Goal: Task Accomplishment & Management: Manage account settings

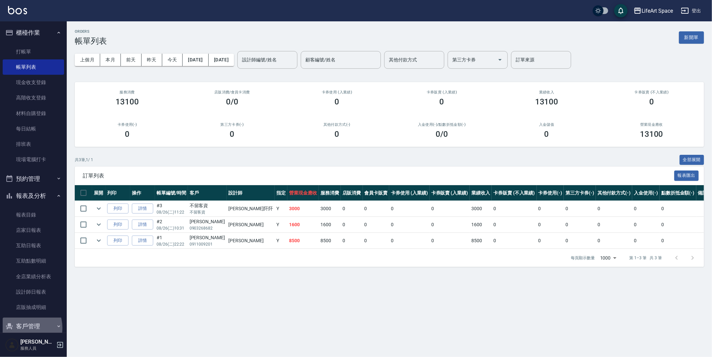
click at [19, 327] on button "客戶管理" at bounding box center [33, 326] width 61 height 17
click at [30, 325] on button "客戶管理" at bounding box center [33, 326] width 61 height 17
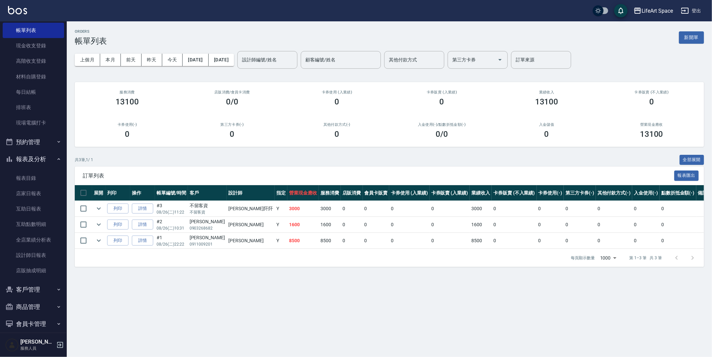
scroll to position [61, 0]
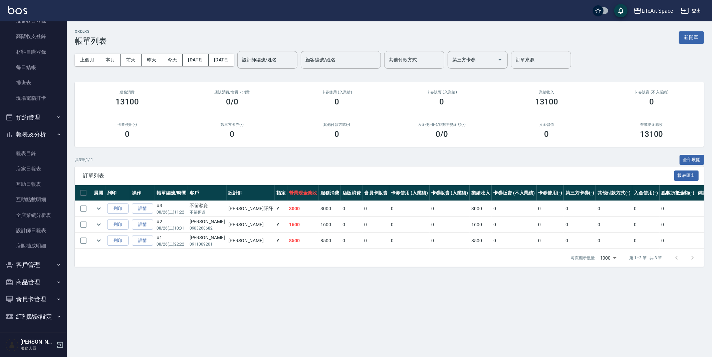
click at [46, 285] on button "商品管理" at bounding box center [33, 282] width 61 height 17
click at [46, 281] on button "商品管理" at bounding box center [33, 282] width 61 height 17
click at [51, 266] on button "客戶管理" at bounding box center [33, 264] width 61 height 17
click at [36, 314] on link "入金管理" at bounding box center [33, 314] width 61 height 15
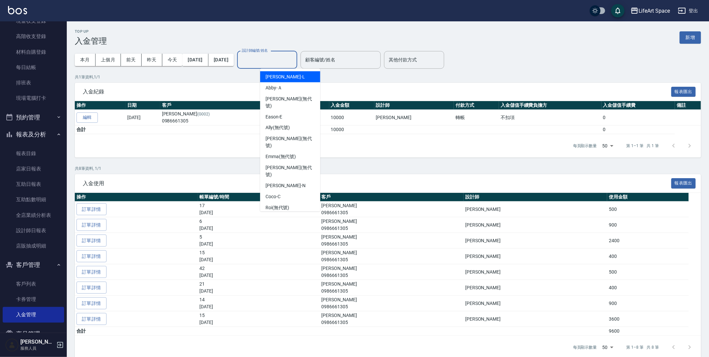
click at [294, 60] on input "設計師編號/姓名" at bounding box center [267, 60] width 54 height 12
click at [694, 31] on button "新增" at bounding box center [689, 37] width 21 height 12
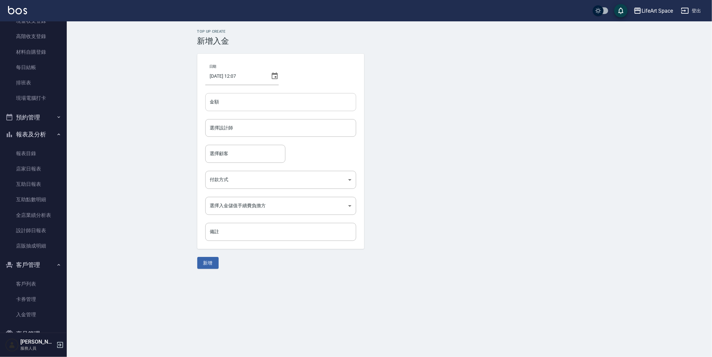
click at [257, 108] on input "金額" at bounding box center [280, 102] width 151 height 18
click at [215, 121] on div "選擇設計師" at bounding box center [280, 128] width 151 height 18
type input "10000"
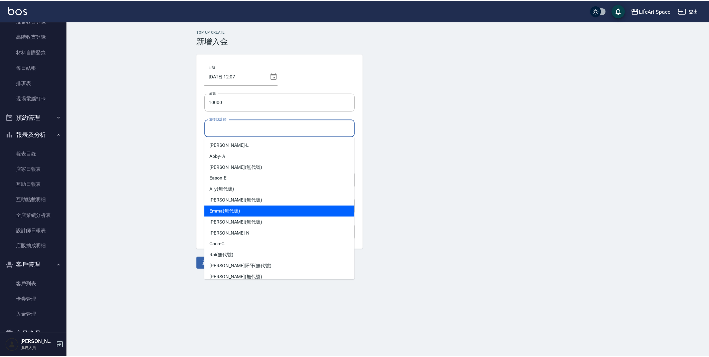
scroll to position [1, 0]
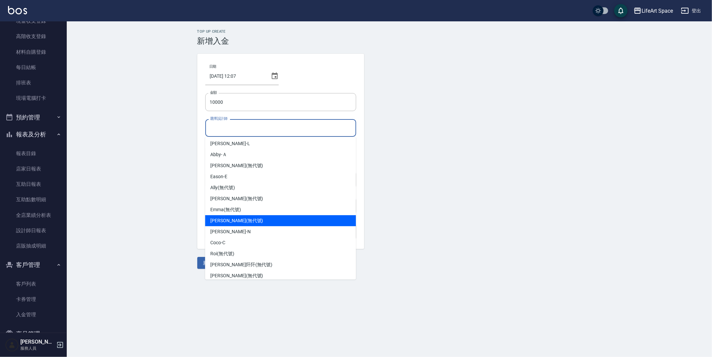
click at [225, 217] on span "[PERSON_NAME] (無代號)" at bounding box center [236, 220] width 53 height 7
type input "[PERSON_NAME](無代號)"
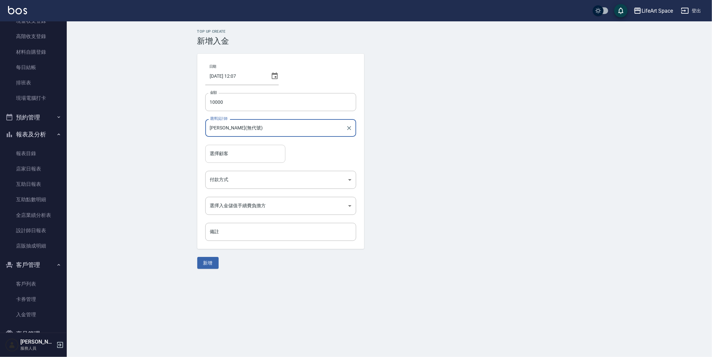
click at [232, 153] on input "選擇顧客" at bounding box center [245, 154] width 74 height 12
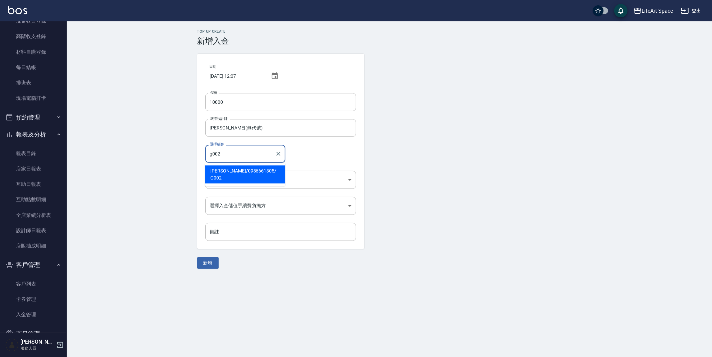
click at [245, 171] on span "陳芊芊 / 0986661305 / G002" at bounding box center [245, 175] width 80 height 18
type input "陳芊芊/0986661305/G002"
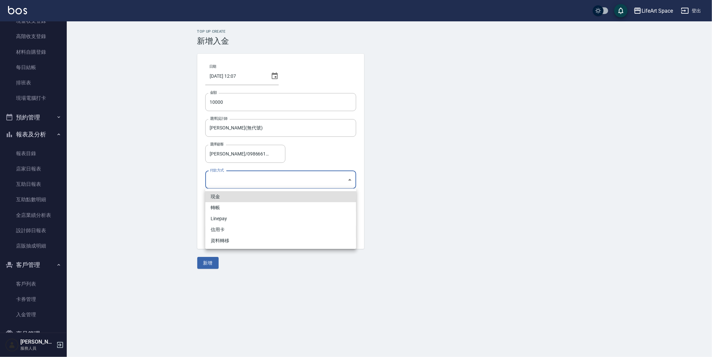
click at [243, 175] on body "LifeArt Space 登出 櫃檯作業 打帳單 帳單列表 現金收支登錄 高階收支登錄 材料自購登錄 每日結帳 排班表 現場電腦打卡 預約管理 預約管理 單…" at bounding box center [356, 178] width 712 height 357
click at [240, 206] on li "轉帳" at bounding box center [280, 207] width 151 height 11
type input "轉帳"
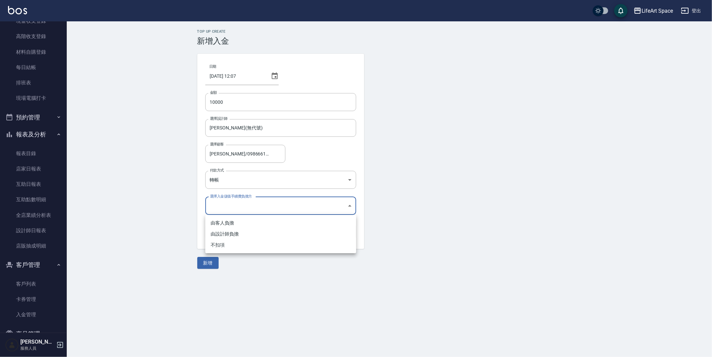
click at [258, 202] on body "LifeArt Space 登出 櫃檯作業 打帳單 帳單列表 現金收支登錄 高階收支登錄 材料自購登錄 每日結帳 排班表 現場電腦打卡 預約管理 預約管理 單…" at bounding box center [356, 178] width 712 height 357
click at [228, 243] on li "不扣項" at bounding box center [280, 245] width 151 height 11
type input "WITHOUTHANDLINGFEE"
click at [216, 259] on button "新增" at bounding box center [207, 263] width 21 height 12
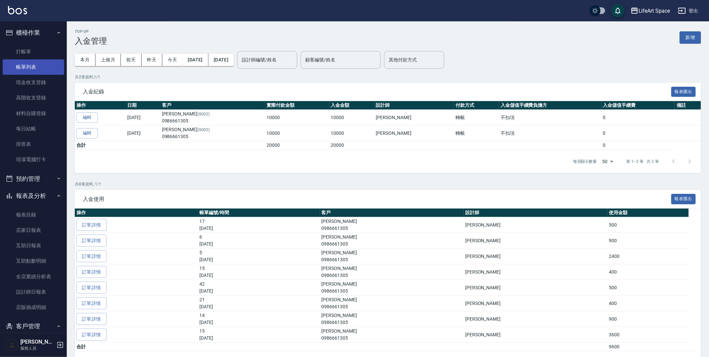
click at [21, 61] on link "帳單列表" at bounding box center [33, 66] width 61 height 15
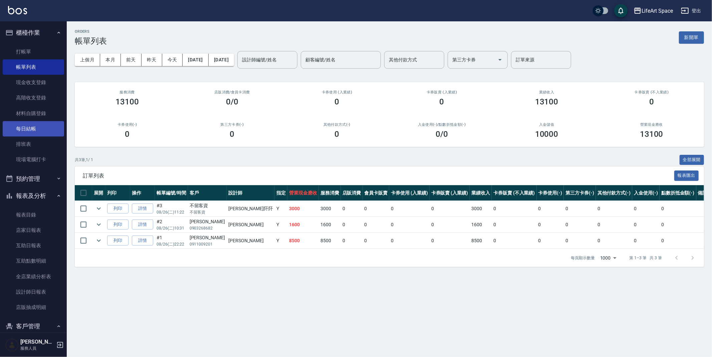
click at [18, 131] on link "每日結帳" at bounding box center [33, 128] width 61 height 15
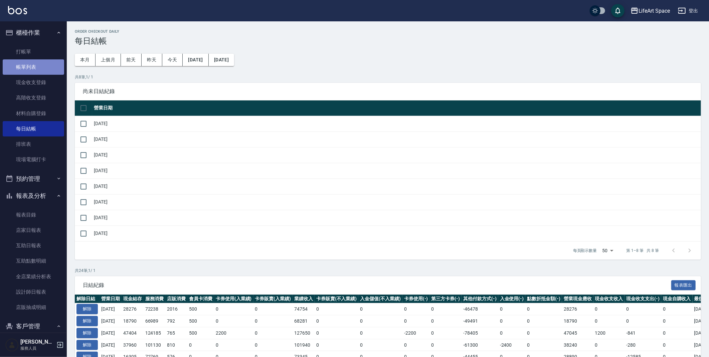
click at [37, 62] on link "帳單列表" at bounding box center [33, 66] width 61 height 15
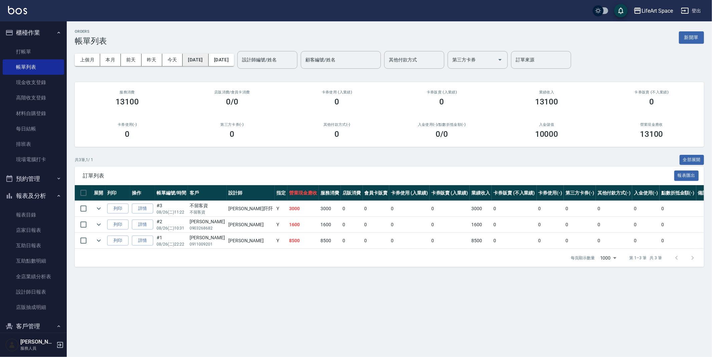
click at [208, 54] on button "[DATE]" at bounding box center [196, 60] width 26 height 12
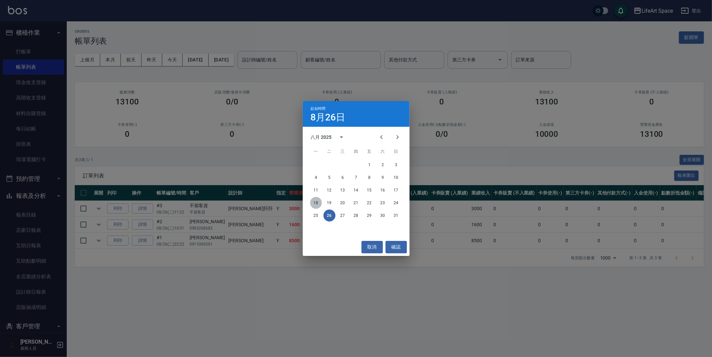
click at [316, 202] on button "18" at bounding box center [316, 203] width 12 height 12
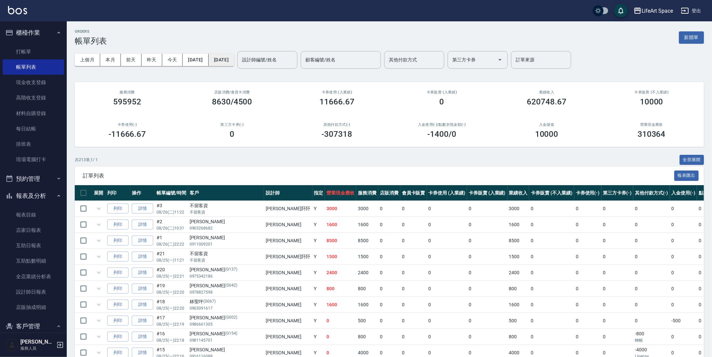
click at [234, 61] on button "[DATE]" at bounding box center [221, 60] width 25 height 12
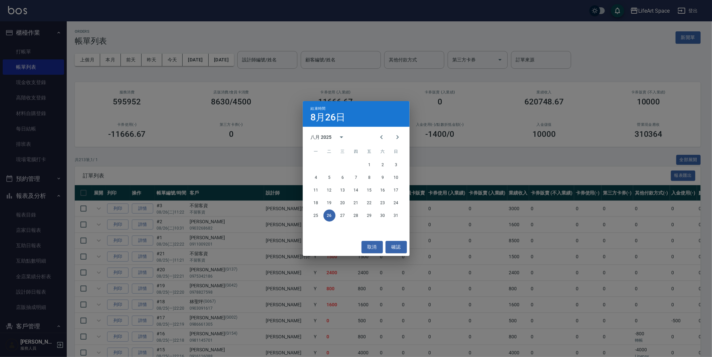
click at [356, 205] on td "3000" at bounding box center [367, 209] width 22 height 16
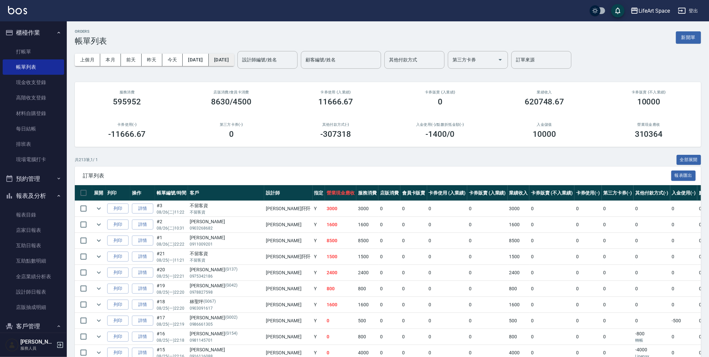
click at [231, 61] on button "[DATE]" at bounding box center [221, 60] width 25 height 12
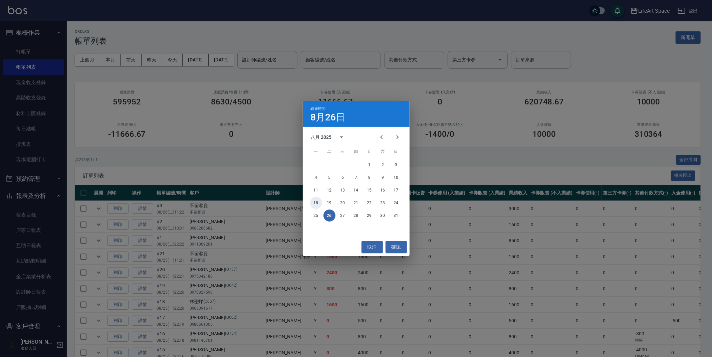
click at [316, 205] on button "18" at bounding box center [316, 203] width 12 height 12
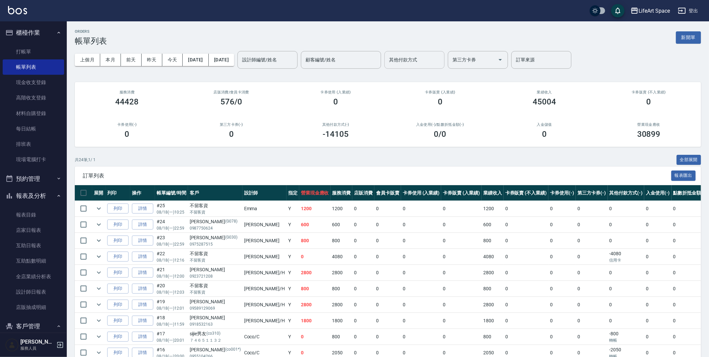
click at [441, 64] on input "其他付款方式" at bounding box center [414, 60] width 54 height 12
click at [441, 76] on span "轉帳" at bounding box center [437, 76] width 60 height 11
type input "轉帳"
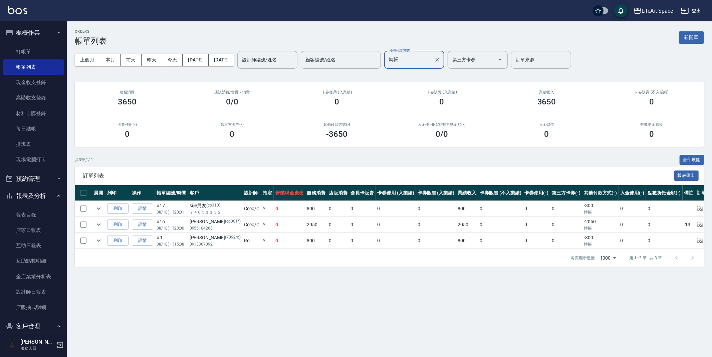
drag, startPoint x: 460, startPoint y: 58, endPoint x: 451, endPoint y: 59, distance: 8.7
click at [441, 58] on icon "Clear" at bounding box center [437, 59] width 7 height 7
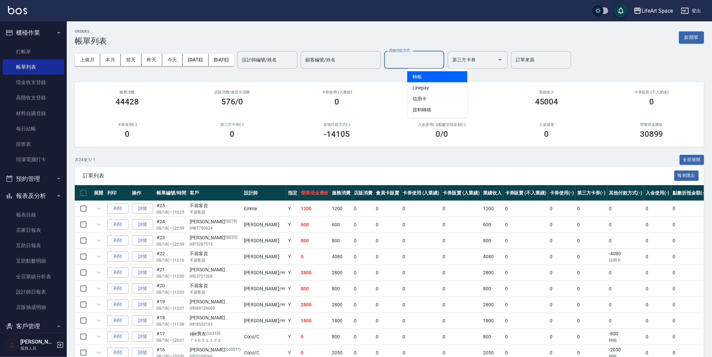
click at [441, 59] on input "其他付款方式" at bounding box center [414, 60] width 54 height 12
click at [440, 86] on span "Linepay" at bounding box center [437, 87] width 60 height 11
type input "Linepay"
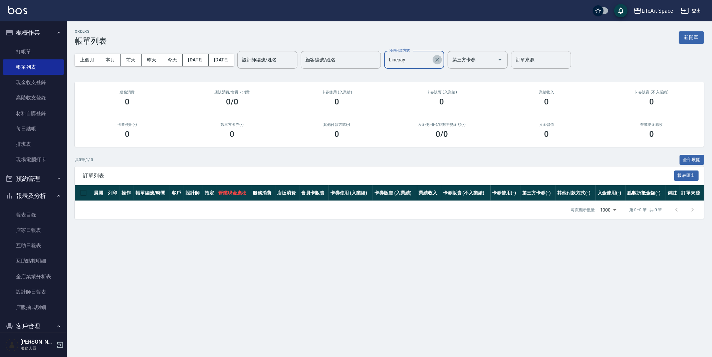
click at [441, 62] on icon "Clear" at bounding box center [437, 59] width 7 height 7
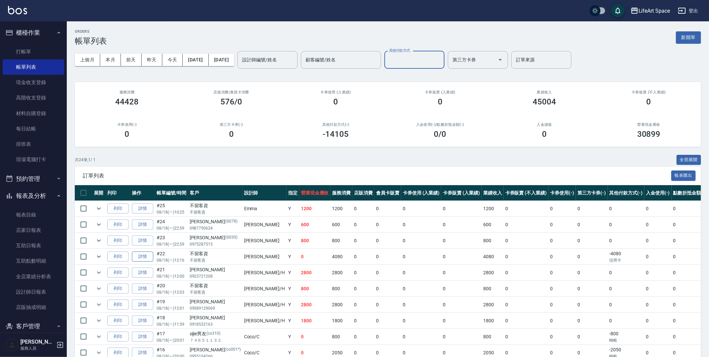
click at [140, 260] on link "詳情" at bounding box center [142, 257] width 21 height 10
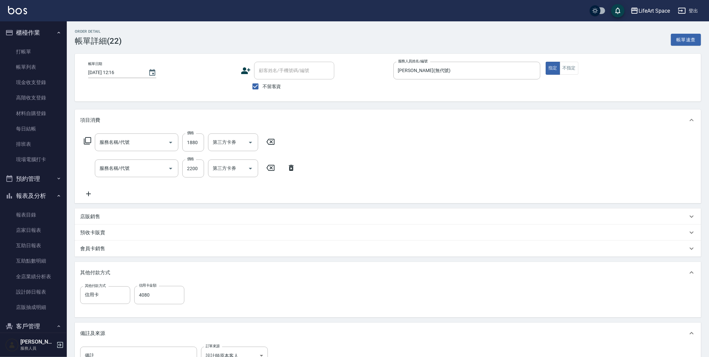
type input "2025/08/18 12:16"
checkbox input "true"
type input "Max(無代號)"
type input "設計師原本客人"
type input "701 染髮(701)"
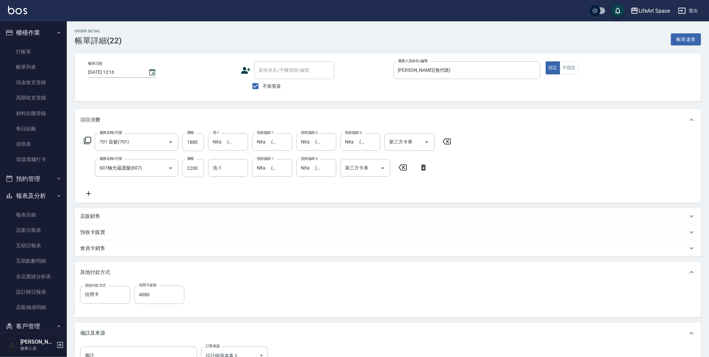
type input "607極光蘊護髮(607)"
click at [111, 295] on input "信用卡" at bounding box center [100, 294] width 34 height 12
click at [103, 319] on span "Linepay" at bounding box center [105, 321] width 50 height 11
type input "Linepay"
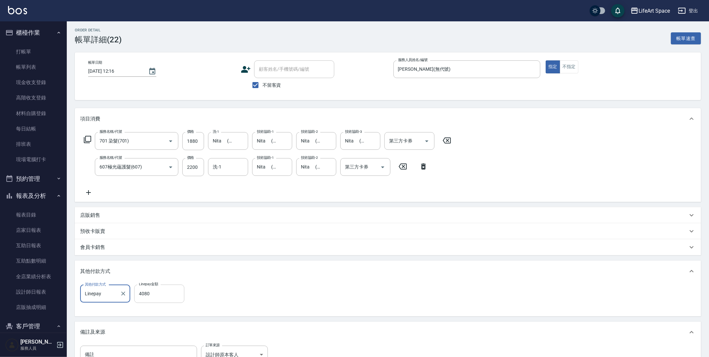
click at [156, 295] on input "4080" at bounding box center [159, 294] width 50 height 18
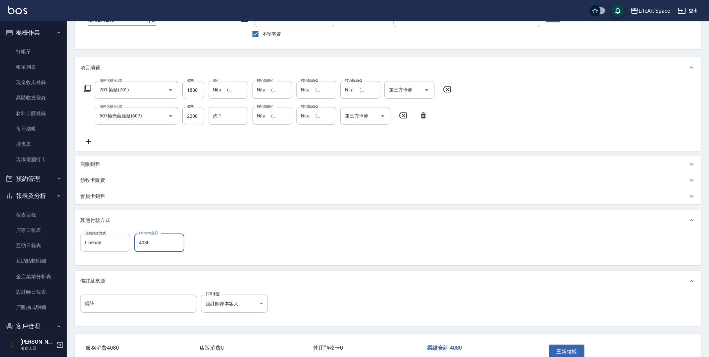
scroll to position [92, 0]
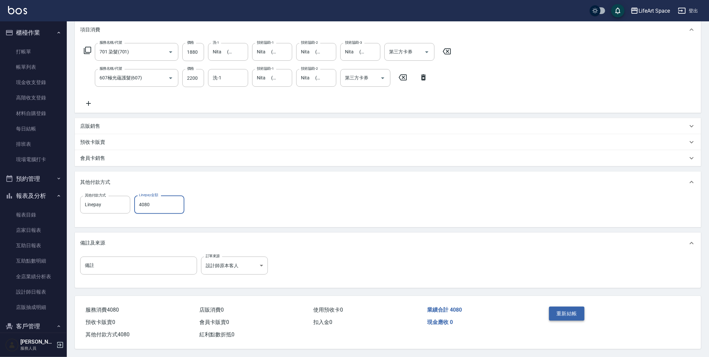
click at [564, 309] on button "重新結帳" at bounding box center [566, 314] width 35 height 14
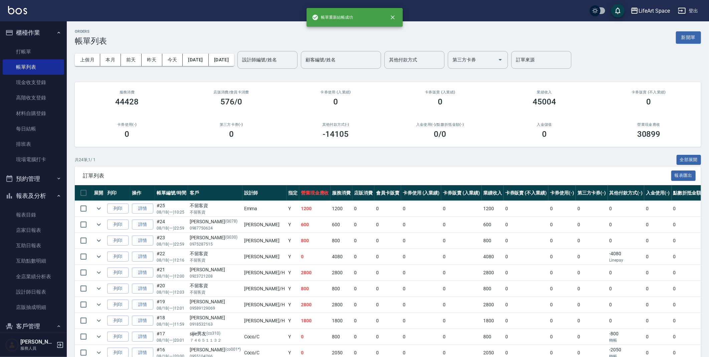
click at [441, 68] on div "上個月 本月 前天 昨天 今天 2025/08/18 2025/08/18 設計師編號/姓名 設計師編號/姓名 顧客編號/姓名 顧客編號/姓名 其他付款方式 …" at bounding box center [388, 60] width 626 height 28
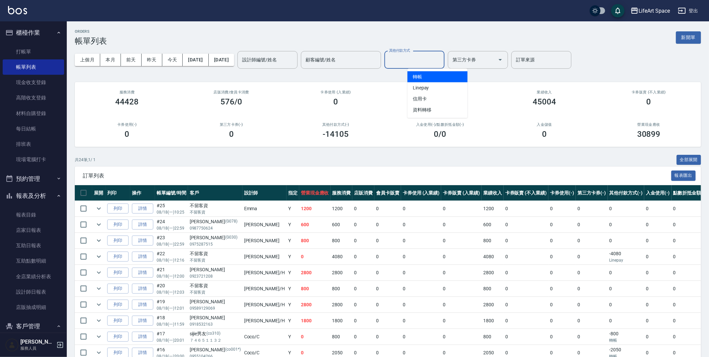
click at [440, 62] on input "其他付款方式" at bounding box center [414, 60] width 54 height 12
click at [436, 99] on span "信用卡" at bounding box center [437, 98] width 60 height 11
type input "信用卡"
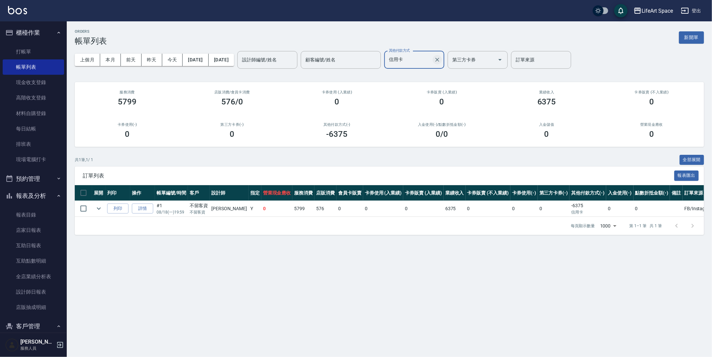
click at [441, 60] on icon "Clear" at bounding box center [437, 59] width 7 height 7
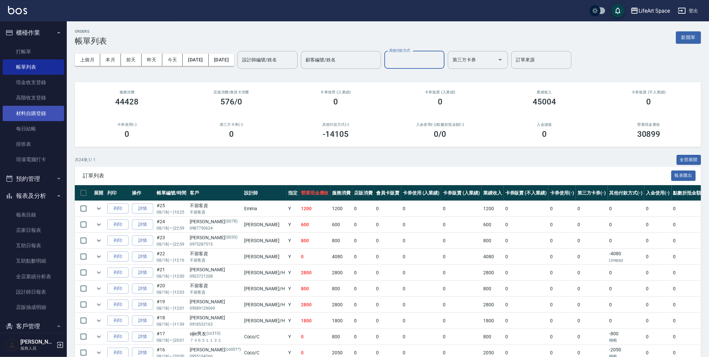
click at [41, 110] on link "材料自購登錄" at bounding box center [33, 113] width 61 height 15
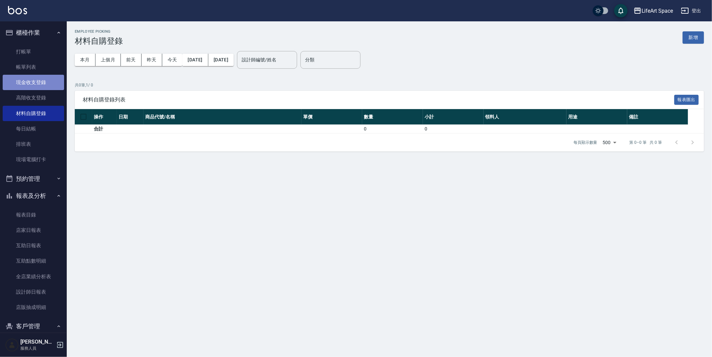
click at [38, 82] on link "現金收支登錄" at bounding box center [33, 82] width 61 height 15
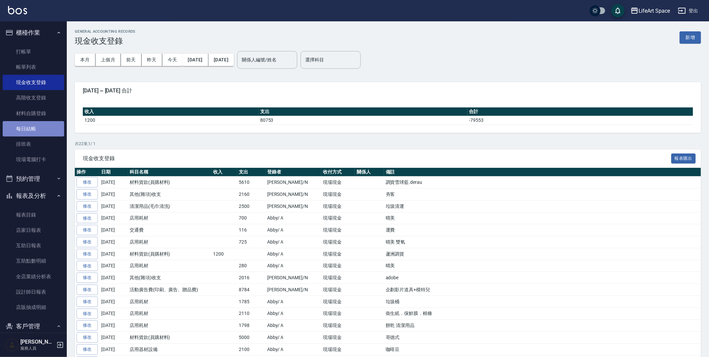
drag, startPoint x: 46, startPoint y: 125, endPoint x: 10, endPoint y: 128, distance: 36.2
click at [23, 132] on link "每日結帳" at bounding box center [33, 128] width 61 height 15
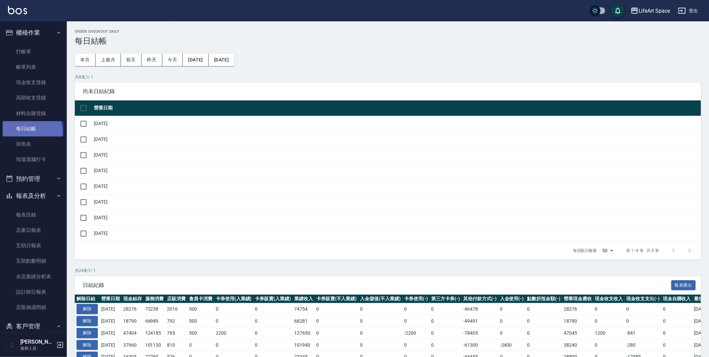
click at [37, 131] on link "每日結帳" at bounding box center [33, 128] width 61 height 15
click at [90, 127] on input "checkbox" at bounding box center [83, 124] width 14 height 14
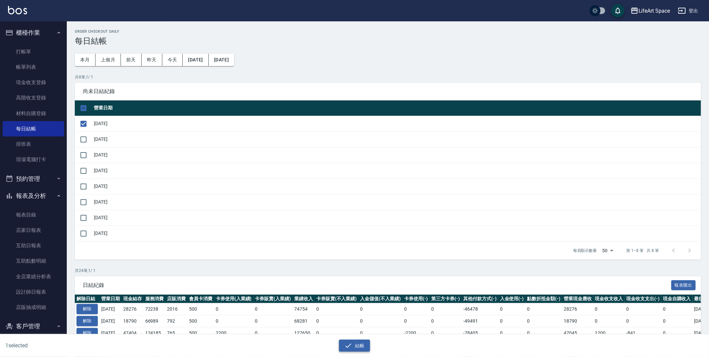
click at [353, 345] on button "結帳" at bounding box center [354, 346] width 31 height 12
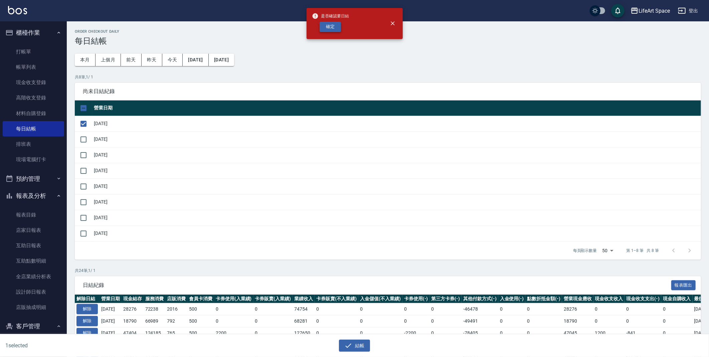
click at [330, 28] on button "確定" at bounding box center [329, 27] width 21 height 10
checkbox input "false"
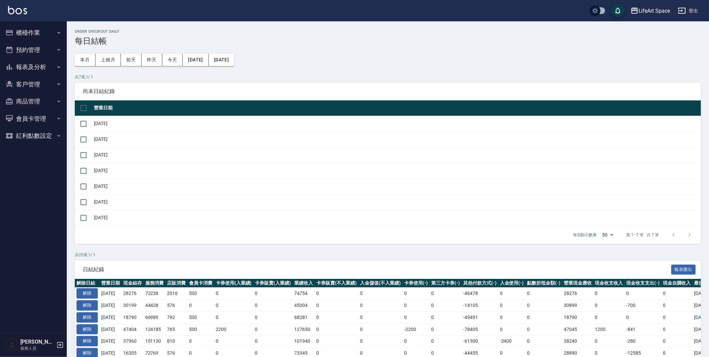
click at [42, 32] on button "櫃檯作業" at bounding box center [33, 32] width 61 height 17
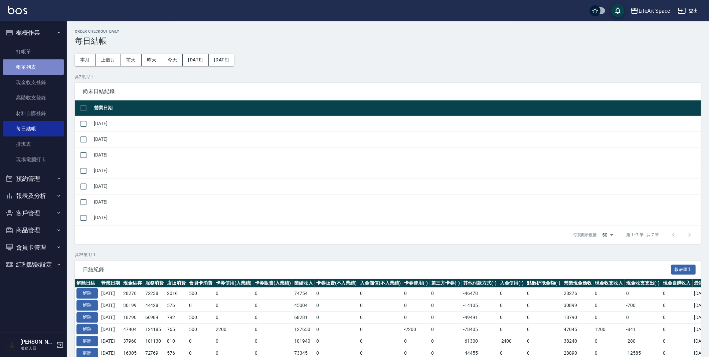
click at [38, 65] on link "帳單列表" at bounding box center [33, 66] width 61 height 15
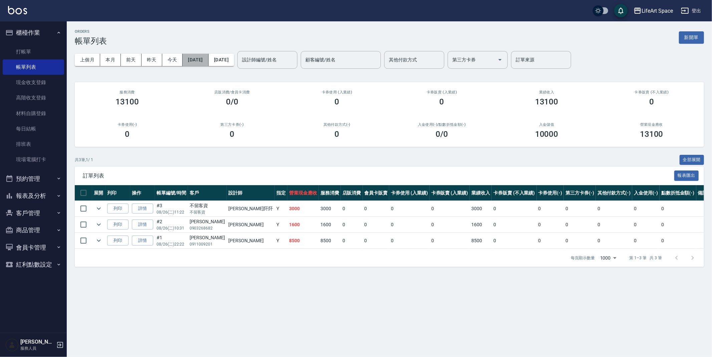
click at [200, 60] on button "[DATE]" at bounding box center [196, 60] width 26 height 12
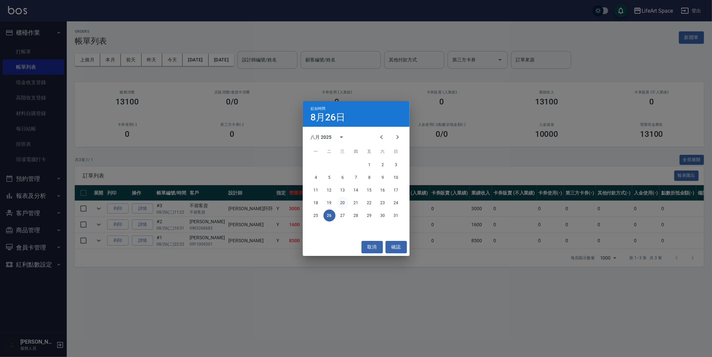
click at [344, 205] on button "20" at bounding box center [343, 203] width 12 height 12
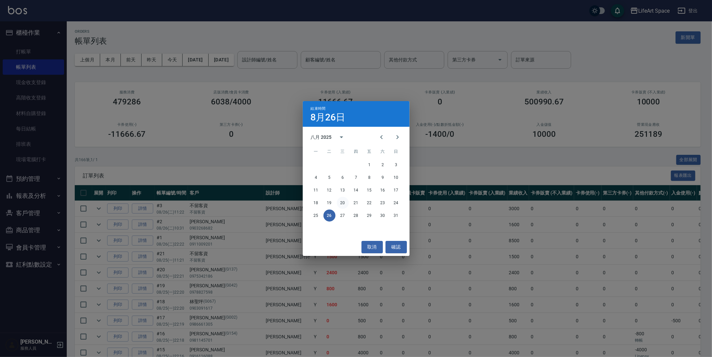
click at [343, 200] on button "20" at bounding box center [343, 203] width 12 height 12
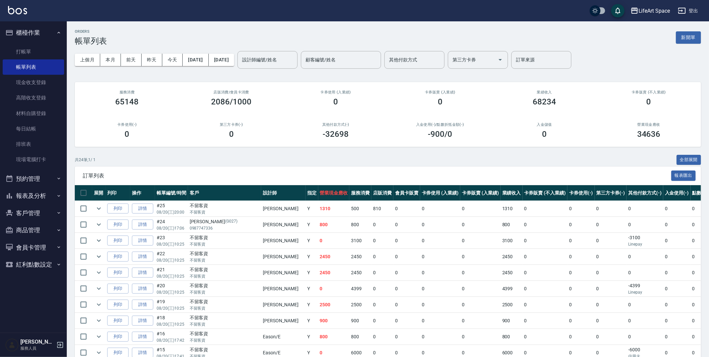
click at [281, 60] on div "設計師編號/姓名 設計師編號/姓名" at bounding box center [267, 60] width 60 height 18
click at [226, 95] on div "店販消費 /會員卡消費 2086/1000" at bounding box center [231, 98] width 104 height 32
click at [439, 61] on input "其他付款方式" at bounding box center [414, 60] width 54 height 12
click at [429, 35] on div "ORDERS 帳單列表 新開單" at bounding box center [388, 37] width 626 height 16
click at [425, 62] on input "其他付款方式" at bounding box center [414, 60] width 54 height 12
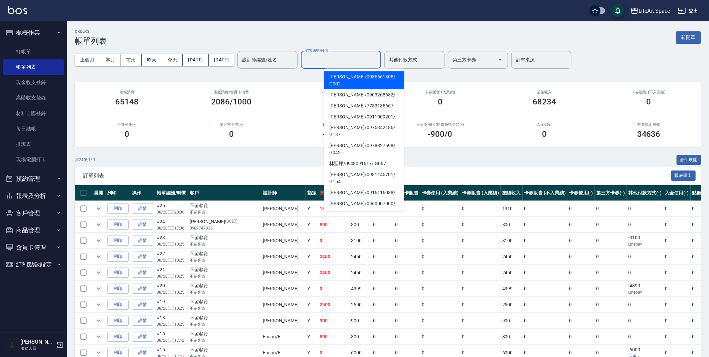
click at [366, 63] on input "顧客編號/姓名" at bounding box center [341, 60] width 74 height 12
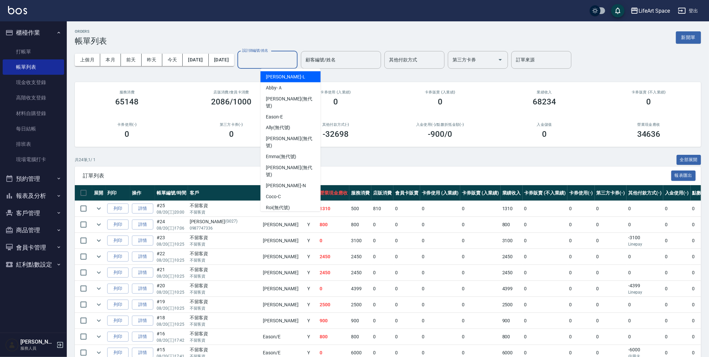
click at [294, 58] on input "設計師編號/姓名" at bounding box center [267, 60] width 54 height 12
click at [296, 163] on div "[PERSON_NAME] (無代號)" at bounding box center [290, 172] width 60 height 18
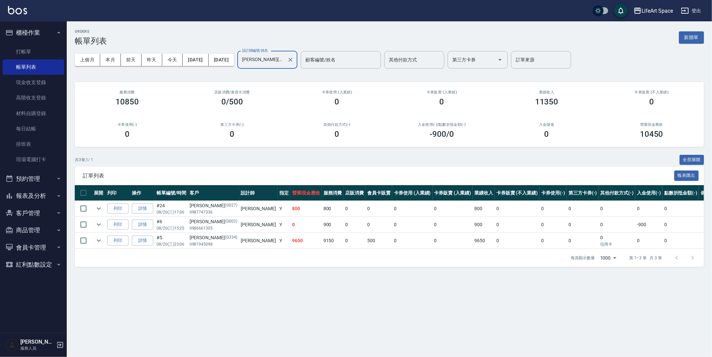
click at [297, 53] on div "Gina(無代號) 設計師編號/姓名" at bounding box center [267, 60] width 60 height 18
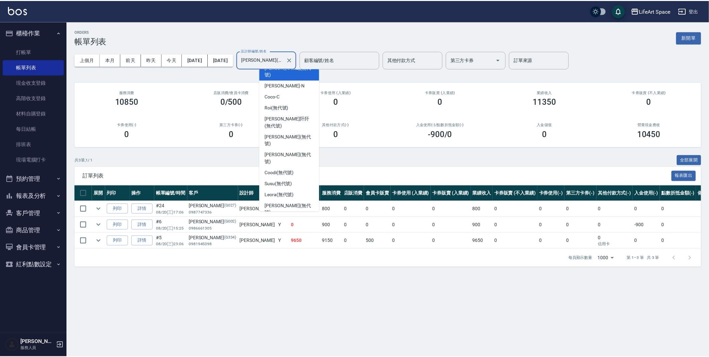
scroll to position [104, 0]
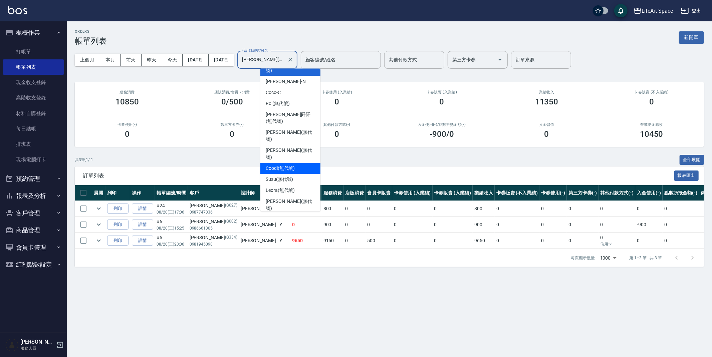
click at [285, 165] on span "Coodi (無代號)" at bounding box center [280, 168] width 29 height 7
type input "Coodi(無代號)"
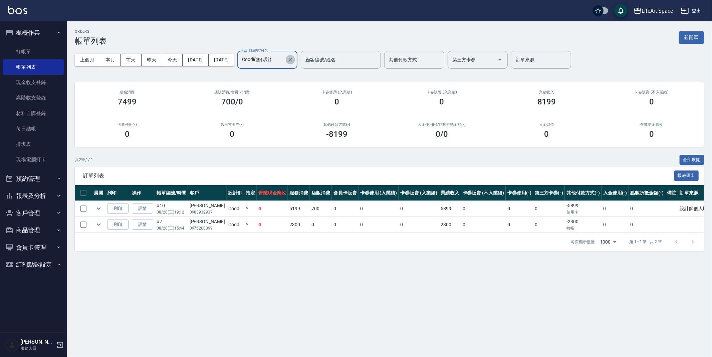
click at [294, 57] on icon "Clear" at bounding box center [290, 59] width 7 height 7
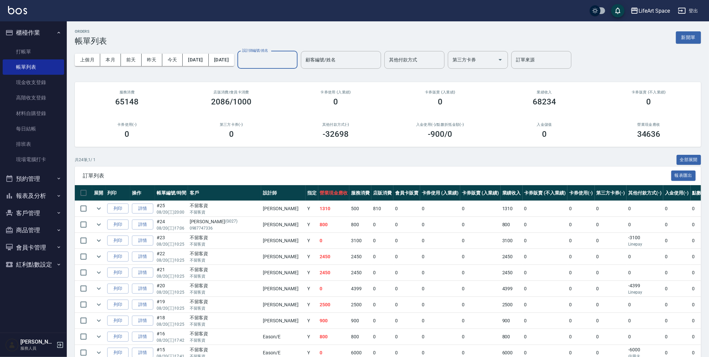
click at [293, 59] on input "設計師編號/姓名" at bounding box center [267, 60] width 54 height 12
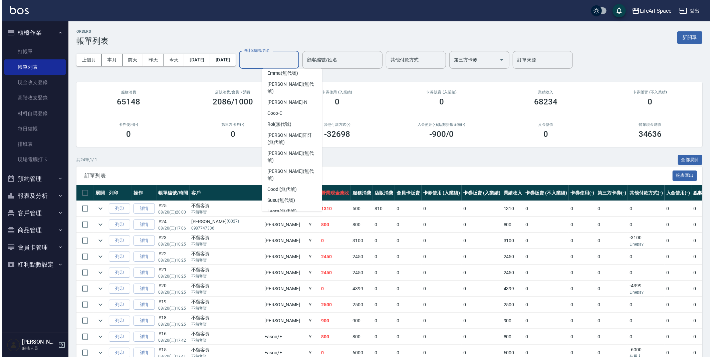
scroll to position [85, 0]
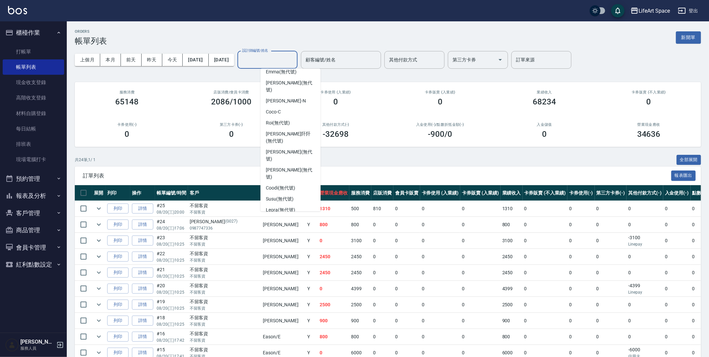
click at [286, 247] on span "Hannah -H" at bounding box center [286, 250] width 40 height 7
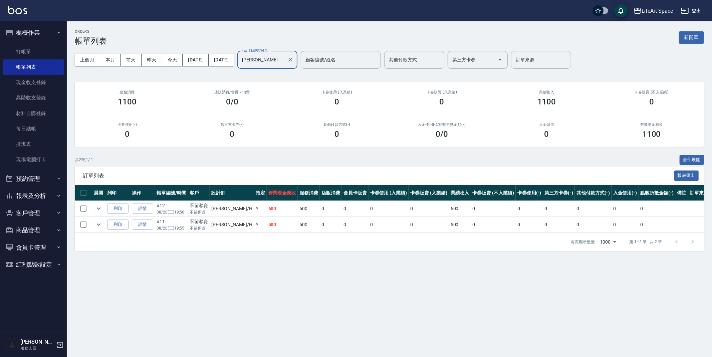
click at [294, 62] on div at bounding box center [290, 60] width 9 height 18
click at [284, 60] on input "Hannah-H" at bounding box center [262, 60] width 44 height 12
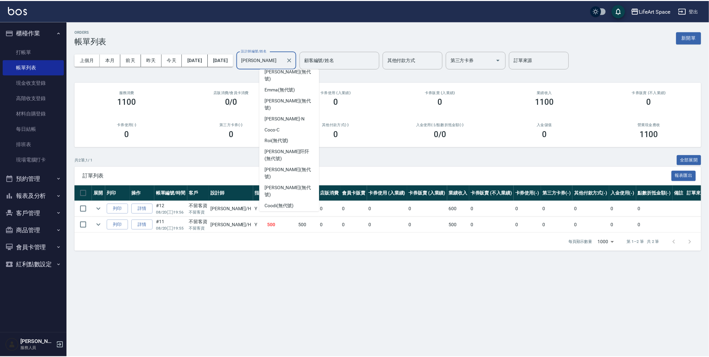
scroll to position [0, 0]
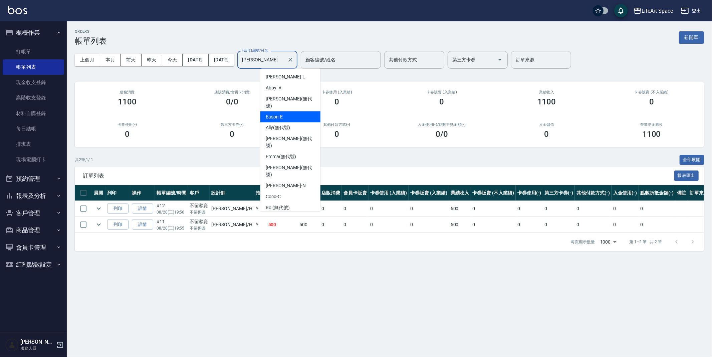
click at [273, 113] on span "Eason -E" at bounding box center [274, 116] width 17 height 7
type input "Eason-E"
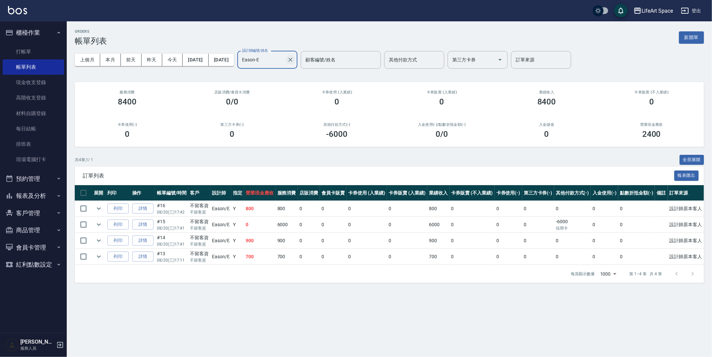
click at [294, 60] on icon "Clear" at bounding box center [290, 59] width 7 height 7
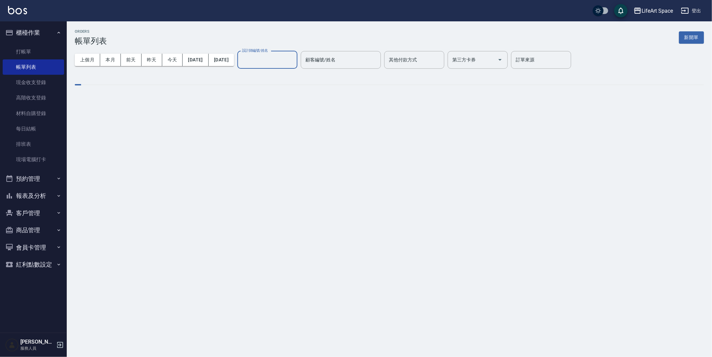
click at [294, 61] on input "設計師編號/姓名" at bounding box center [267, 60] width 54 height 12
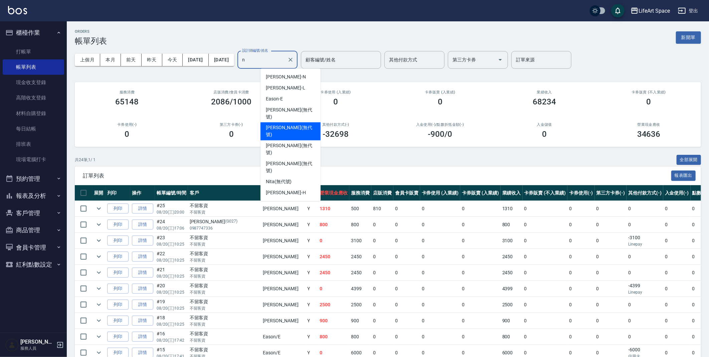
click at [279, 125] on span "[PERSON_NAME] (無代號)" at bounding box center [290, 132] width 49 height 14
type input "[PERSON_NAME](無代號)"
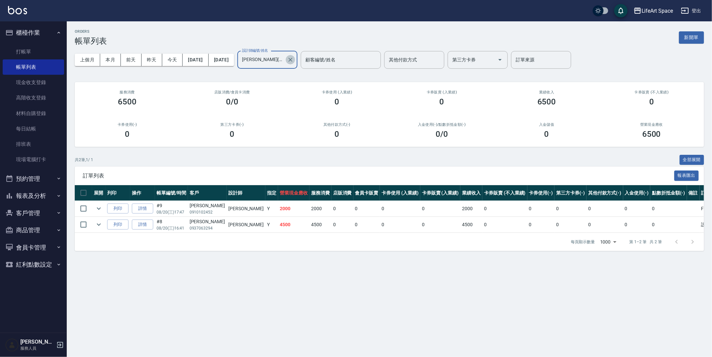
click at [294, 57] on icon "Clear" at bounding box center [290, 59] width 7 height 7
click at [284, 59] on input "設計師編號/姓名" at bounding box center [262, 60] width 44 height 12
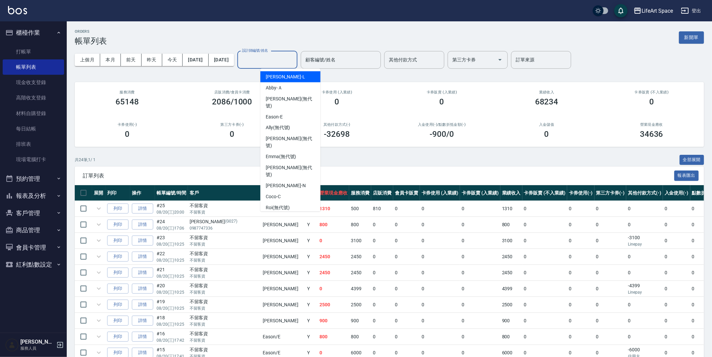
click at [288, 62] on input "設計師編號/姓名" at bounding box center [267, 60] width 54 height 12
click at [288, 63] on input "設計師編號/姓名" at bounding box center [267, 60] width 54 height 12
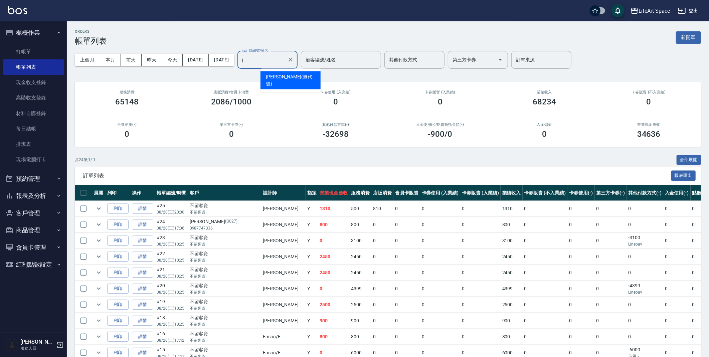
click at [306, 72] on div "[PERSON_NAME] (無代號)" at bounding box center [290, 80] width 60 height 18
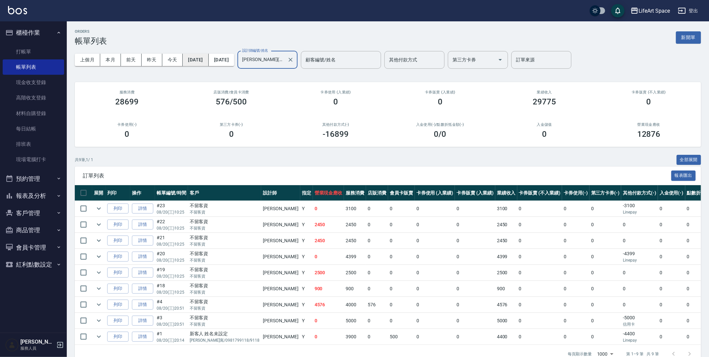
type input "[PERSON_NAME](無代號)"
click at [208, 61] on button "[DATE]" at bounding box center [196, 60] width 26 height 12
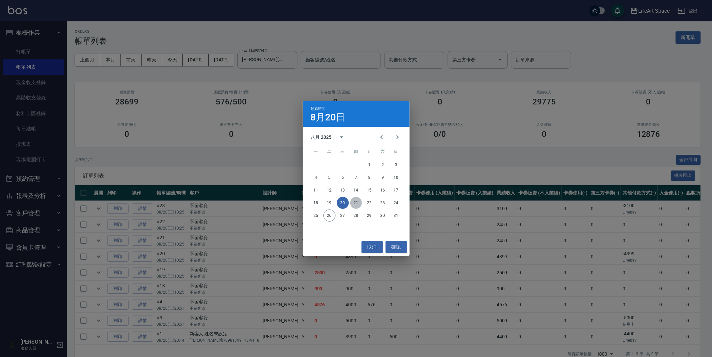
click at [351, 203] on button "21" at bounding box center [356, 203] width 12 height 12
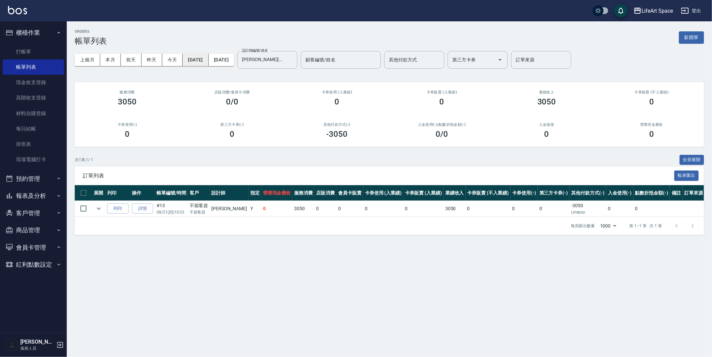
click at [208, 60] on button "[DATE]" at bounding box center [196, 60] width 26 height 12
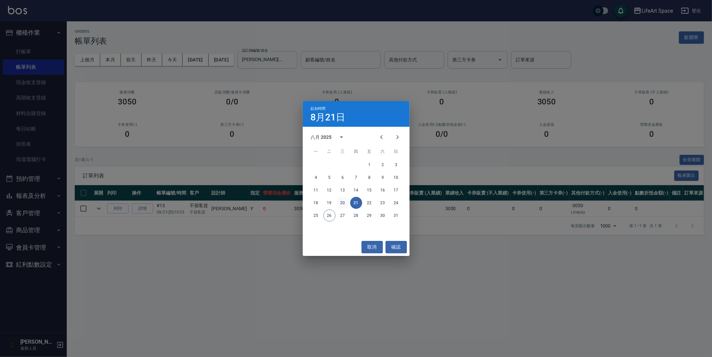
drag, startPoint x: 341, startPoint y: 203, endPoint x: 344, endPoint y: 191, distance: 12.1
click at [340, 202] on button "20" at bounding box center [343, 203] width 12 height 12
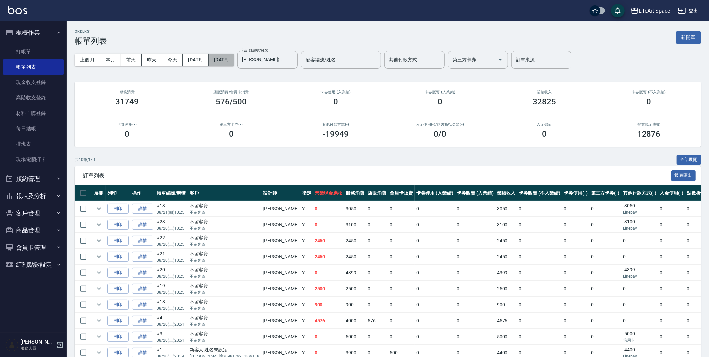
click at [234, 58] on button "[DATE]" at bounding box center [221, 60] width 25 height 12
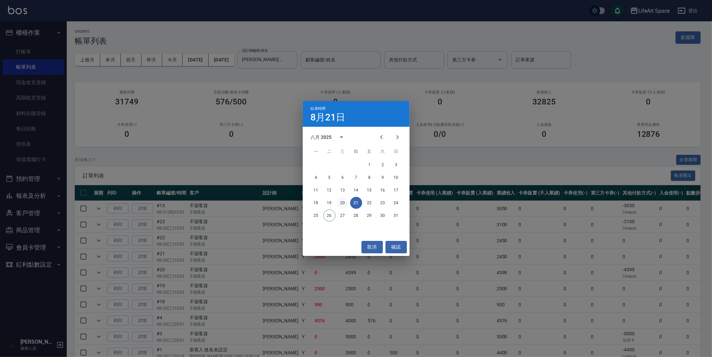
click at [341, 207] on button "20" at bounding box center [343, 203] width 12 height 12
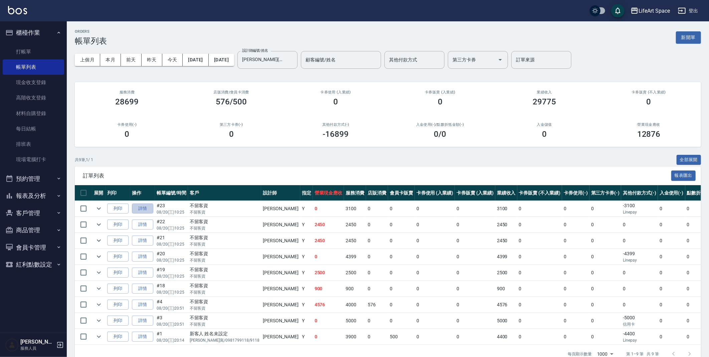
click at [151, 207] on link "詳情" at bounding box center [142, 209] width 21 height 10
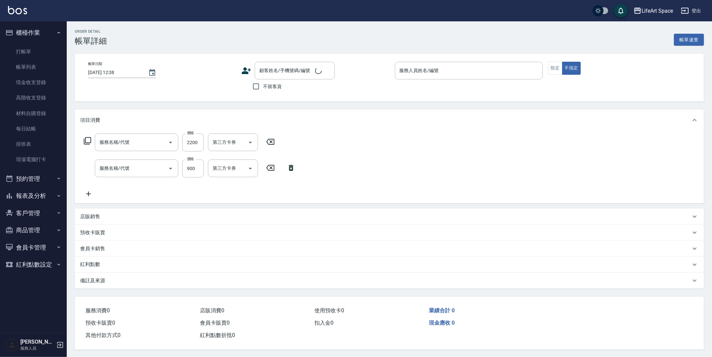
type input "2025/08/20 10:25"
checkbox input "true"
type input "[PERSON_NAME](無代號)"
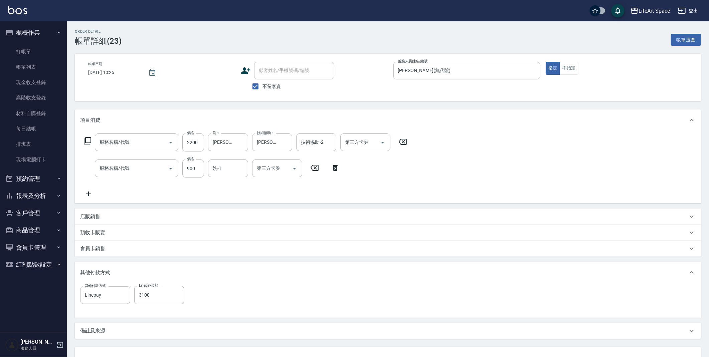
type input "607極光蘊護髮(607)"
type input "201 剪髮(201)"
click at [146, 71] on button "Choose date, selected date is 2025-08-20" at bounding box center [152, 73] width 16 height 16
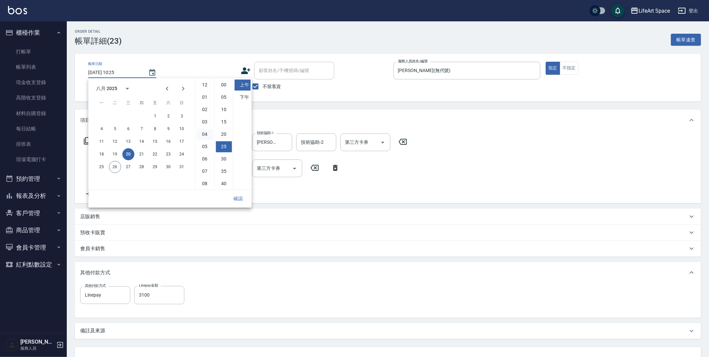
scroll to position [37, 0]
click at [140, 153] on button "21" at bounding box center [142, 154] width 12 height 12
type input "2025/08/21 10:25"
click at [236, 197] on button "確認" at bounding box center [237, 199] width 21 height 12
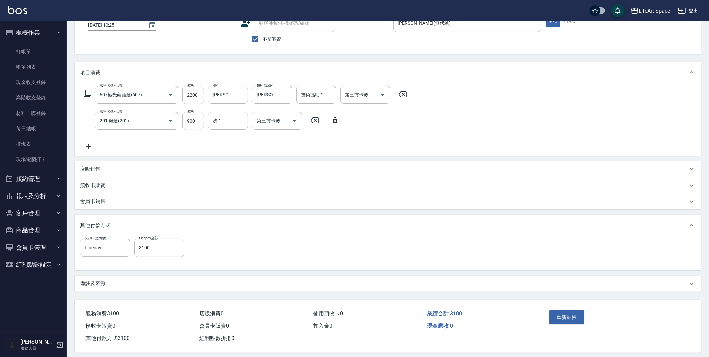
scroll to position [53, 0]
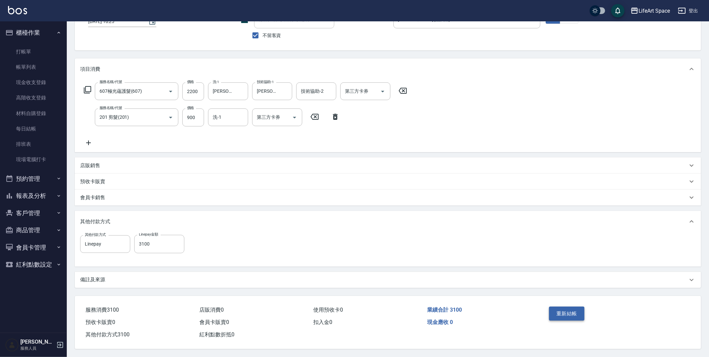
click at [572, 312] on button "重新結帳" at bounding box center [566, 314] width 35 height 14
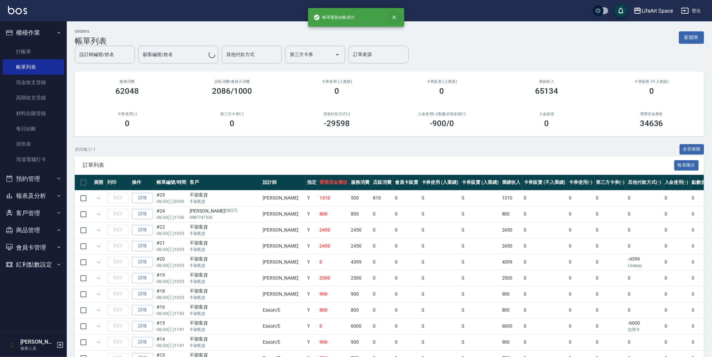
click at [395, 13] on button "close" at bounding box center [394, 17] width 15 height 15
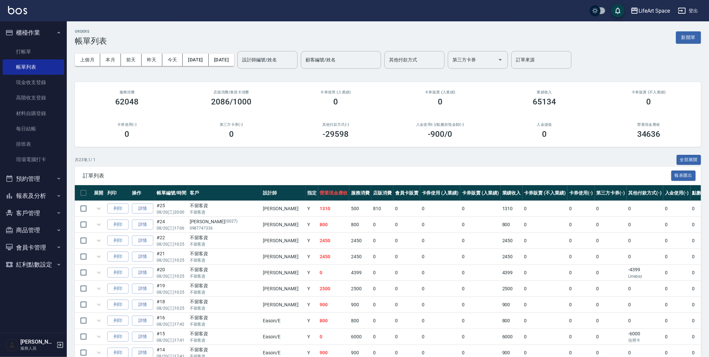
click at [418, 56] on div "其他付款方式 其他付款方式" at bounding box center [414, 60] width 60 height 18
click at [435, 80] on span "轉帳" at bounding box center [437, 76] width 60 height 11
type input "轉帳"
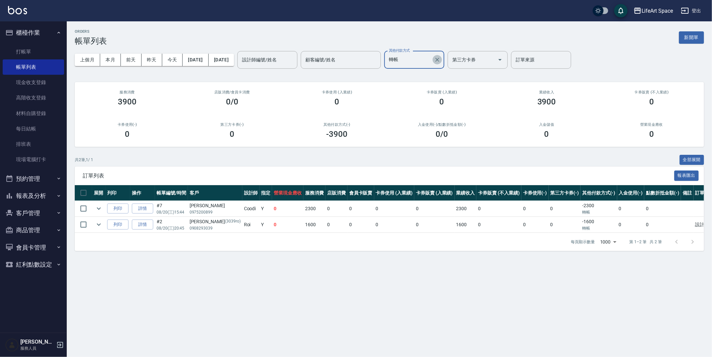
click at [441, 58] on icon "Clear" at bounding box center [437, 59] width 7 height 7
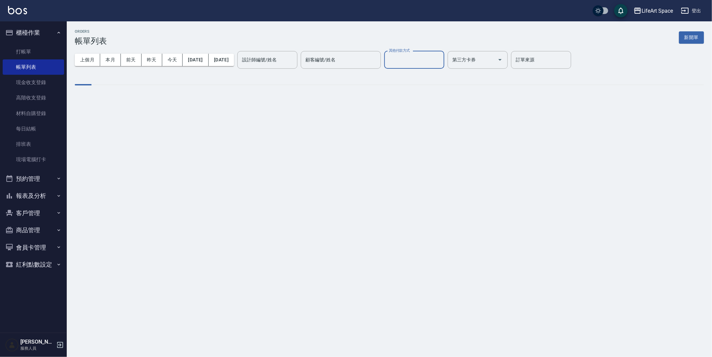
click at [440, 60] on input "其他付款方式" at bounding box center [414, 60] width 54 height 12
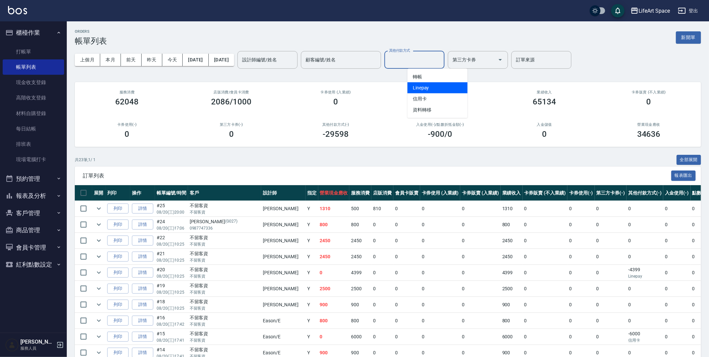
click at [440, 90] on span "Linepay" at bounding box center [437, 87] width 60 height 11
type input "Linepay"
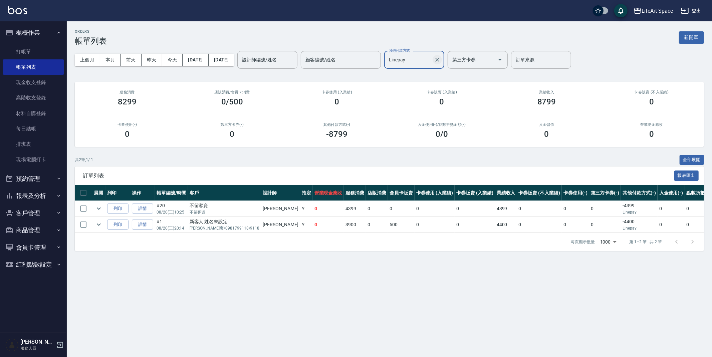
click at [442, 57] on button "Clear" at bounding box center [437, 59] width 9 height 9
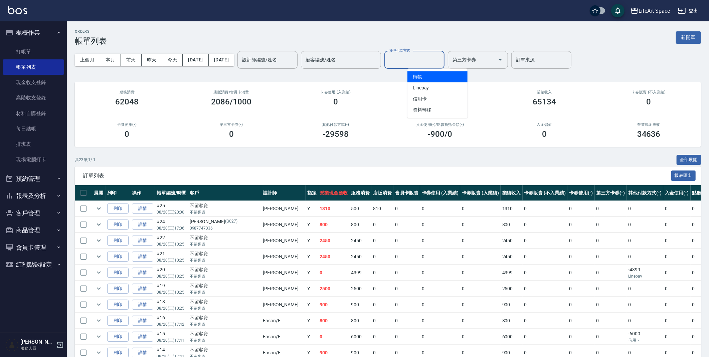
click at [435, 58] on input "其他付款方式" at bounding box center [414, 60] width 54 height 12
click at [450, 96] on span "信用卡" at bounding box center [437, 98] width 60 height 11
type input "信用卡"
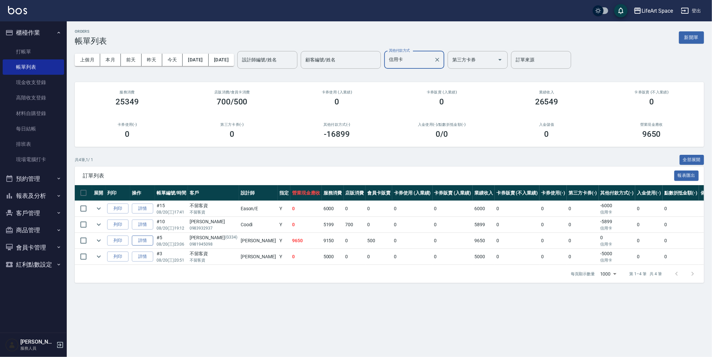
click at [142, 239] on link "詳情" at bounding box center [142, 241] width 21 height 10
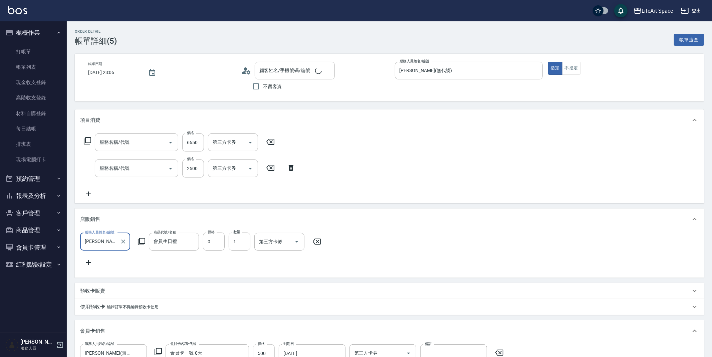
type input "2025/08/20 23:06"
type input "Gina(無代號)"
type input "24"
type input "設計師原本客人"
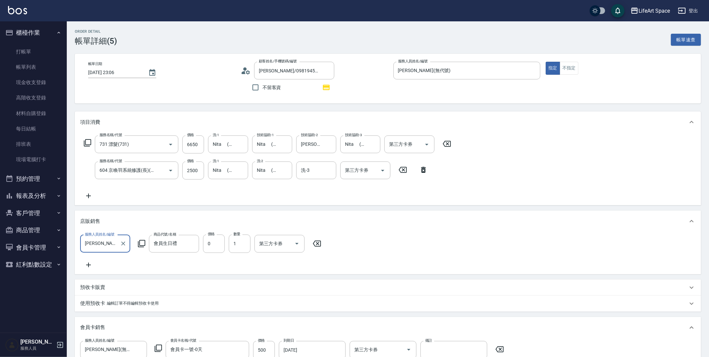
type input "陳少軒/0981945098/G334"
type input "731 漂髮(731)"
type input "604 京喚羽系統修護(長)(604)"
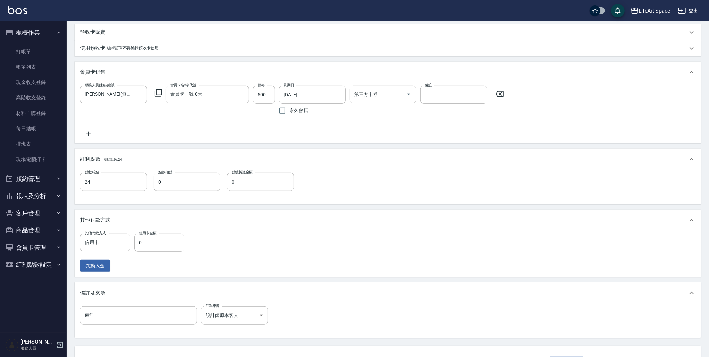
scroll to position [318, 0]
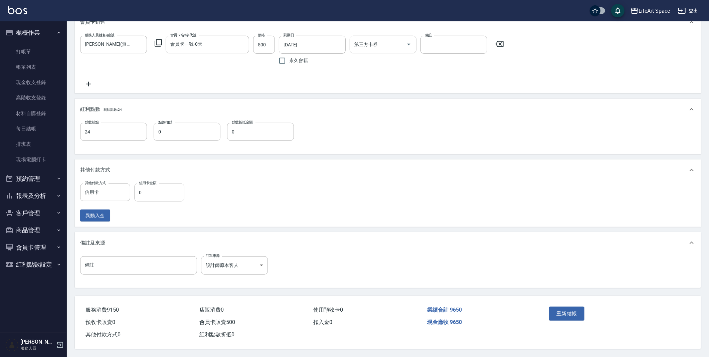
click at [151, 195] on input "0" at bounding box center [159, 193] width 50 height 18
type input "9650"
click at [562, 307] on button "重新結帳" at bounding box center [566, 314] width 35 height 14
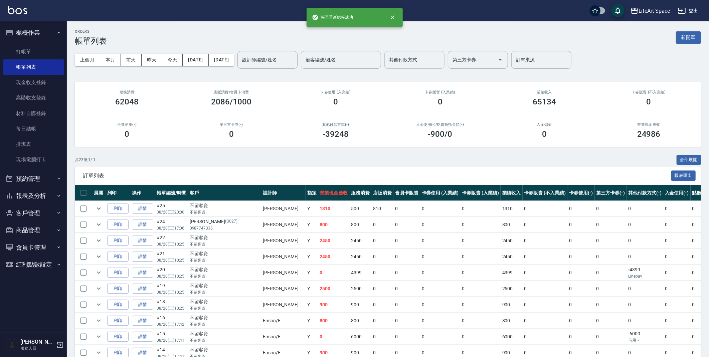
click at [441, 57] on input "其他付款方式" at bounding box center [414, 60] width 54 height 12
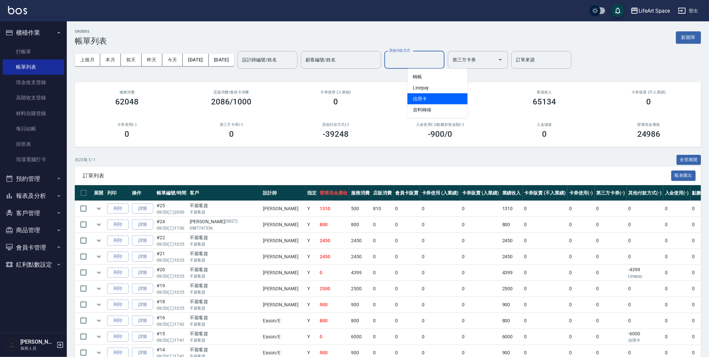
click at [440, 95] on span "信用卡" at bounding box center [437, 98] width 60 height 11
type input "信用卡"
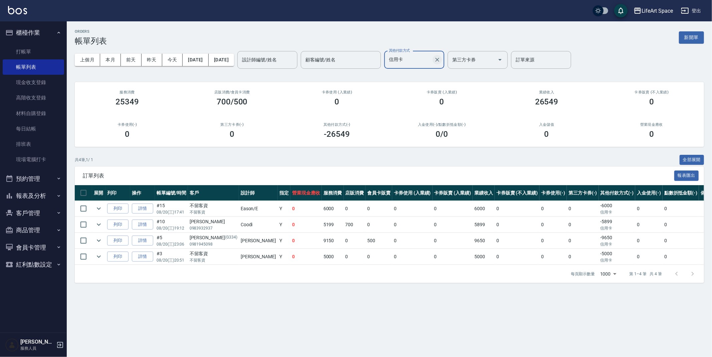
click at [441, 59] on icon "Clear" at bounding box center [437, 59] width 7 height 7
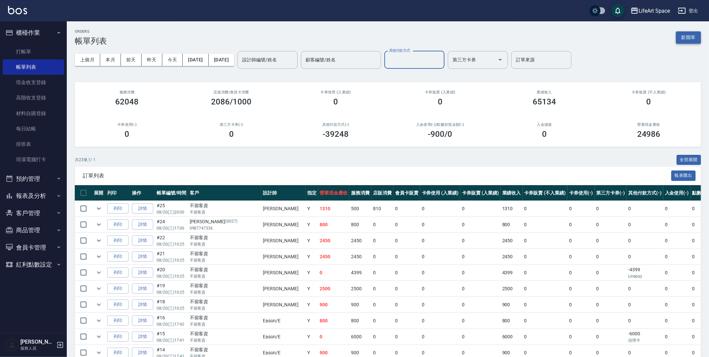
click at [697, 33] on button "新開單" at bounding box center [688, 37] width 25 height 12
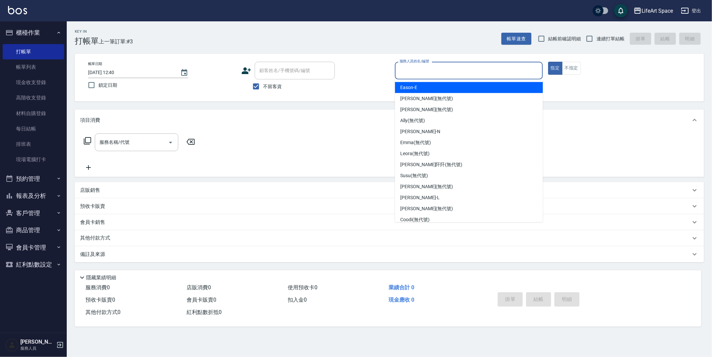
click at [415, 73] on input "服務人員姓名/編號" at bounding box center [469, 71] width 142 height 12
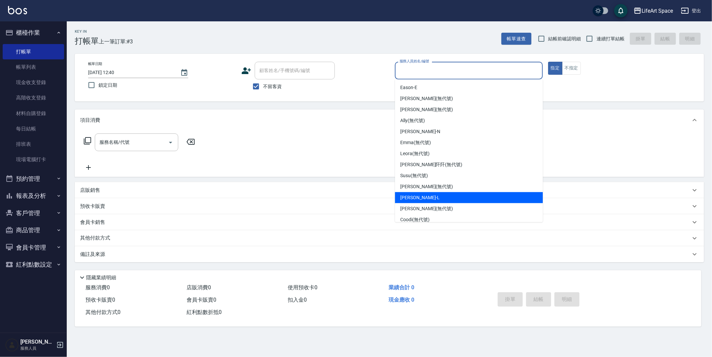
click at [449, 199] on div "Lance -L" at bounding box center [469, 197] width 148 height 11
type input "Lance-L"
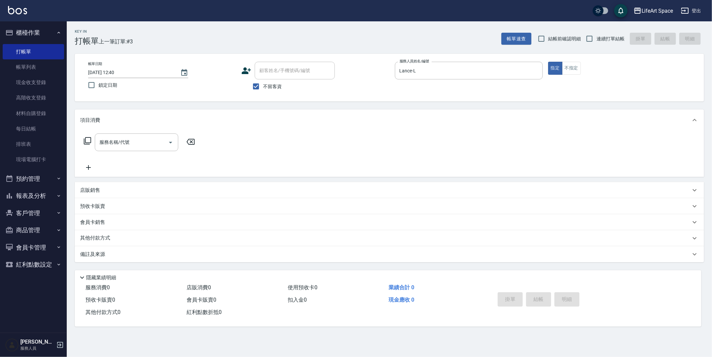
click at [127, 184] on div "店販銷售" at bounding box center [389, 190] width 629 height 16
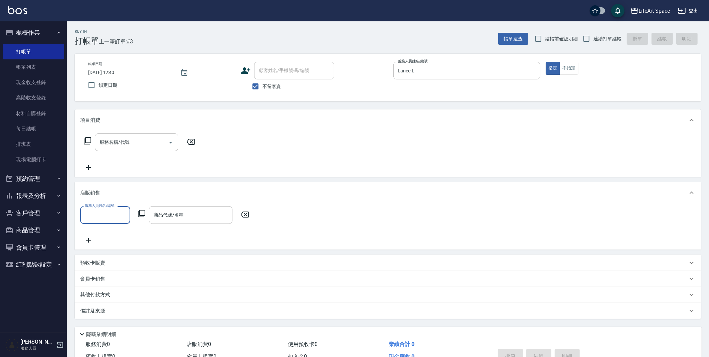
click at [116, 209] on div "服務人員姓名/編號" at bounding box center [105, 215] width 50 height 18
click at [102, 211] on div "Lance -L" at bounding box center [105, 220] width 50 height 18
type input "Lance-L"
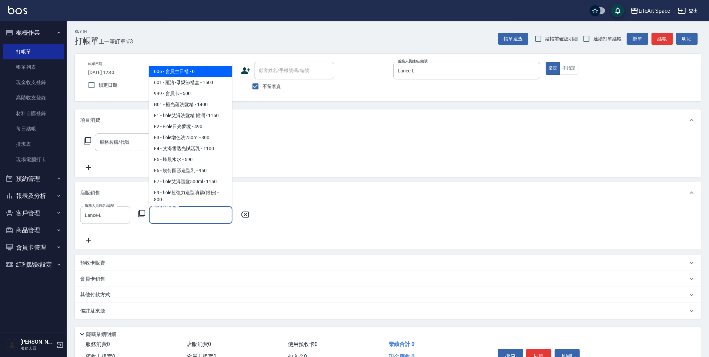
click at [175, 220] on input "商品代號/名稱" at bounding box center [190, 215] width 77 height 12
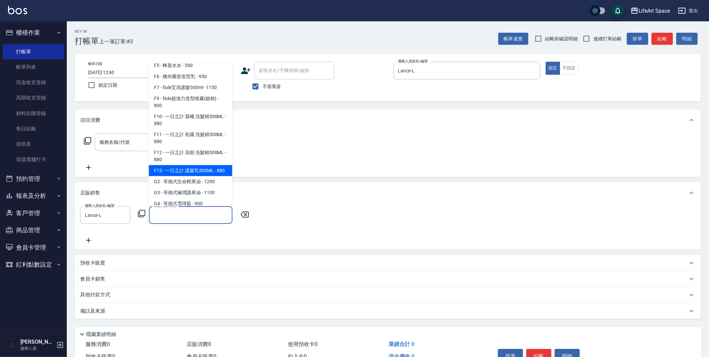
scroll to position [235, 0]
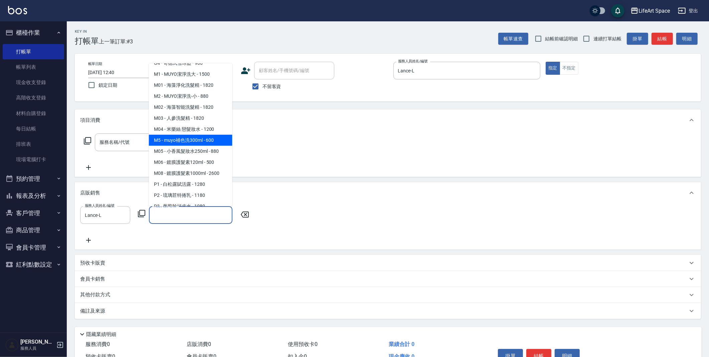
click at [206, 146] on span "M5 - muyo補色洗300ml - 600" at bounding box center [190, 140] width 83 height 11
type input "muyo補色洗300ml"
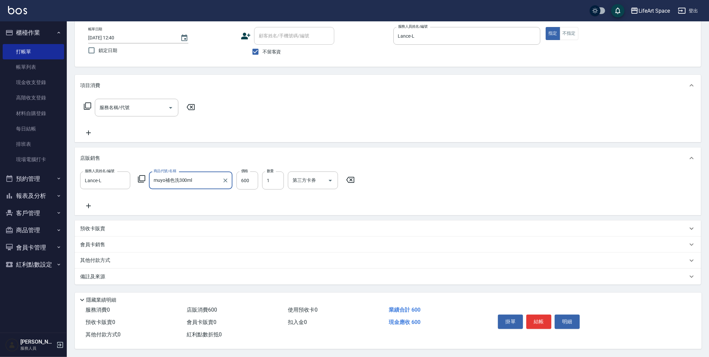
scroll to position [0, 0]
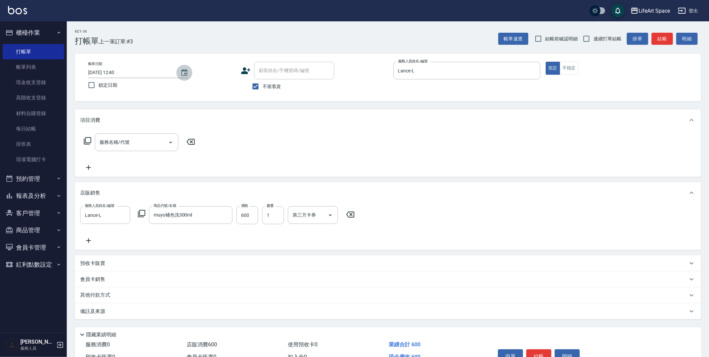
click at [181, 70] on icon "Choose date, selected date is 2025-08-26" at bounding box center [184, 73] width 8 height 8
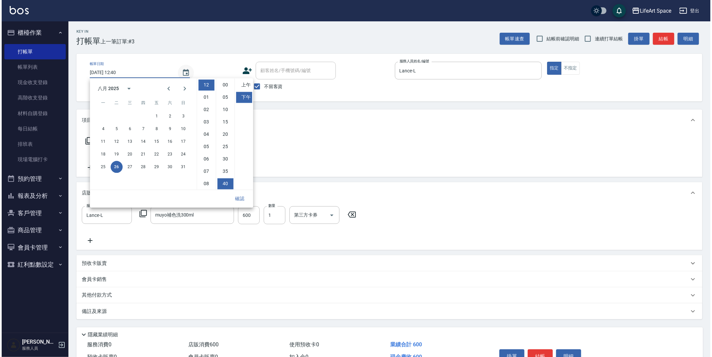
scroll to position [37, 0]
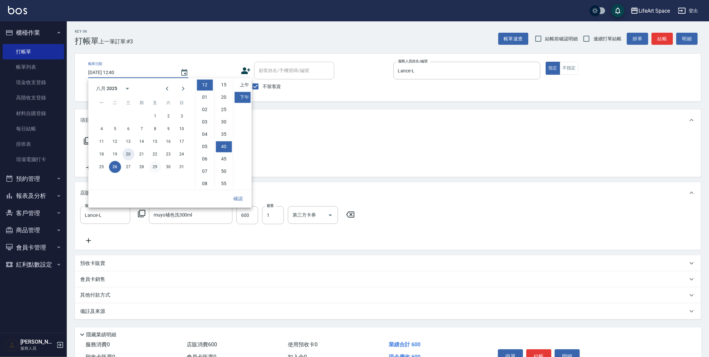
click at [132, 155] on button "20" at bounding box center [128, 154] width 12 height 12
type input "2025/08/20 12:40"
click at [242, 197] on button "確認" at bounding box center [237, 199] width 21 height 12
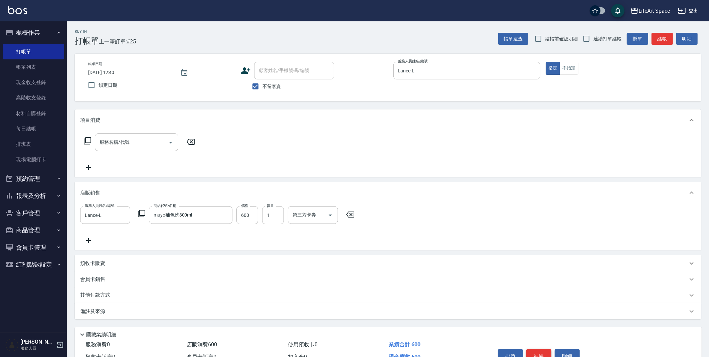
click at [544, 356] on button "結帳" at bounding box center [538, 356] width 25 height 14
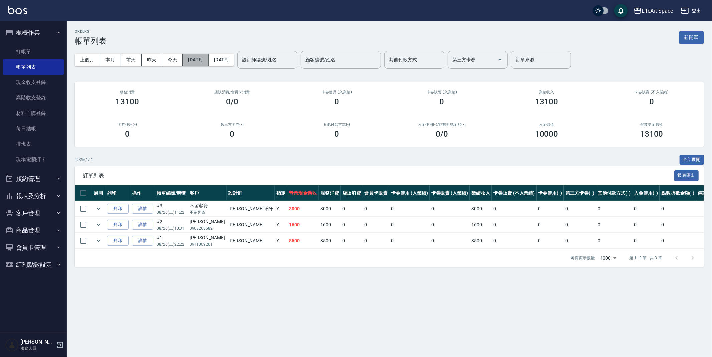
click at [192, 61] on button "[DATE]" at bounding box center [196, 60] width 26 height 12
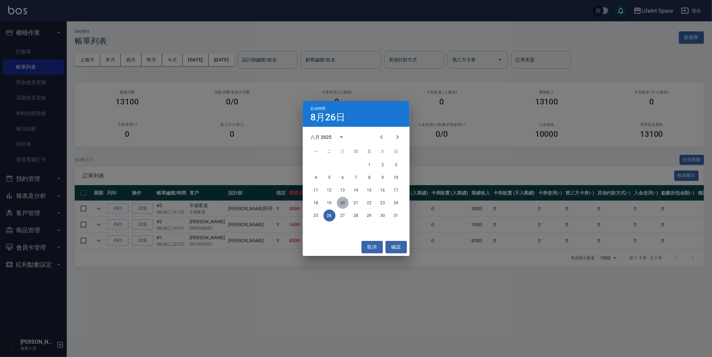
drag, startPoint x: 341, startPoint y: 202, endPoint x: 338, endPoint y: 167, distance: 34.8
click at [341, 202] on button "20" at bounding box center [343, 203] width 12 height 12
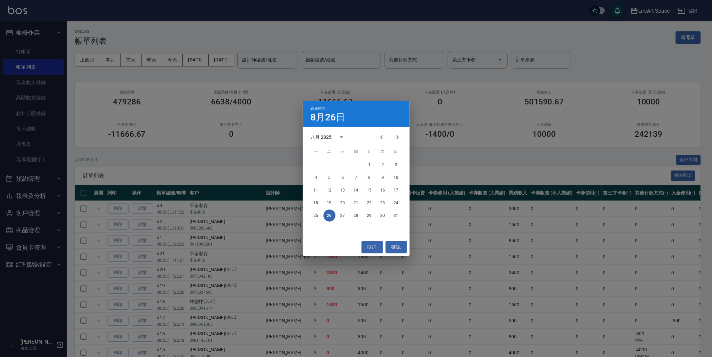
click at [378, 201] on td "0" at bounding box center [389, 209] width 22 height 16
click at [378, 203] on td "0" at bounding box center [389, 209] width 22 height 16
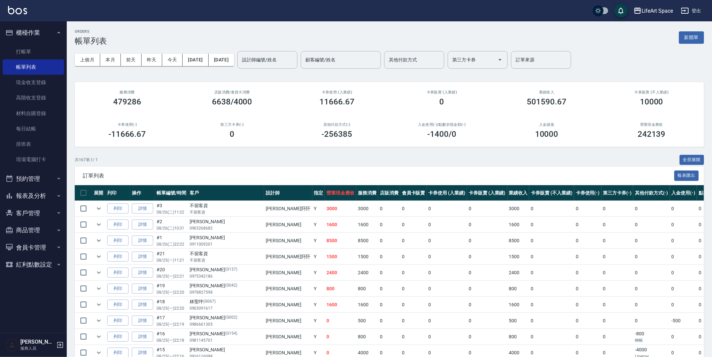
click at [400, 245] on td "0" at bounding box center [413, 241] width 27 height 16
click at [234, 60] on button "[DATE]" at bounding box center [221, 60] width 25 height 12
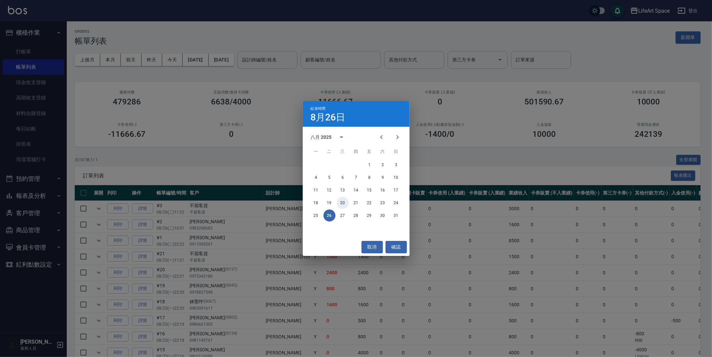
click at [342, 202] on button "20" at bounding box center [343, 203] width 12 height 12
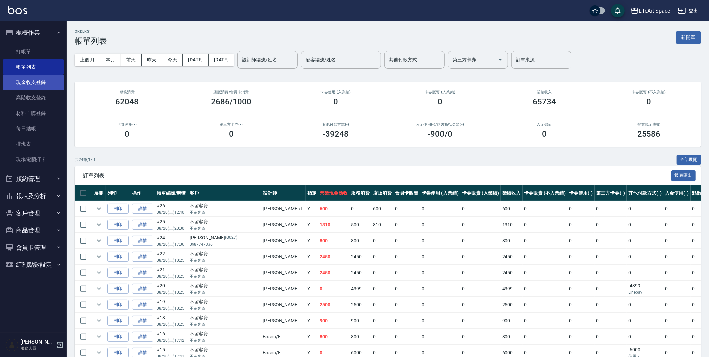
click at [29, 87] on link "現金收支登錄" at bounding box center [33, 82] width 61 height 15
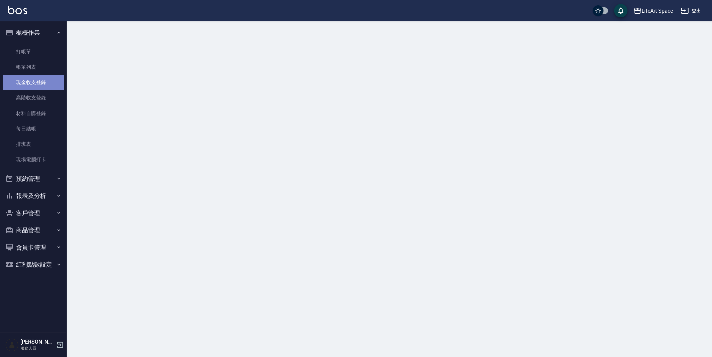
click at [29, 87] on link "現金收支登錄" at bounding box center [33, 82] width 61 height 15
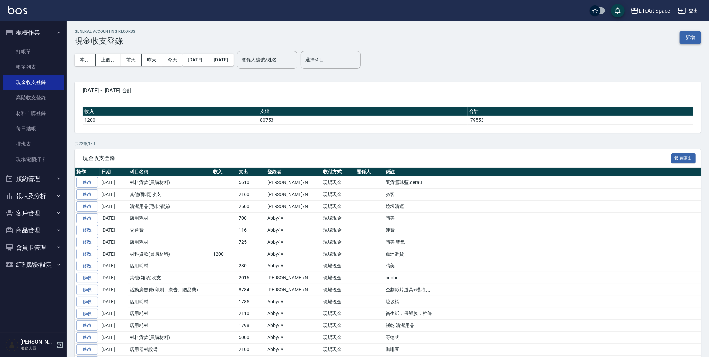
click at [686, 35] on button "新增" at bounding box center [689, 37] width 21 height 12
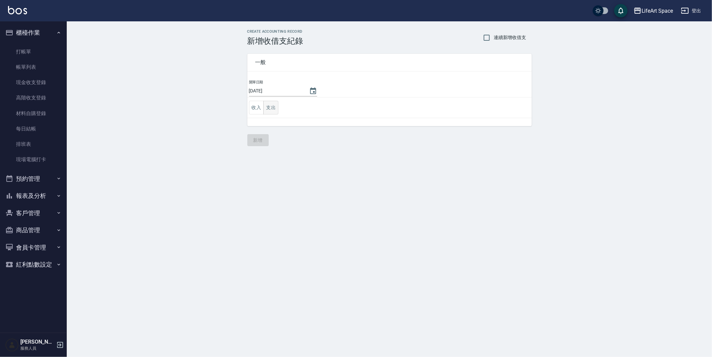
click at [270, 114] on td "收入 支出" at bounding box center [389, 107] width 284 height 21
click at [272, 109] on button "支出" at bounding box center [270, 108] width 15 height 14
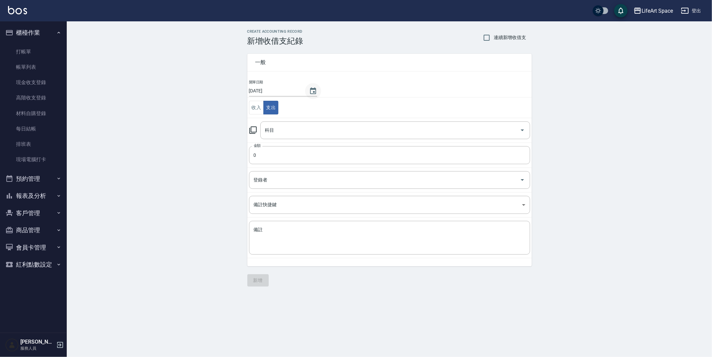
click at [312, 90] on button "Choose date, selected date is 2025-08-26" at bounding box center [313, 91] width 16 height 16
click at [289, 171] on button "20" at bounding box center [289, 173] width 12 height 12
type input "[DATE]"
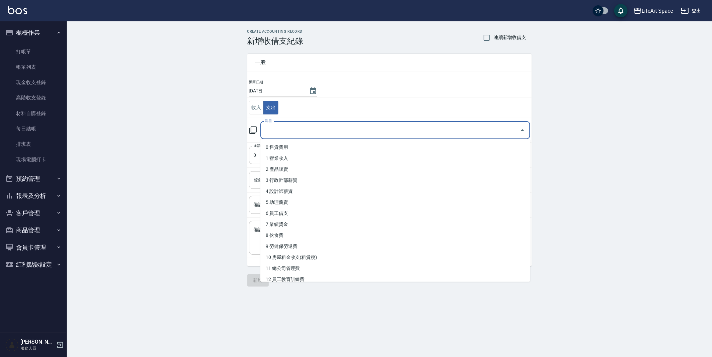
click at [287, 128] on input "科目" at bounding box center [390, 131] width 254 height 12
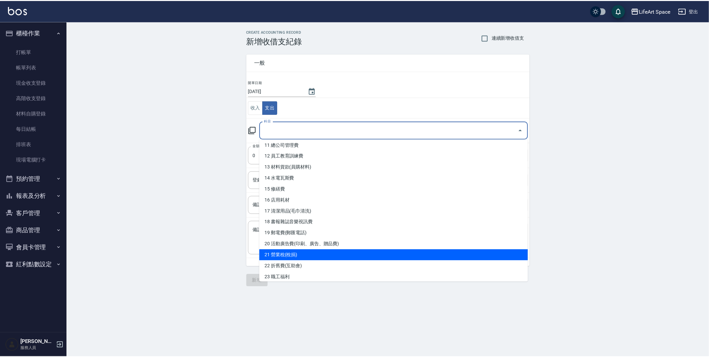
scroll to position [125, 0]
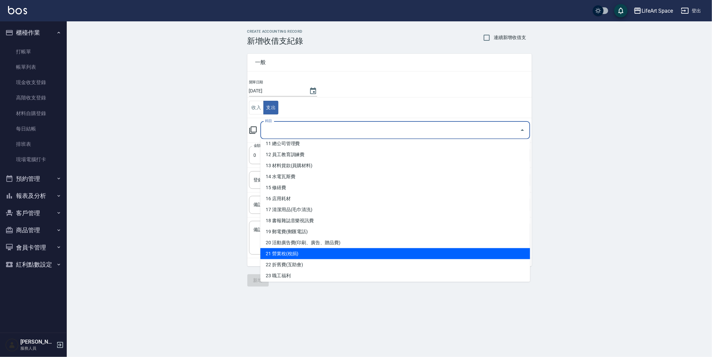
click at [308, 241] on li "20 活動廣告費(印刷、廣告、贈品費)" at bounding box center [395, 242] width 270 height 11
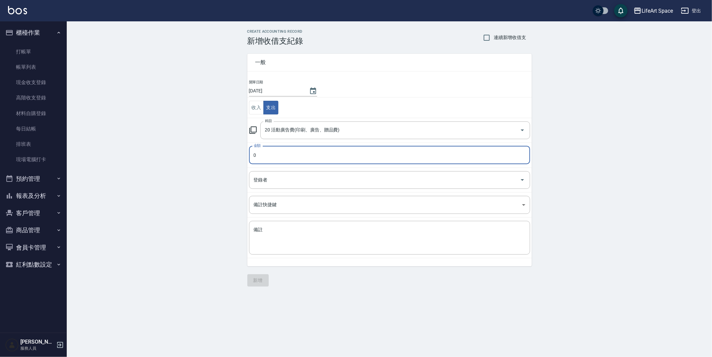
type input "20 活動廣告費(印刷、廣告、贈品費)"
type input "40"
click at [256, 170] on td "登錄者 登錄者" at bounding box center [389, 180] width 284 height 25
click at [255, 181] on input "登錄者" at bounding box center [384, 180] width 265 height 12
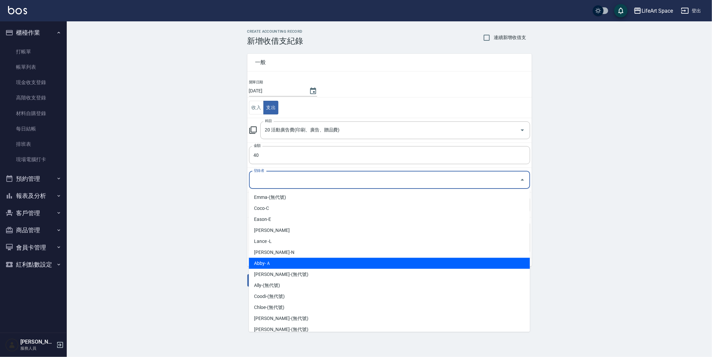
click at [343, 261] on li "Abby-Ａ" at bounding box center [389, 263] width 281 height 11
type input "Abby-Ａ"
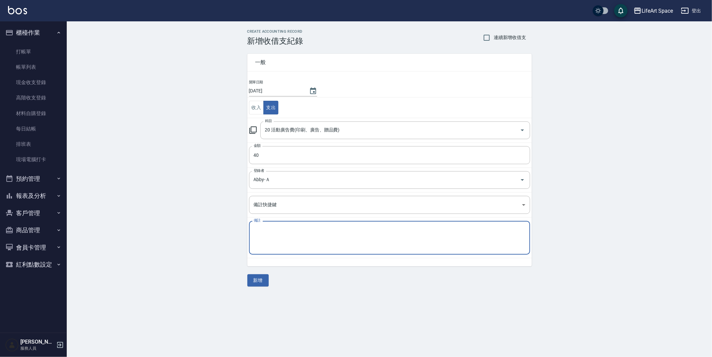
click at [347, 243] on textarea "備註" at bounding box center [390, 238] width 272 height 23
type textarea "v"
type textarea "ㄎ"
type textarea "ㄕ"
type textarea "影印"
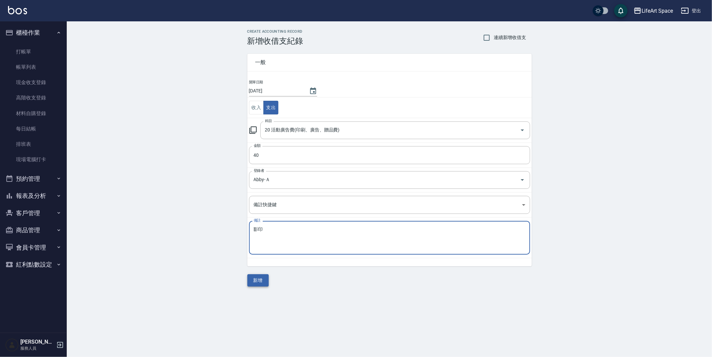
click at [253, 278] on button "新增" at bounding box center [257, 280] width 21 height 12
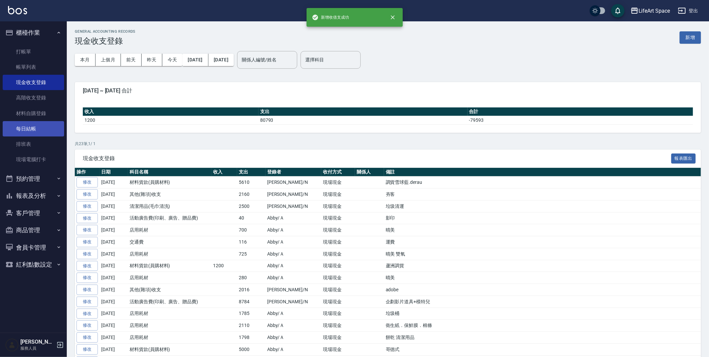
click at [40, 128] on link "每日結帳" at bounding box center [33, 128] width 61 height 15
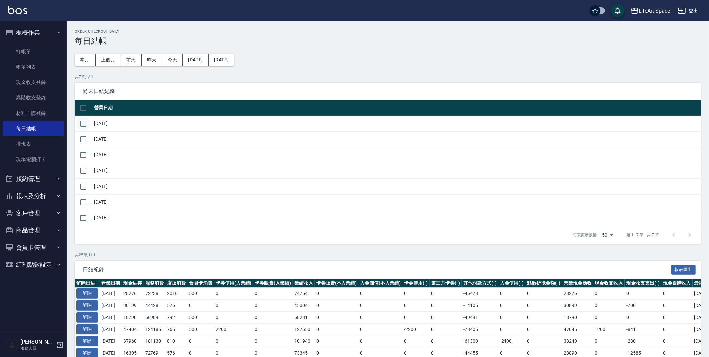
click at [84, 122] on input "checkbox" at bounding box center [83, 124] width 14 height 14
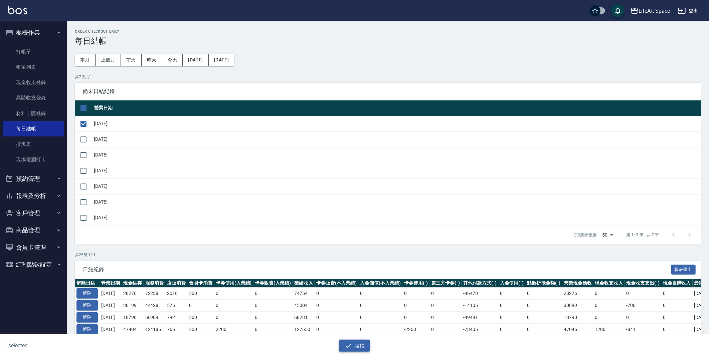
click at [350, 347] on icon "button" at bounding box center [348, 346] width 8 height 8
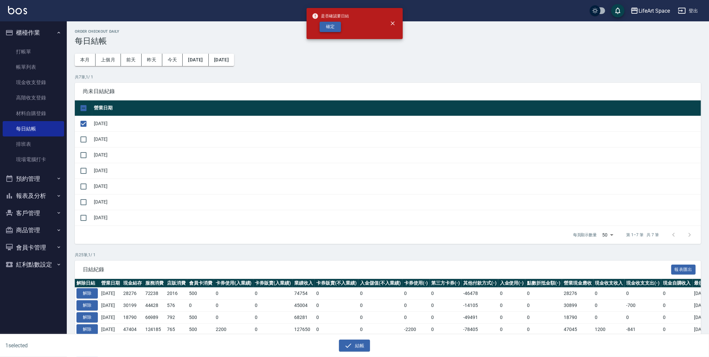
click at [339, 29] on button "確定" at bounding box center [329, 27] width 21 height 10
checkbox input "false"
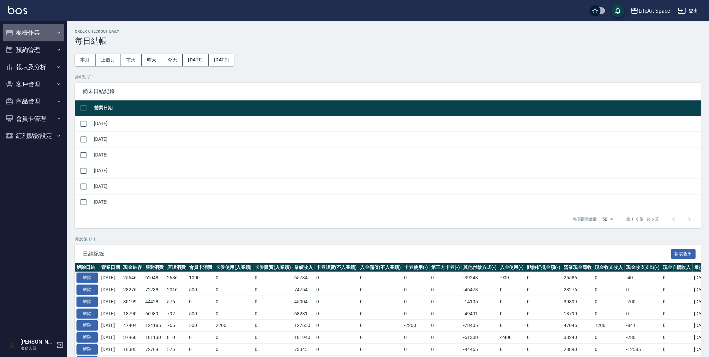
click at [38, 36] on button "櫃檯作業" at bounding box center [33, 32] width 61 height 17
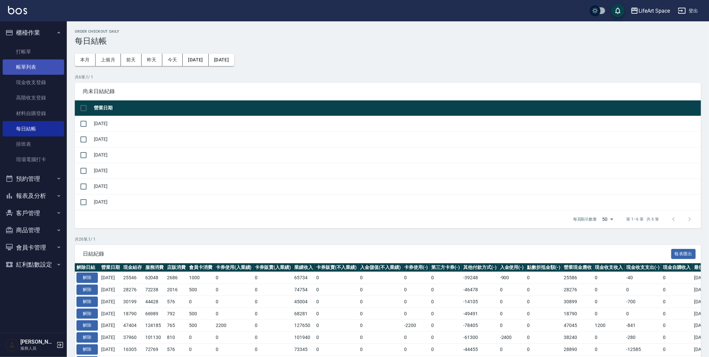
click at [45, 59] on link "帳單列表" at bounding box center [33, 66] width 61 height 15
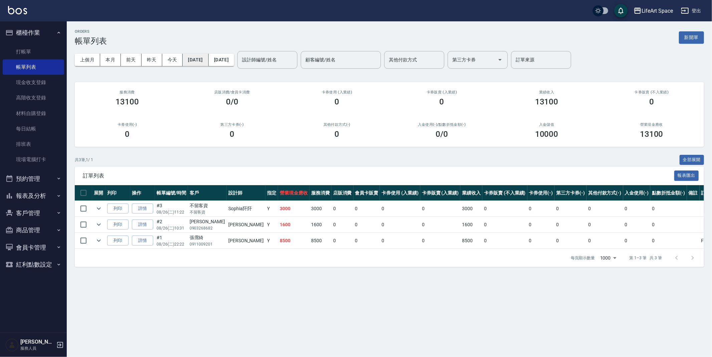
click at [207, 58] on button "[DATE]" at bounding box center [196, 60] width 26 height 12
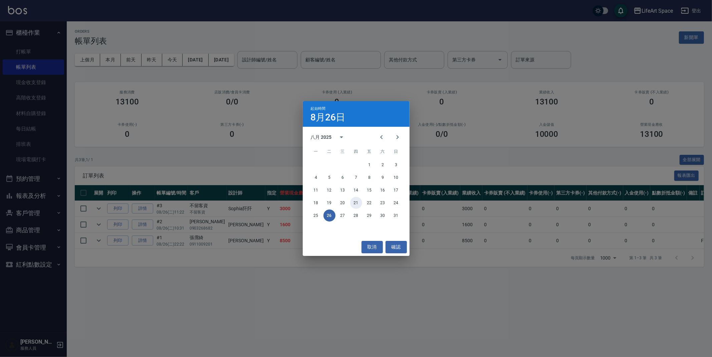
drag, startPoint x: 354, startPoint y: 203, endPoint x: 361, endPoint y: 197, distance: 8.5
click at [355, 203] on button "21" at bounding box center [356, 203] width 12 height 12
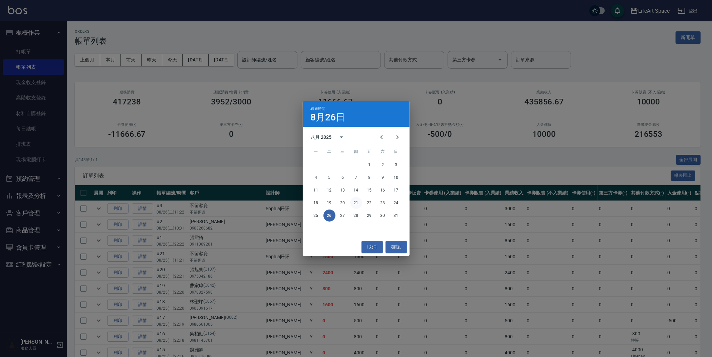
click at [356, 204] on button "21" at bounding box center [356, 203] width 12 height 12
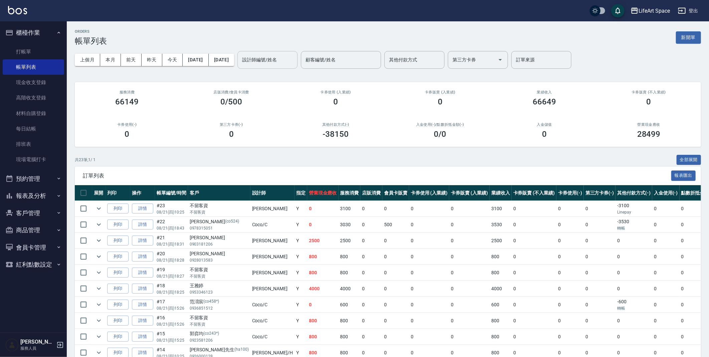
click at [292, 61] on div "設計師編號/姓名 設計師編號/姓名" at bounding box center [267, 60] width 60 height 18
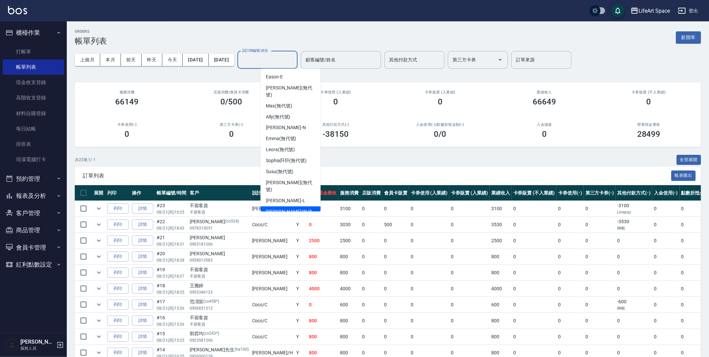
click at [284, 209] on span "[PERSON_NAME] (無代號)" at bounding box center [290, 216] width 49 height 14
type input "[PERSON_NAME](無代號)"
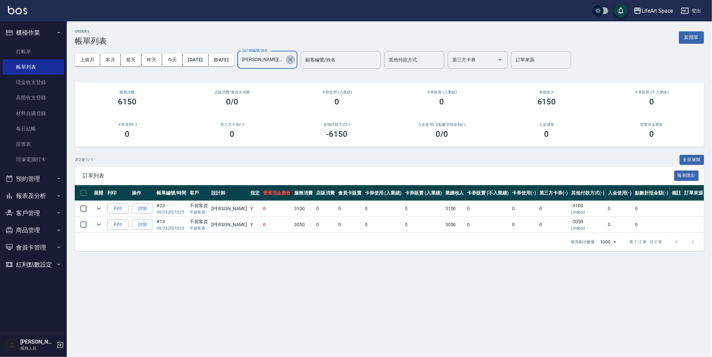
click at [294, 61] on icon "Clear" at bounding box center [290, 59] width 7 height 7
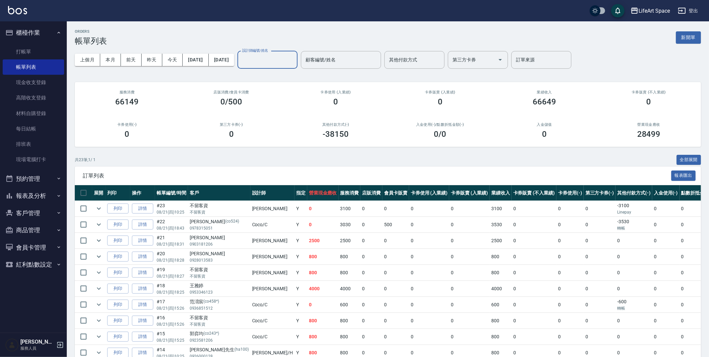
click at [307, 313] on td "800" at bounding box center [322, 321] width 31 height 16
click at [207, 63] on button "[DATE]" at bounding box center [196, 60] width 26 height 12
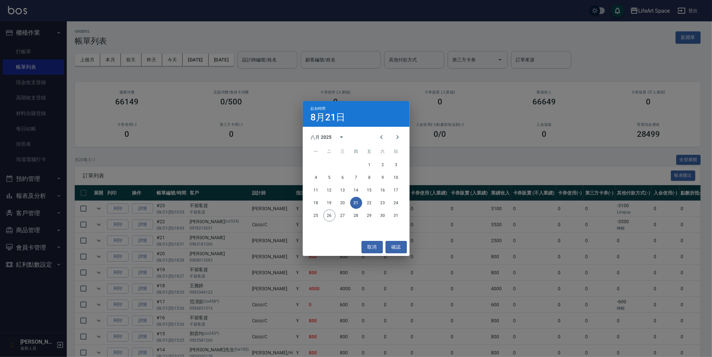
click at [387, 72] on div "起始時間 8月21日 八月 2025 一 二 三 四 五 六 日 1 2 3 4 5 6 7 8 9 10 11 12 13 14 15 16 17 18 1…" at bounding box center [356, 178] width 712 height 357
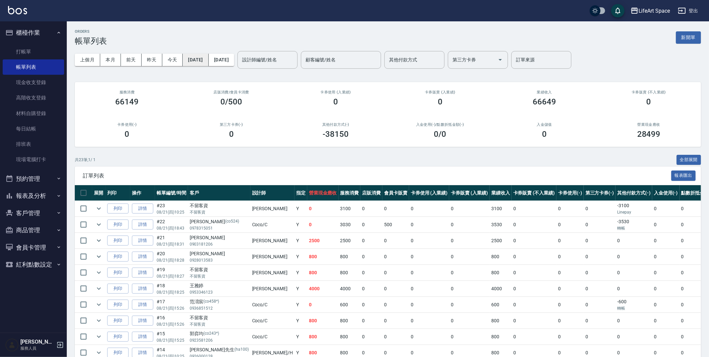
click at [201, 62] on button "[DATE]" at bounding box center [196, 60] width 26 height 12
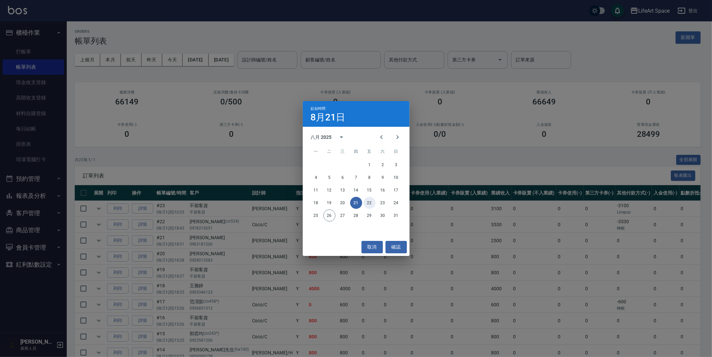
click at [370, 203] on button "22" at bounding box center [370, 203] width 12 height 12
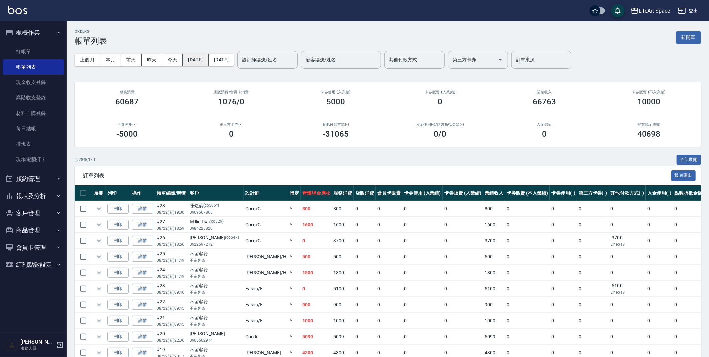
click at [208, 62] on button "[DATE]" at bounding box center [196, 60] width 26 height 12
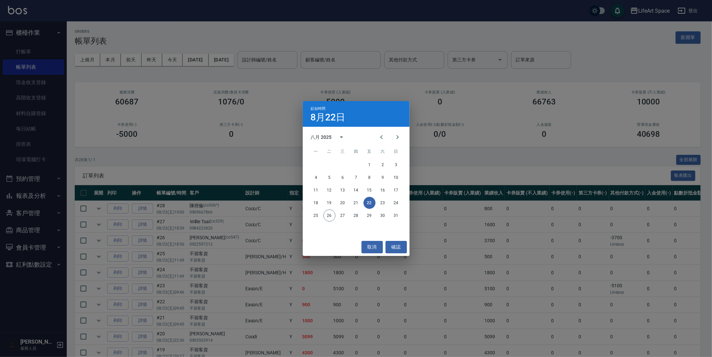
click at [371, 204] on button "22" at bounding box center [370, 203] width 12 height 12
click at [396, 244] on button "確認" at bounding box center [396, 247] width 21 height 12
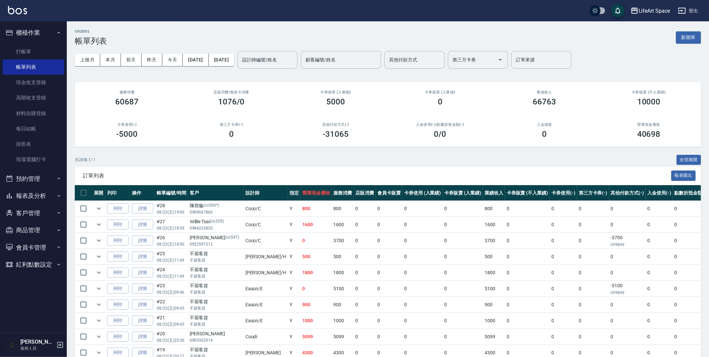
click at [692, 35] on button "新開單" at bounding box center [688, 37] width 25 height 12
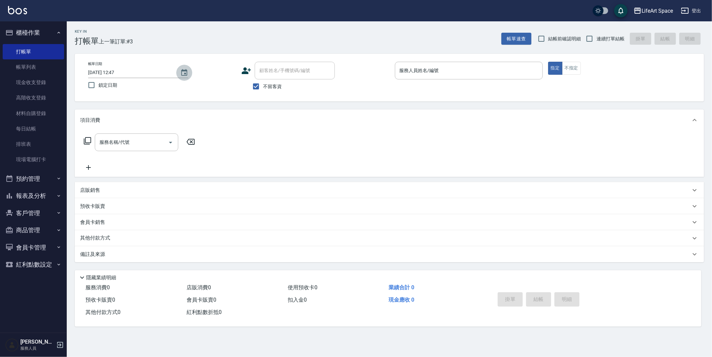
click at [182, 74] on icon "Choose date, selected date is 2025-08-26" at bounding box center [184, 72] width 6 height 7
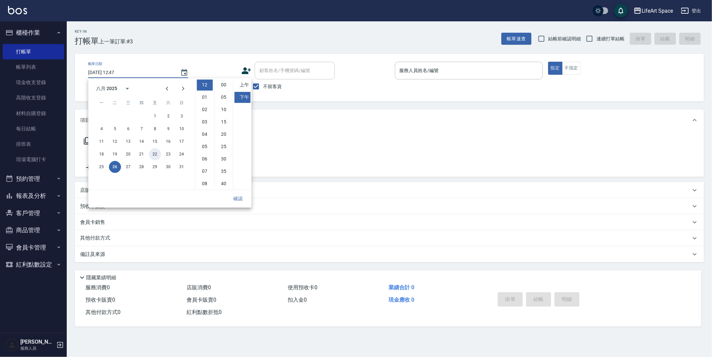
click at [155, 153] on button "22" at bounding box center [155, 154] width 12 height 12
type input "[DATE] 12:47"
click at [242, 200] on button "確認" at bounding box center [237, 199] width 21 height 12
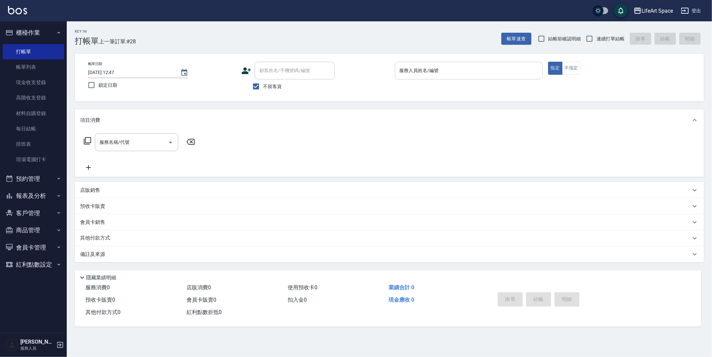
click at [404, 62] on div "服務人員姓名/編號" at bounding box center [469, 71] width 148 height 18
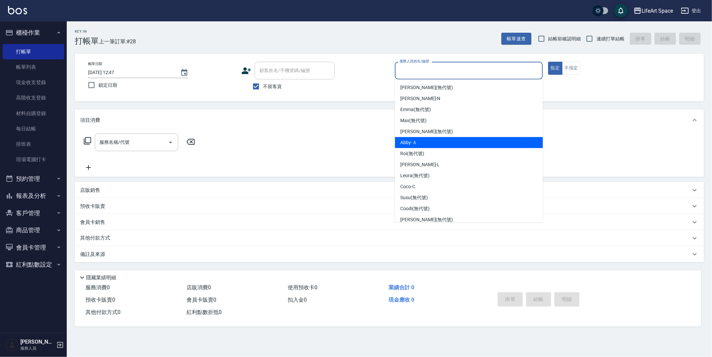
click at [430, 140] on div "Abby -Ａ" at bounding box center [469, 142] width 148 height 11
type input "Abby-Ａ"
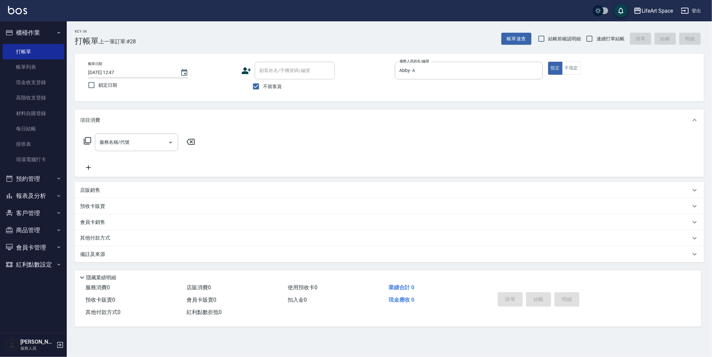
click at [119, 132] on div "服務名稱/代號 服務名稱/代號" at bounding box center [389, 154] width 629 height 46
click at [103, 144] on div "服務名稱/代號 服務名稱/代號" at bounding box center [136, 143] width 83 height 18
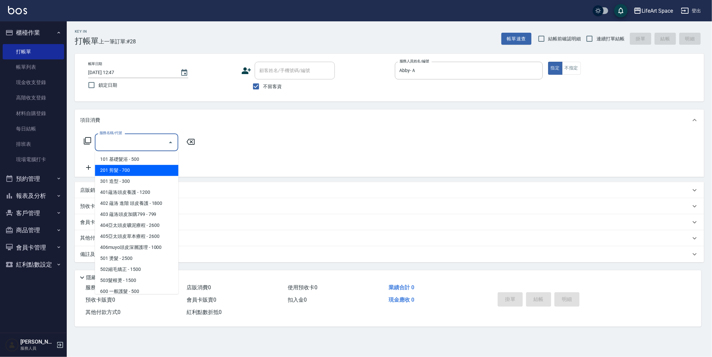
click at [132, 170] on span "201 剪髮 - 700" at bounding box center [136, 170] width 83 height 11
type input "201 剪髮(201)"
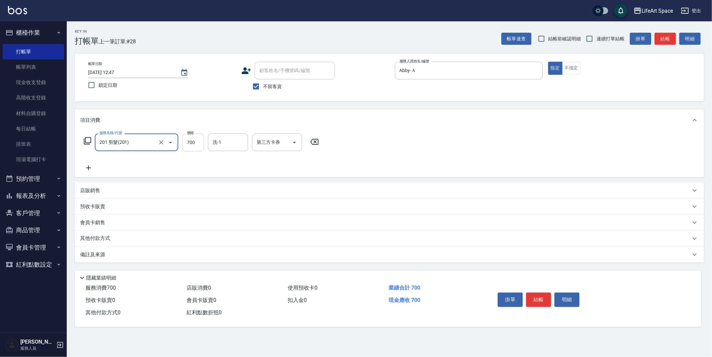
click at [193, 140] on input "700" at bounding box center [193, 143] width 22 height 18
drag, startPoint x: 193, startPoint y: 141, endPoint x: 171, endPoint y: 143, distance: 21.8
click at [171, 143] on div "服務名稱/代號 201 剪髮(201) 服務名稱/代號 價格 700 價格 洗-1 洗-1 第三方卡券 第三方卡券" at bounding box center [201, 143] width 243 height 18
drag, startPoint x: 192, startPoint y: 141, endPoint x: 185, endPoint y: 142, distance: 6.4
click at [186, 142] on input "700" at bounding box center [193, 143] width 22 height 18
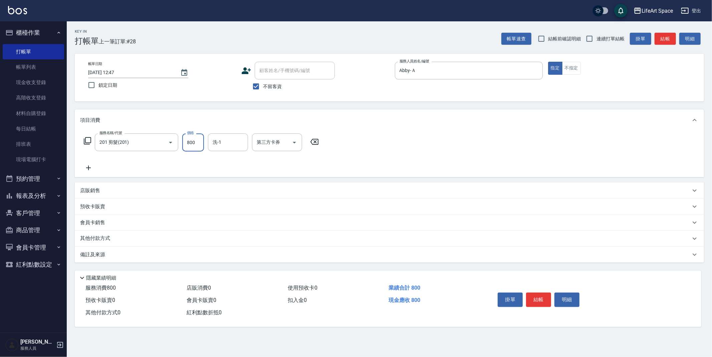
type input "800"
click at [85, 165] on icon at bounding box center [88, 168] width 17 height 8
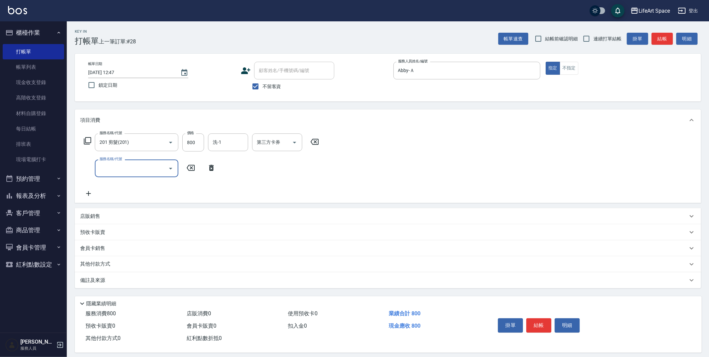
click at [110, 168] on input "服務名稱/代號" at bounding box center [131, 169] width 67 height 12
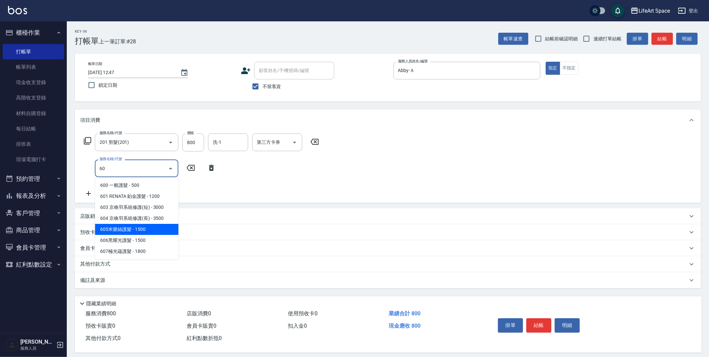
click at [139, 230] on span "605米樂絲護髮 - 1500" at bounding box center [136, 229] width 83 height 11
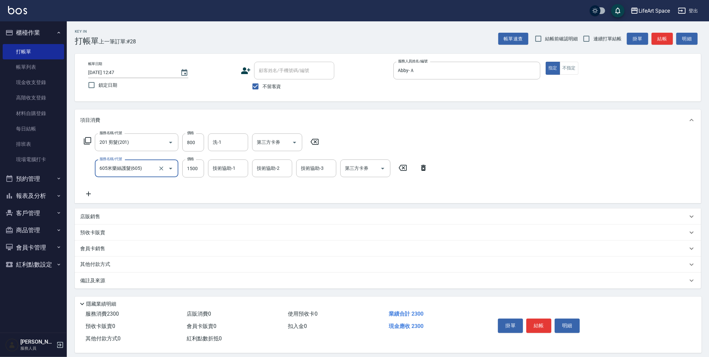
type input "605米樂絲護髮(605)"
click at [110, 280] on div "備註及來源" at bounding box center [383, 280] width 607 height 7
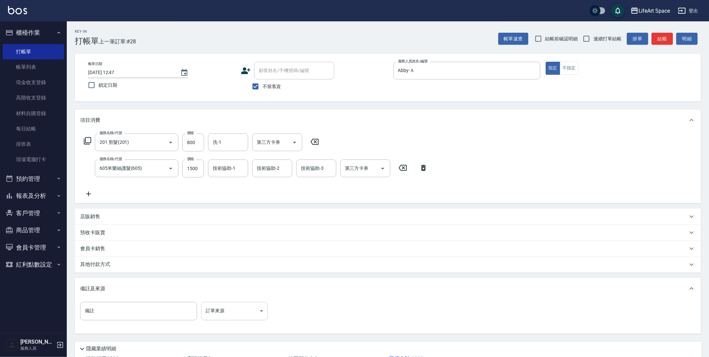
click at [245, 309] on body "LifeArt Space 登出 櫃檯作業 打帳單 帳單列表 現金收支登錄 高階收支登錄 材料自購登錄 每日結帳 排班表 現場電腦打卡 預約管理 預約管理 單…" at bounding box center [354, 203] width 709 height 406
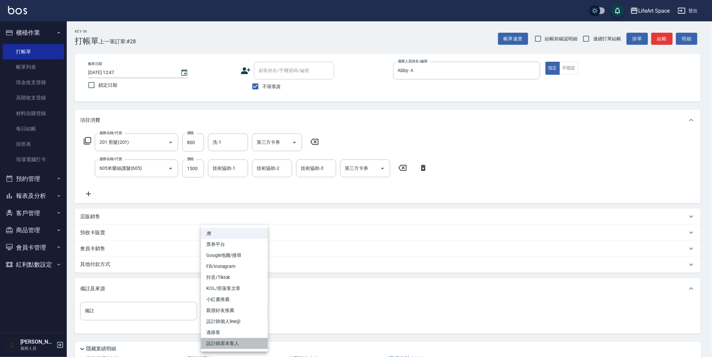
click at [241, 345] on li "設計師原本客人" at bounding box center [234, 343] width 67 height 11
type input "設計師原本客人"
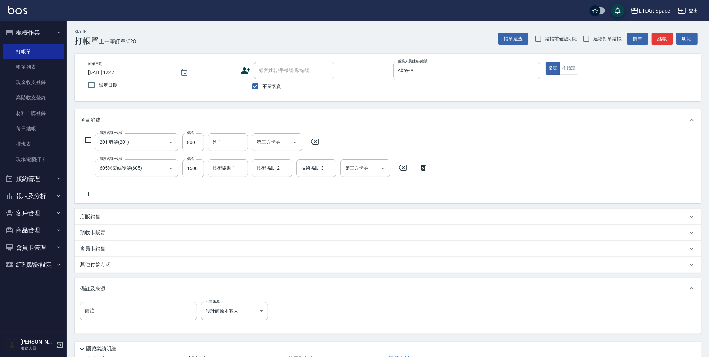
click at [101, 263] on p "其他付款方式" at bounding box center [96, 264] width 33 height 7
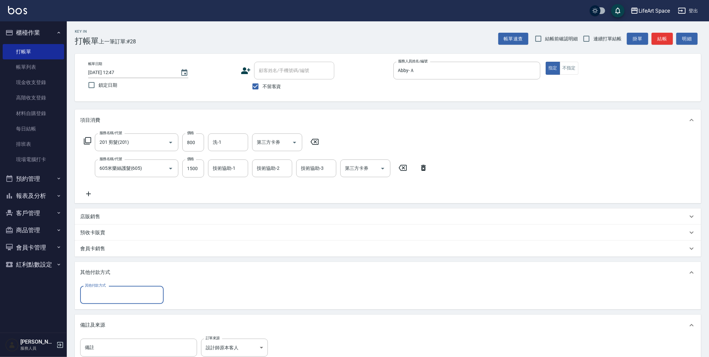
click at [119, 288] on div "其他付款方式" at bounding box center [121, 295] width 83 height 18
click at [113, 310] on span "轉帳" at bounding box center [121, 311] width 83 height 11
type input "轉帳"
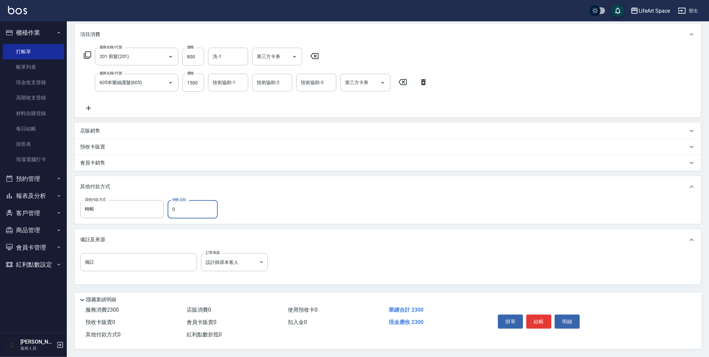
scroll to position [88, 0]
click at [203, 212] on input "0" at bounding box center [193, 209] width 50 height 18
type input "2300"
click at [540, 316] on button "結帳" at bounding box center [538, 322] width 25 height 14
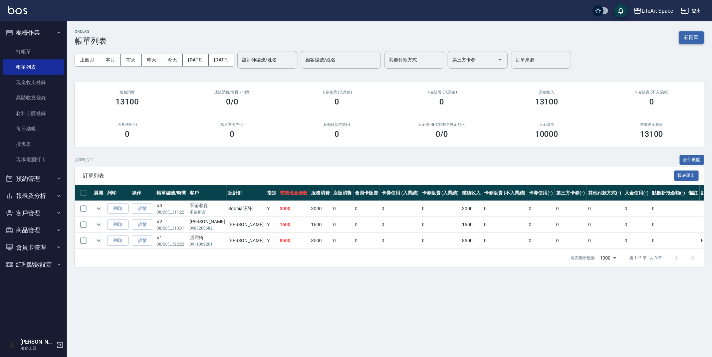
click at [693, 34] on button "新開單" at bounding box center [691, 37] width 25 height 12
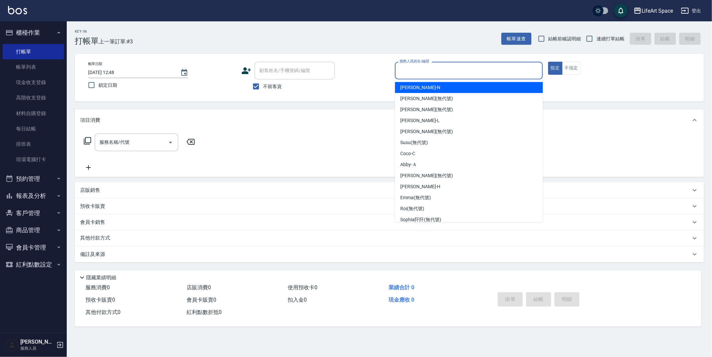
click at [409, 74] on input "服務人員姓名/編號" at bounding box center [469, 71] width 142 height 12
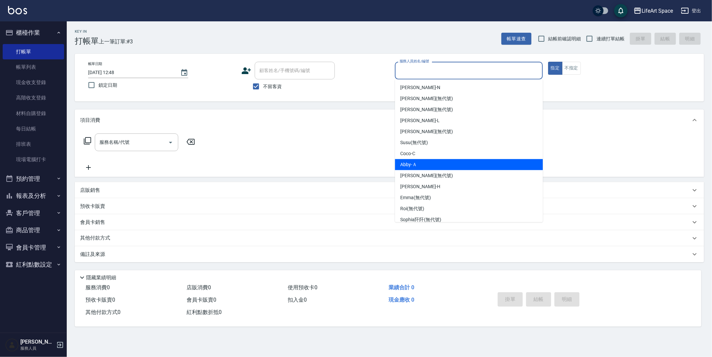
click at [412, 161] on div "Abby -Ａ" at bounding box center [469, 164] width 148 height 11
type input "Abby-Ａ"
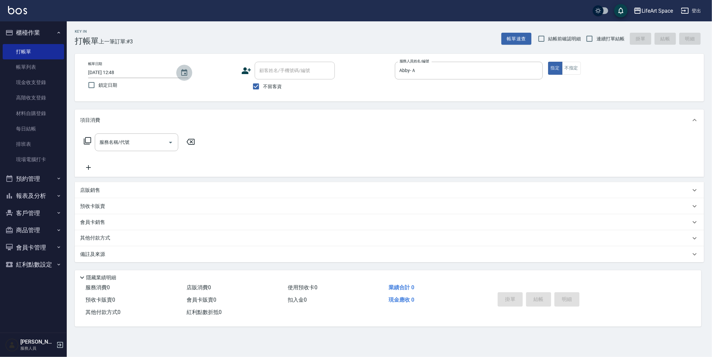
drag, startPoint x: 184, startPoint y: 75, endPoint x: 181, endPoint y: 72, distance: 4.0
click at [184, 75] on icon "Choose date, selected date is 2025-08-26" at bounding box center [184, 73] width 8 height 8
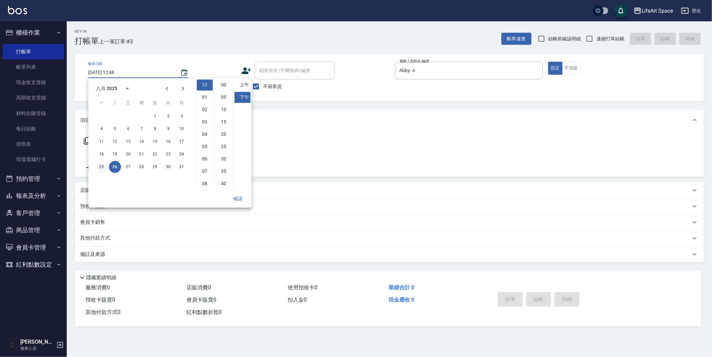
click at [104, 166] on button "25" at bounding box center [101, 167] width 12 height 12
type input "[DATE] 12:48"
click at [238, 199] on button "確認" at bounding box center [237, 199] width 21 height 12
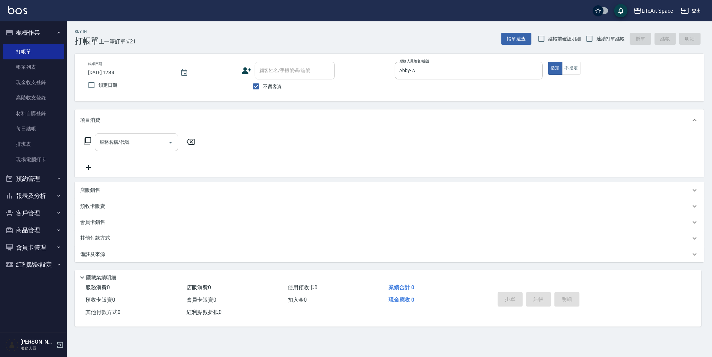
click at [125, 135] on div "服務名稱/代號" at bounding box center [136, 143] width 83 height 18
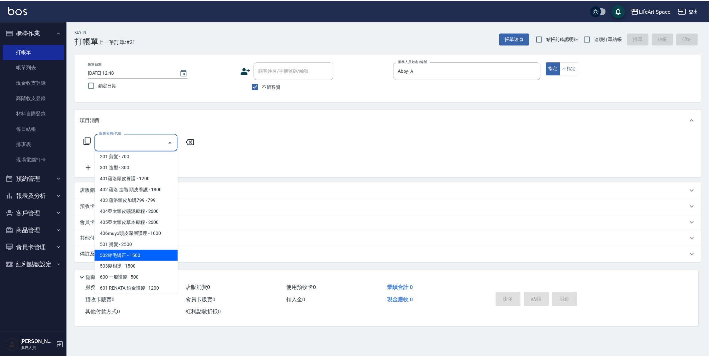
scroll to position [14, 0]
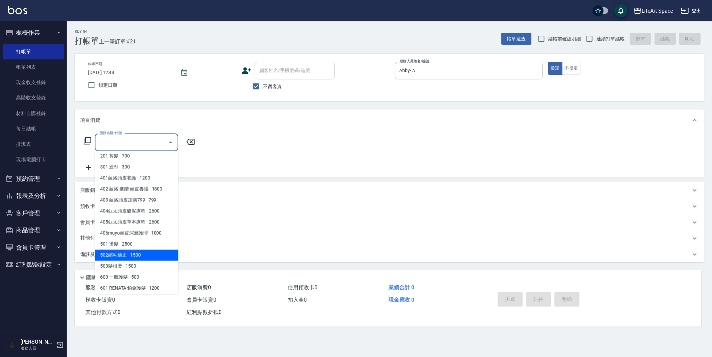
click at [135, 254] on span "502縮毛矯正 - 1500" at bounding box center [136, 255] width 83 height 11
type input "502縮毛矯正 (502)"
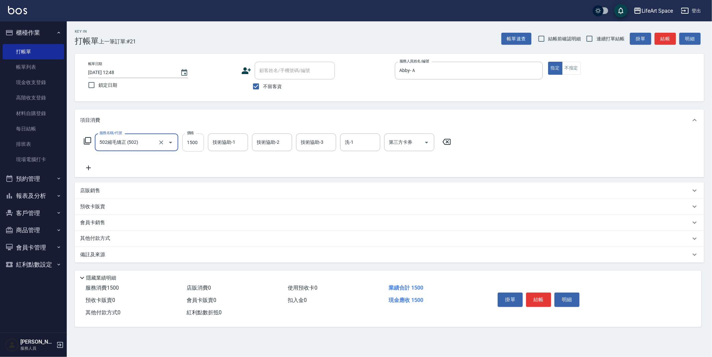
click at [198, 146] on input "1500" at bounding box center [193, 143] width 22 height 18
type input "2500"
click at [92, 168] on icon at bounding box center [88, 168] width 17 height 8
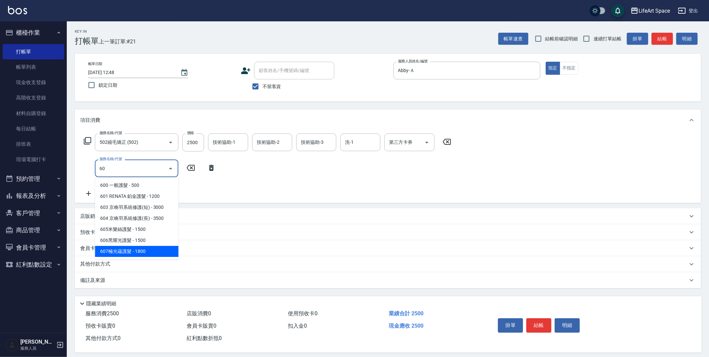
click at [130, 250] on span "607極光蘊護髮 - 1800" at bounding box center [136, 251] width 83 height 11
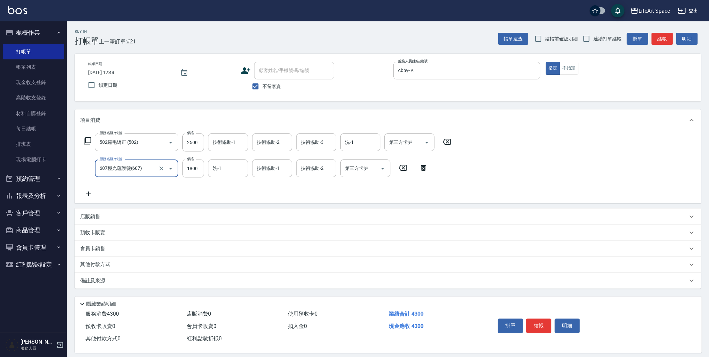
type input "607極光蘊護髮(607)"
click at [201, 170] on input "1800" at bounding box center [193, 169] width 22 height 18
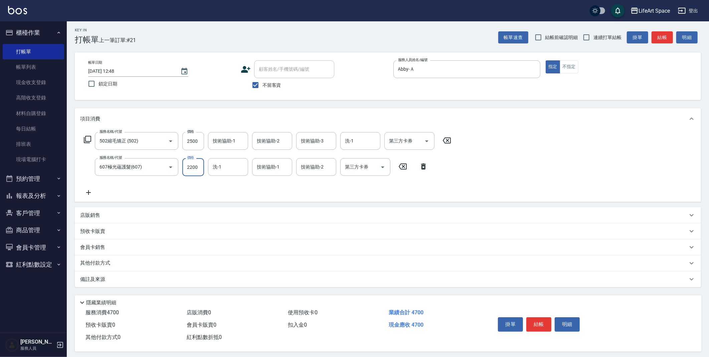
scroll to position [6, 0]
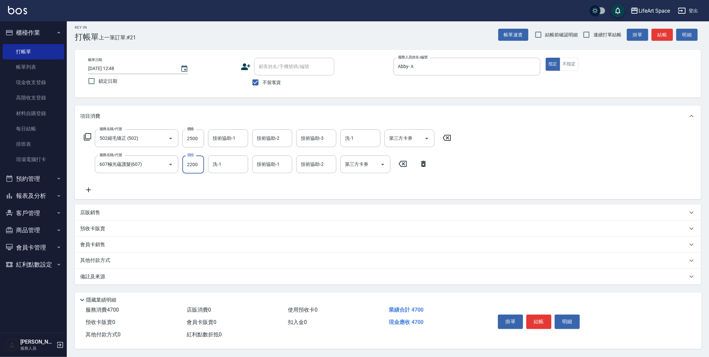
type input "2200"
click at [113, 276] on div "備註及來源" at bounding box center [383, 276] width 607 height 7
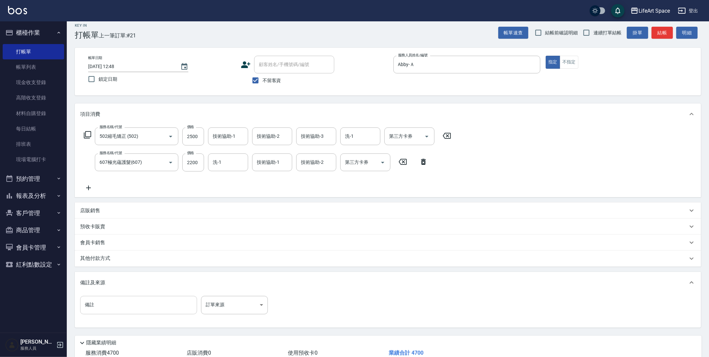
click at [117, 300] on input "備註" at bounding box center [138, 305] width 117 height 18
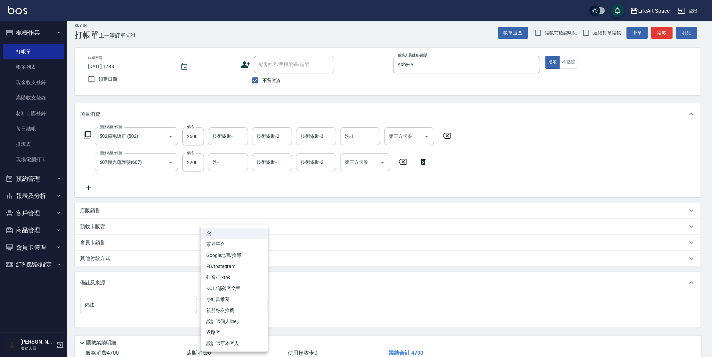
click at [247, 302] on body "LifeArt Space 登出 櫃檯作業 打帳單 帳單列表 現金收支登錄 高階收支登錄 材料自購登錄 每日結帳 排班表 現場電腦打卡 預約管理 預約管理 單…" at bounding box center [356, 197] width 712 height 406
click at [221, 344] on li "設計師原本客人" at bounding box center [234, 343] width 67 height 11
type input "設計師原本客人"
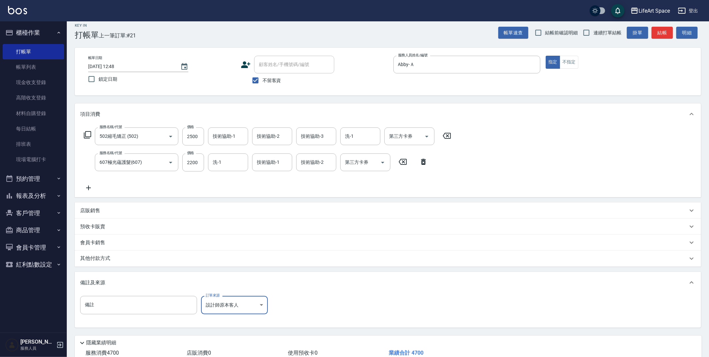
click at [102, 259] on p "其他付款方式" at bounding box center [96, 258] width 33 height 7
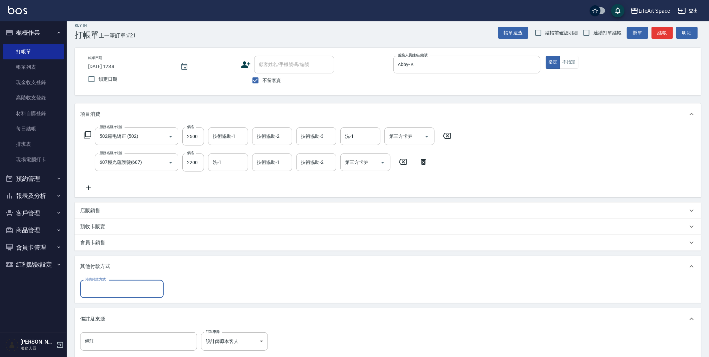
scroll to position [0, 0]
click at [117, 292] on input "其他付款方式" at bounding box center [121, 289] width 77 height 12
drag, startPoint x: 115, startPoint y: 314, endPoint x: 118, endPoint y: 308, distance: 6.1
click at [115, 314] on span "Linepay" at bounding box center [121, 316] width 83 height 11
type input "Linepay"
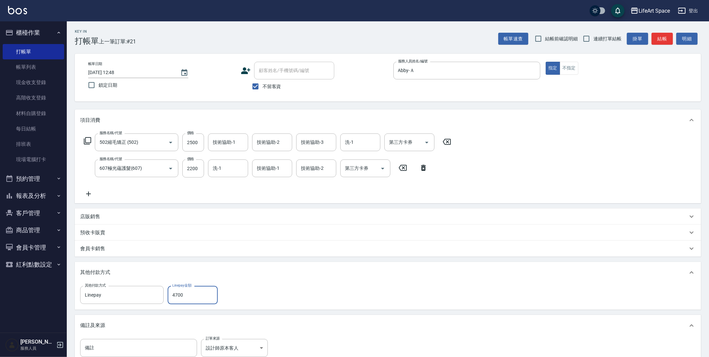
type input "4700"
click at [173, 72] on input "2025/08/25 12:48" at bounding box center [130, 72] width 85 height 11
click at [180, 73] on icon "Choose date, selected date is 2025-08-25" at bounding box center [184, 73] width 8 height 8
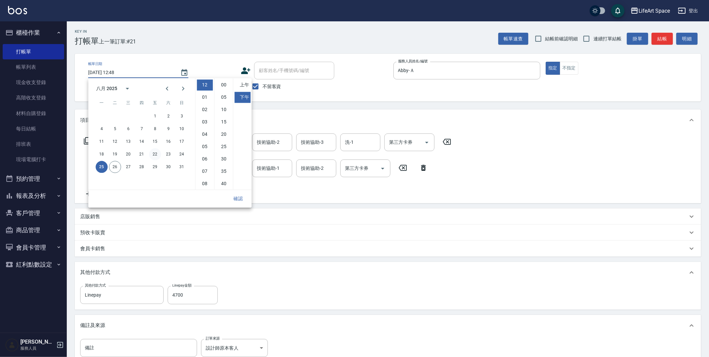
click at [155, 152] on button "22" at bounding box center [155, 154] width 12 height 12
type input "2025/08/22 12:48"
click at [236, 194] on button "確認" at bounding box center [237, 199] width 21 height 12
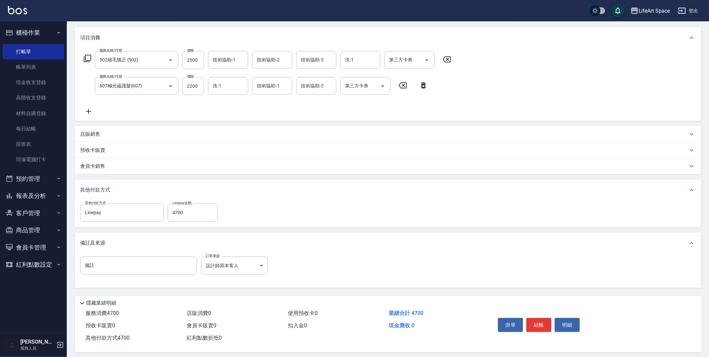
scroll to position [88, 0]
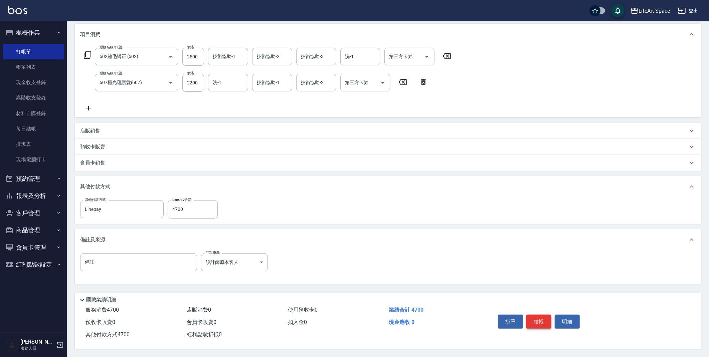
click at [534, 320] on button "結帳" at bounding box center [538, 322] width 25 height 14
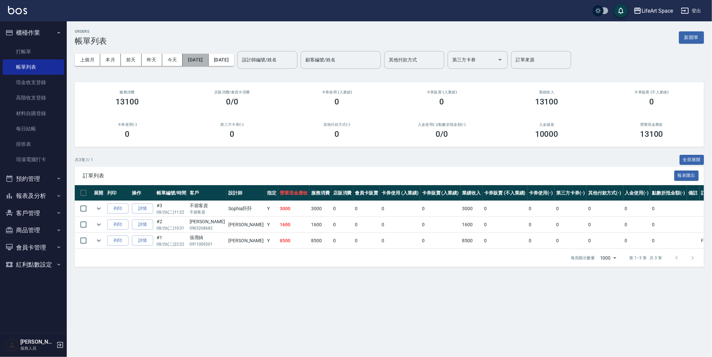
click at [208, 63] on button "[DATE]" at bounding box center [196, 60] width 26 height 12
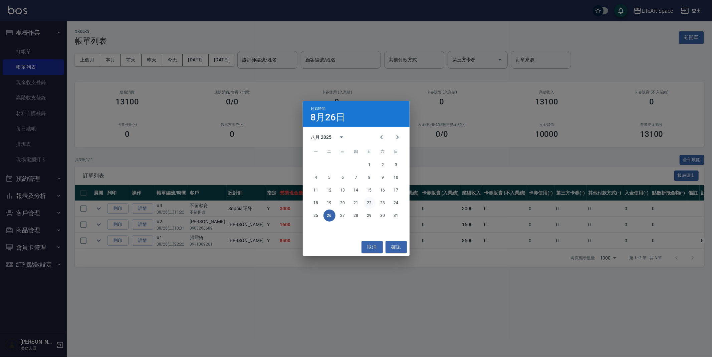
click at [367, 204] on button "22" at bounding box center [370, 203] width 12 height 12
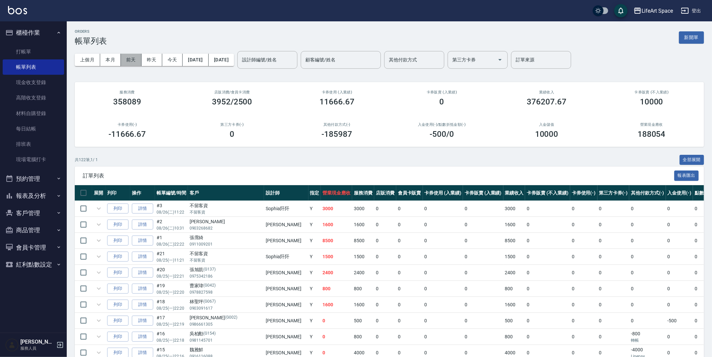
click at [137, 61] on button "前天" at bounding box center [131, 60] width 21 height 12
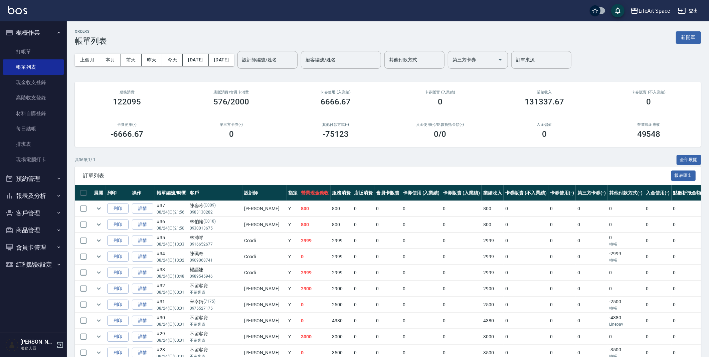
click at [248, 52] on div "上個月 本月 前天 昨天 今天 2025/08/24 2025/08/24 設計師編號/姓名 設計師編號/姓名 顧客編號/姓名 顧客編號/姓名 其他付款方式 …" at bounding box center [388, 60] width 626 height 28
click at [234, 61] on button "[DATE]" at bounding box center [221, 60] width 25 height 12
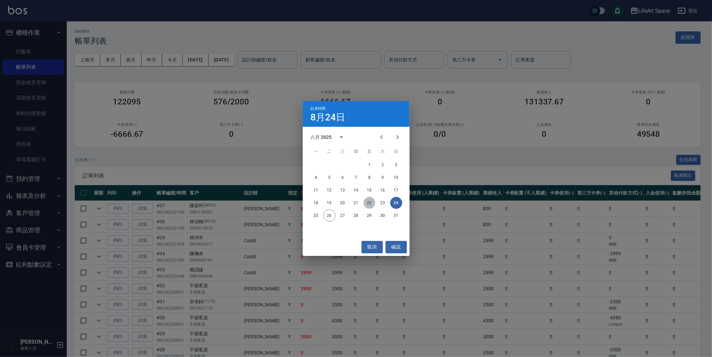
click at [370, 200] on button "22" at bounding box center [370, 203] width 12 height 12
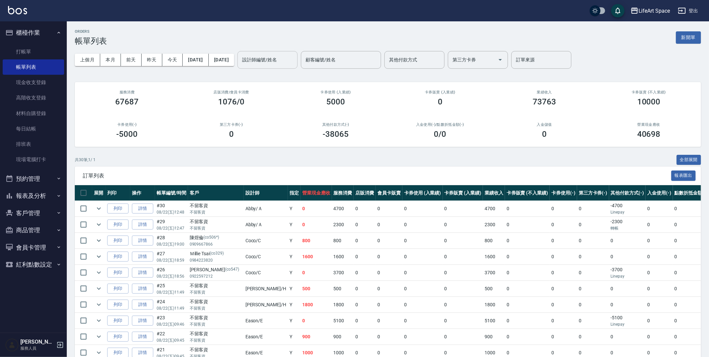
click at [288, 54] on input "設計師編號/姓名" at bounding box center [267, 60] width 54 height 12
click at [428, 57] on input "其他付款方式" at bounding box center [414, 60] width 54 height 12
click at [431, 77] on span "轉帳" at bounding box center [437, 76] width 60 height 11
type input "轉帳"
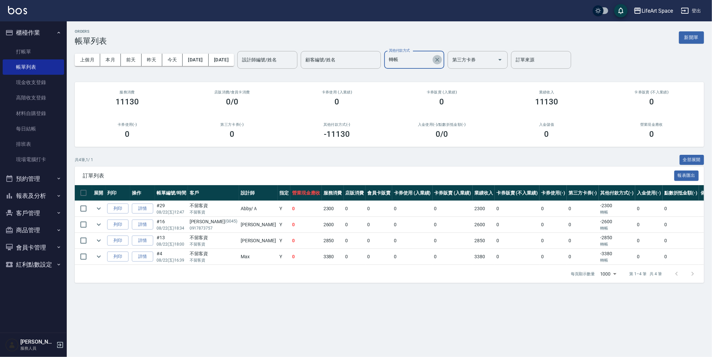
click at [441, 60] on icon "Clear" at bounding box center [437, 59] width 7 height 7
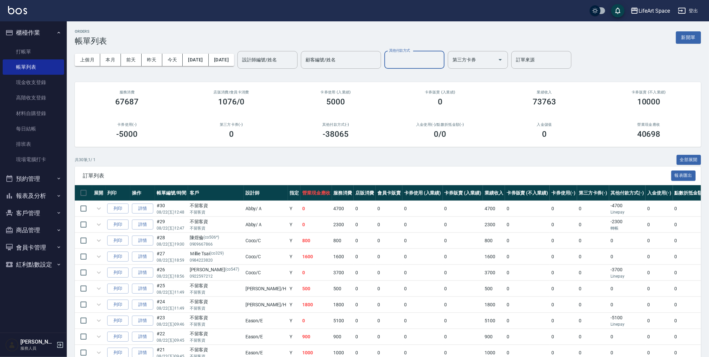
click at [431, 59] on input "其他付款方式" at bounding box center [414, 60] width 54 height 12
click at [445, 86] on span "Linepay" at bounding box center [437, 87] width 60 height 11
type input "Linepay"
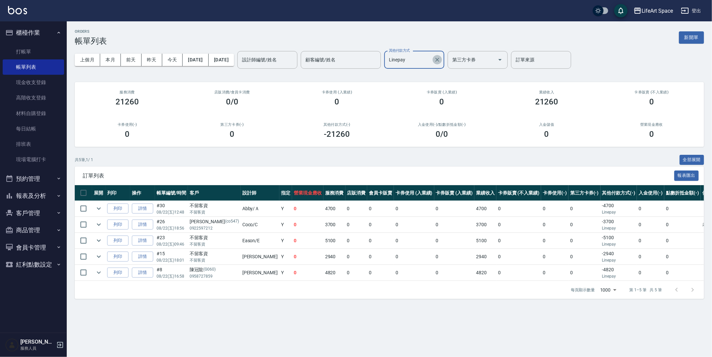
click at [441, 58] on icon "Clear" at bounding box center [437, 59] width 7 height 7
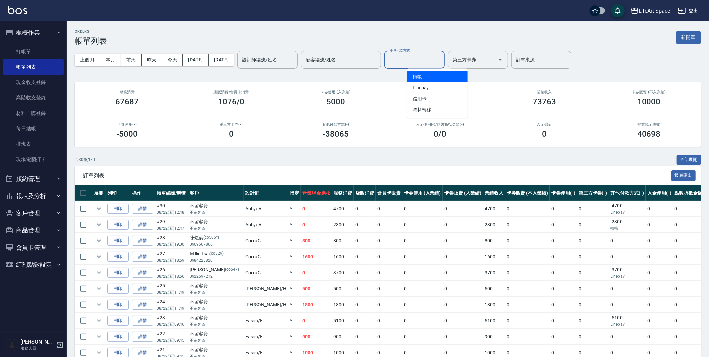
click at [431, 55] on input "其他付款方式" at bounding box center [414, 60] width 54 height 12
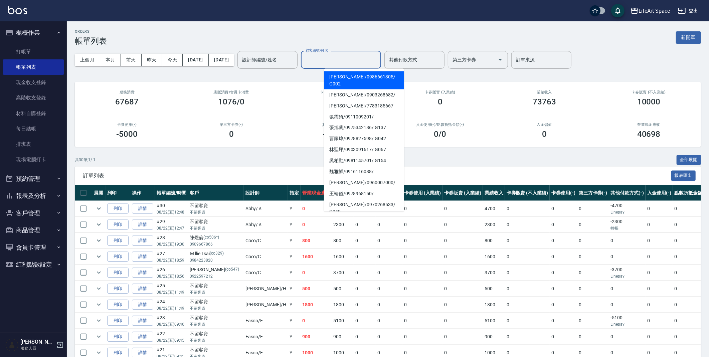
click at [362, 62] on input "顧客編號/姓名" at bounding box center [341, 60] width 74 height 12
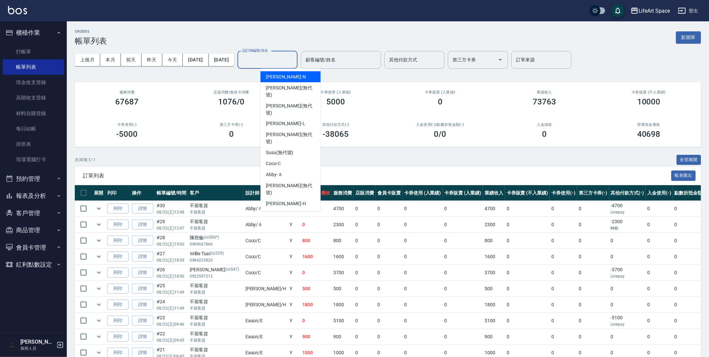
click at [272, 58] on input "設計師編號/姓名" at bounding box center [267, 60] width 54 height 12
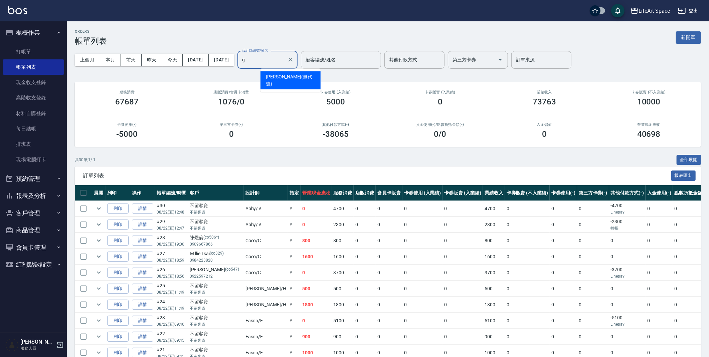
click at [291, 76] on span "Gina (無代號)" at bounding box center [290, 80] width 49 height 14
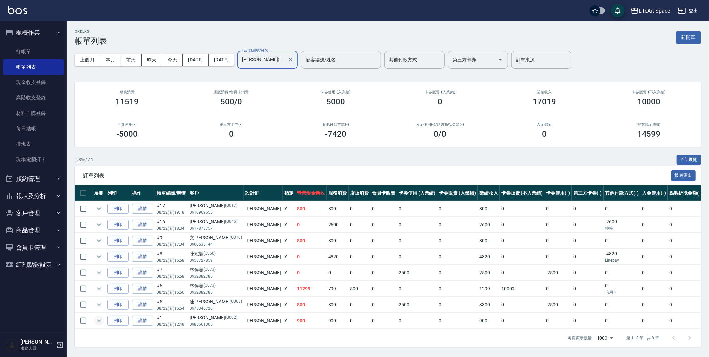
type input "Gina(無代號)"
click at [100, 322] on icon "expand row" at bounding box center [99, 321] width 8 height 8
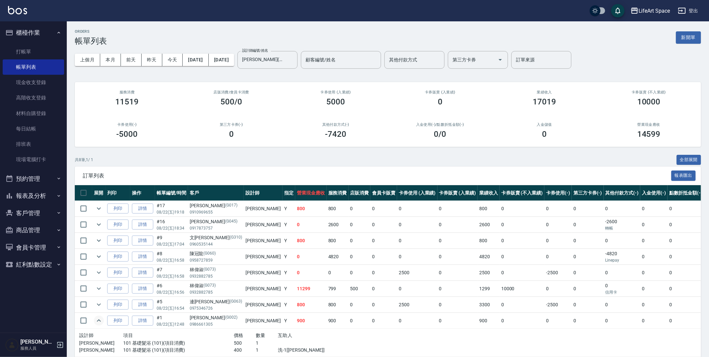
scroll to position [27, 0]
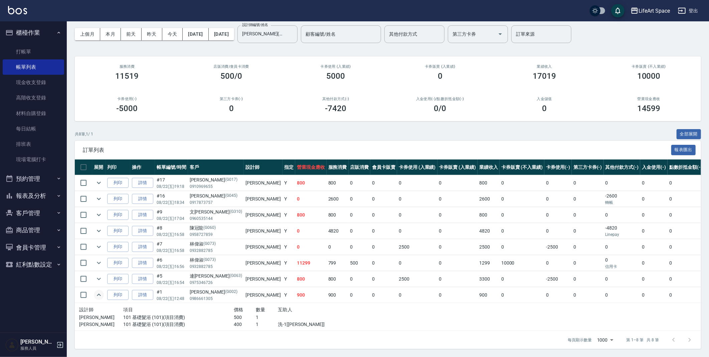
click at [87, 312] on div "設計師" at bounding box center [101, 310] width 44 height 8
click at [289, 318] on div at bounding box center [311, 317] width 66 height 7
click at [123, 321] on p "101 基礎髮浴 (101)(項目消費)" at bounding box center [178, 324] width 110 height 7
click at [97, 291] on icon "expand row" at bounding box center [99, 295] width 8 height 8
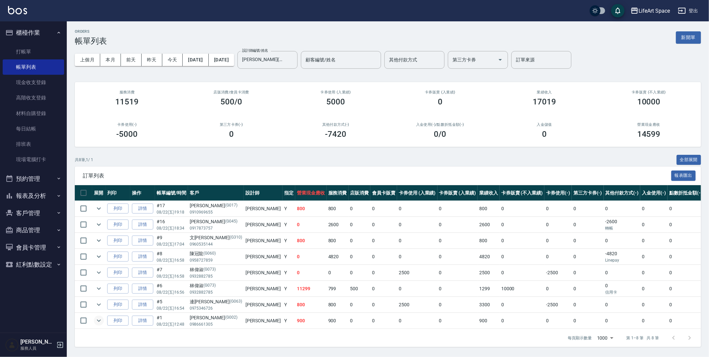
scroll to position [4, 0]
click at [293, 156] on div "共 8 筆, 1 / 1 全部展開" at bounding box center [388, 160] width 626 height 10
click at [294, 56] on icon "Clear" at bounding box center [290, 59] width 7 height 7
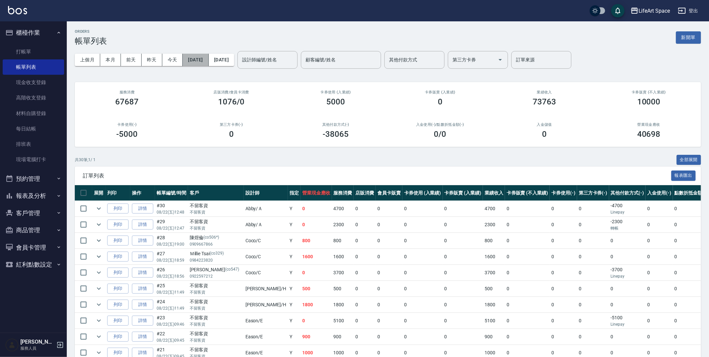
click at [203, 62] on button "[DATE]" at bounding box center [196, 60] width 26 height 12
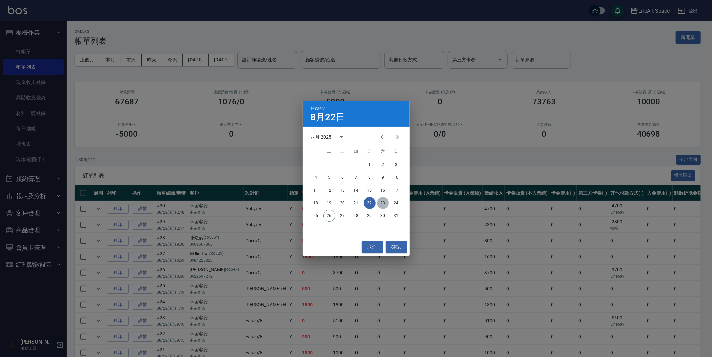
click at [381, 203] on button "23" at bounding box center [383, 203] width 12 height 12
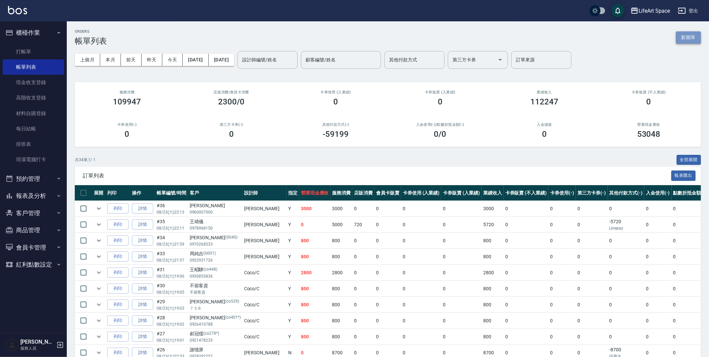
click at [690, 31] on button "新開單" at bounding box center [688, 37] width 25 height 12
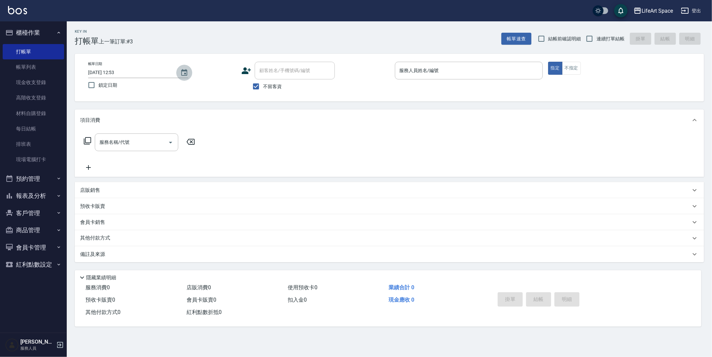
click at [184, 72] on icon "Choose date, selected date is 2025-08-26" at bounding box center [184, 73] width 8 height 8
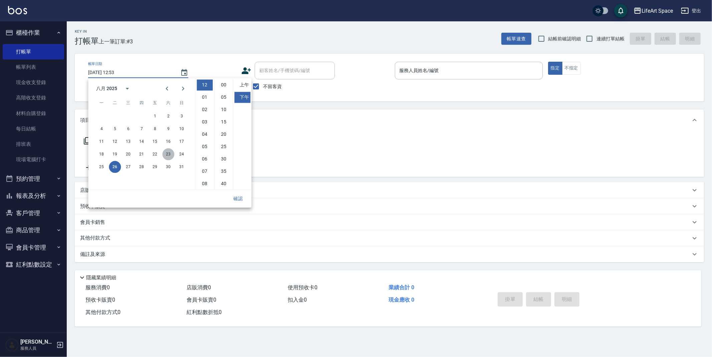
click at [172, 154] on button "23" at bounding box center [168, 154] width 12 height 12
type input "2025/08/23 12:53"
click at [237, 195] on button "確認" at bounding box center [237, 199] width 21 height 12
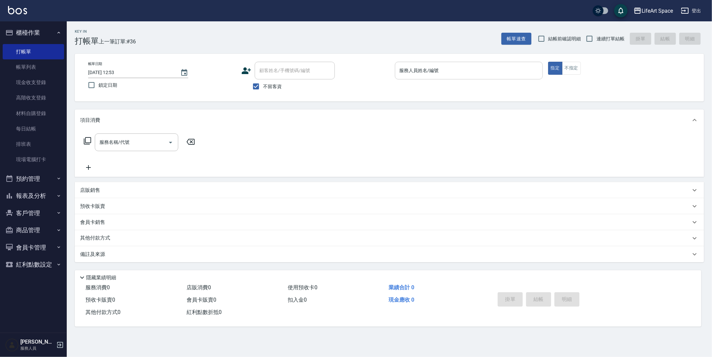
click at [466, 65] on input "服務人員姓名/編號" at bounding box center [469, 71] width 142 height 12
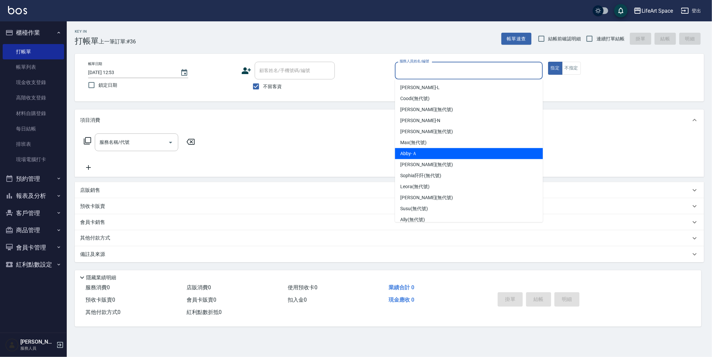
click at [409, 153] on span "Abby -Ａ" at bounding box center [408, 153] width 17 height 7
type input "Abby-Ａ"
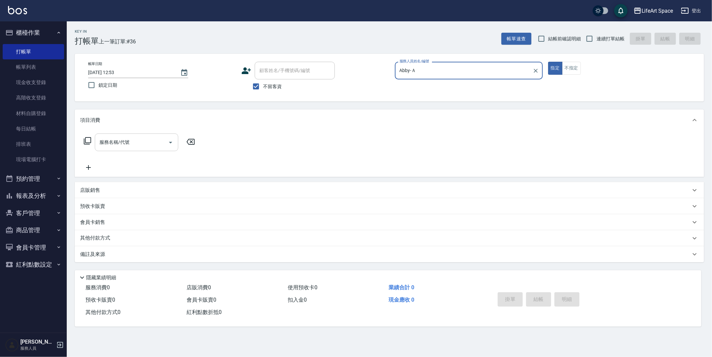
click at [141, 147] on input "服務名稱/代號" at bounding box center [131, 143] width 67 height 12
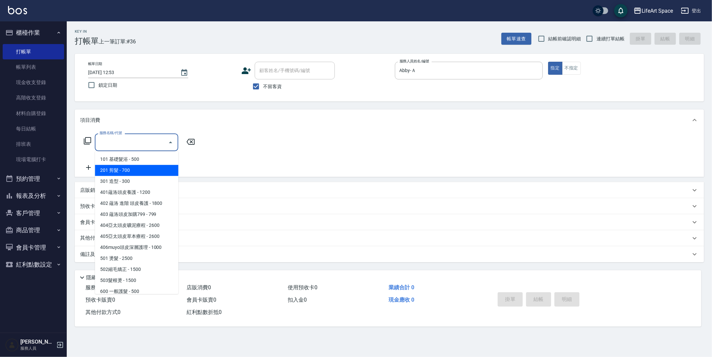
click at [137, 174] on span "201 剪髮 - 700" at bounding box center [136, 170] width 83 height 11
type input "201 剪髮(201)"
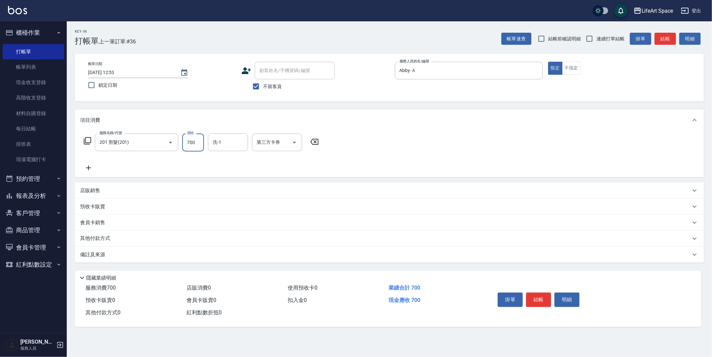
click at [193, 140] on input "700" at bounding box center [193, 143] width 22 height 18
drag, startPoint x: 203, startPoint y: 139, endPoint x: 184, endPoint y: 135, distance: 19.4
click at [184, 135] on input "700" at bounding box center [193, 143] width 22 height 18
click at [198, 143] on input "700" at bounding box center [193, 143] width 22 height 18
type input "800"
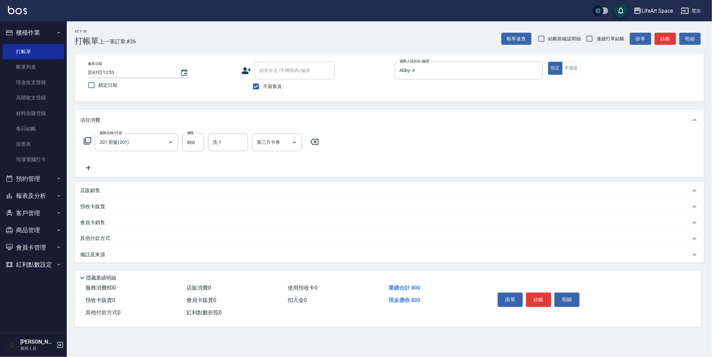
click at [91, 171] on icon at bounding box center [88, 168] width 17 height 8
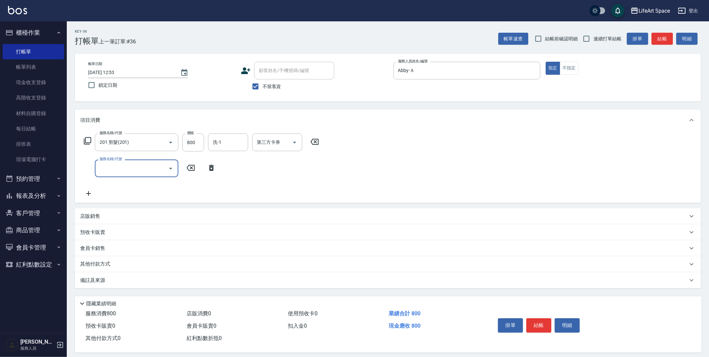
click at [117, 175] on div "服務名稱/代號" at bounding box center [136, 169] width 83 height 18
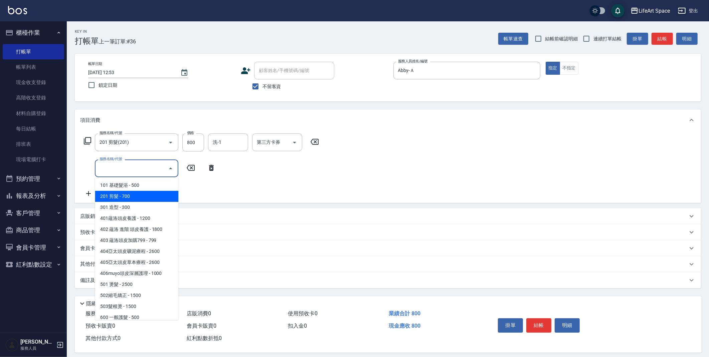
drag, startPoint x: 127, startPoint y: 194, endPoint x: 169, endPoint y: 185, distance: 43.3
click at [127, 194] on span "201 剪髮 - 700" at bounding box center [136, 196] width 83 height 11
type input "201 剪髮(201)"
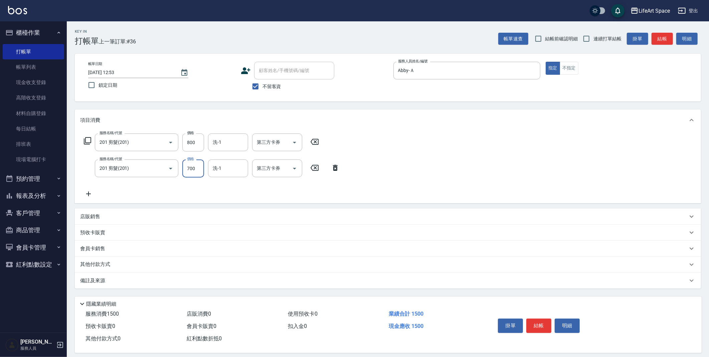
click at [199, 173] on input "700" at bounding box center [193, 169] width 22 height 18
type input "800"
click at [84, 191] on icon at bounding box center [88, 194] width 17 height 8
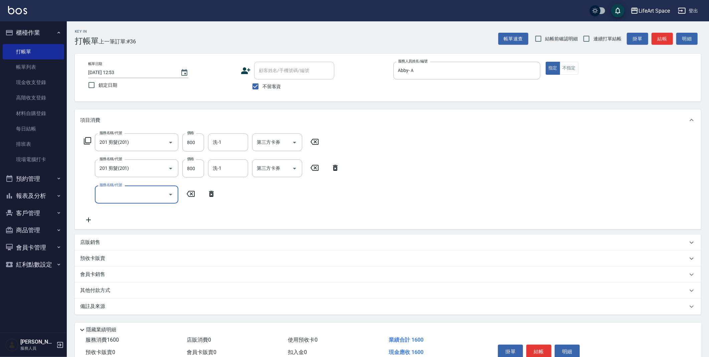
click at [137, 198] on input "服務名稱/代號" at bounding box center [131, 195] width 67 height 12
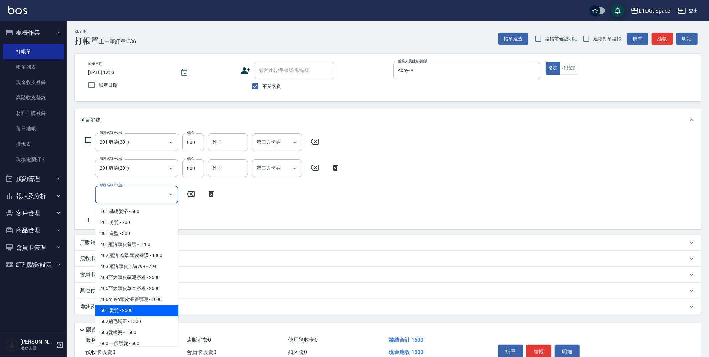
click at [138, 307] on span "501 燙髮 - 2500" at bounding box center [136, 310] width 83 height 11
type input "501 燙髮(501)"
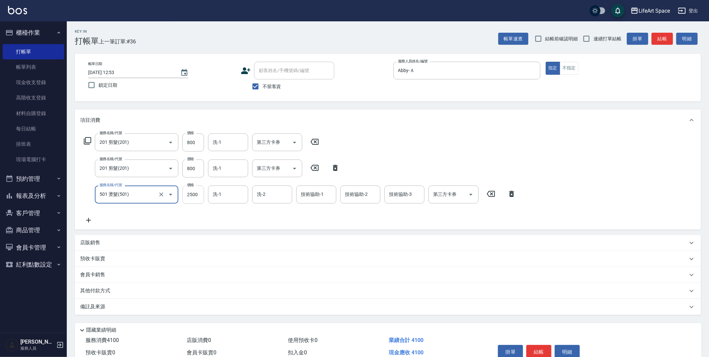
click at [198, 194] on input "2500" at bounding box center [193, 195] width 22 height 18
type input "1500"
click at [108, 305] on div "備註及來源" at bounding box center [383, 306] width 607 height 7
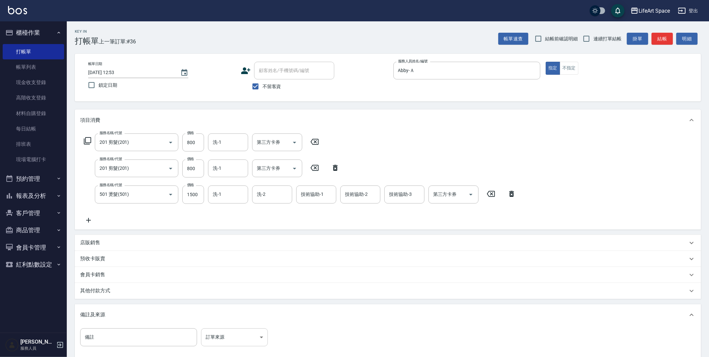
click at [231, 339] on body "LifeArt Space 登出 櫃檯作業 打帳單 帳單列表 現金收支登錄 高階收支登錄 材料自購登錄 每日結帳 排班表 現場電腦打卡 預約管理 預約管理 單…" at bounding box center [354, 216] width 709 height 432
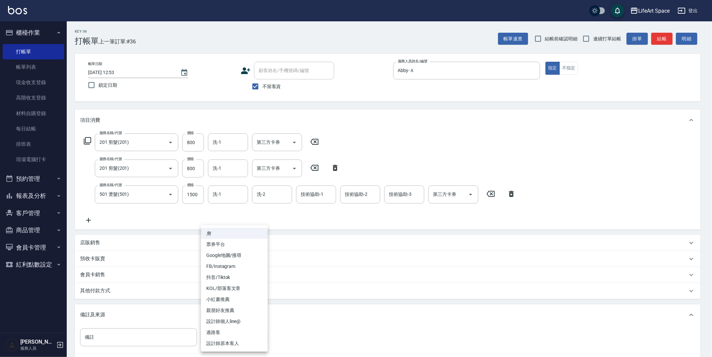
click at [241, 344] on li "設計師原本客人" at bounding box center [234, 343] width 67 height 11
type input "設計師原本客人"
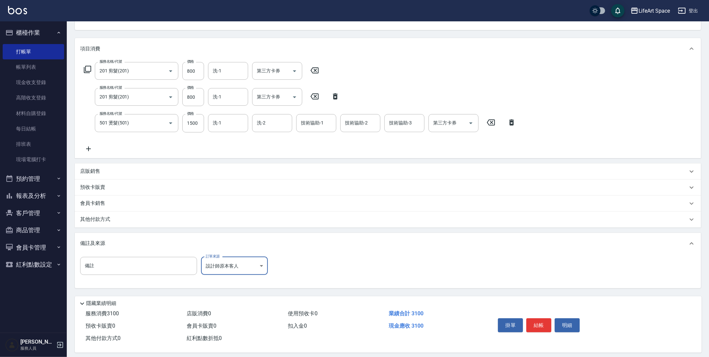
scroll to position [77, 0]
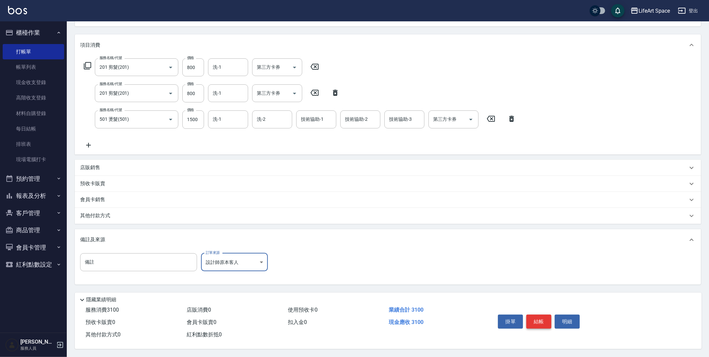
click at [532, 318] on button "結帳" at bounding box center [538, 322] width 25 height 14
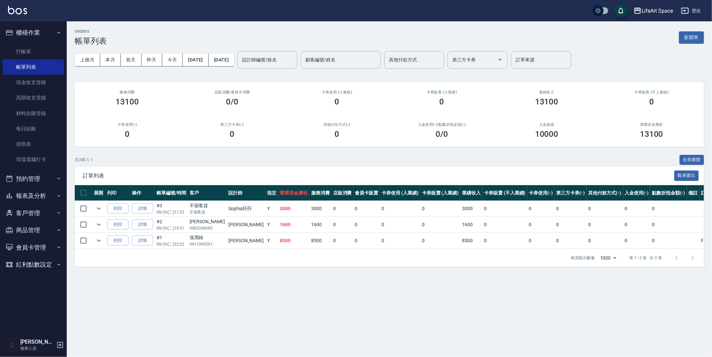
click at [206, 53] on div "上個月 本月 前天 昨天 今天 2025/08/26 2025/08/26 設計師編號/姓名 設計師編號/姓名 顧客編號/姓名 顧客編號/姓名 其他付款方式 …" at bounding box center [389, 60] width 629 height 28
click at [206, 59] on button "[DATE]" at bounding box center [196, 60] width 26 height 12
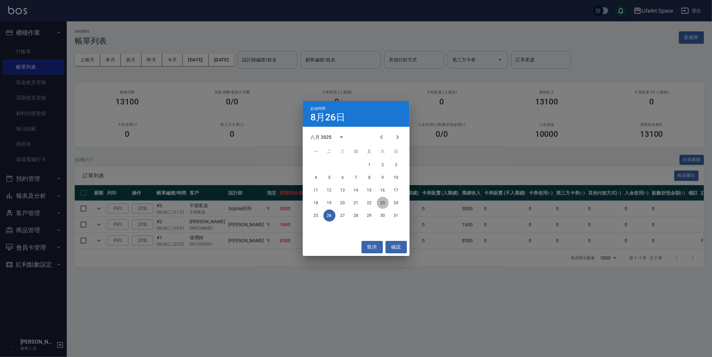
click at [379, 206] on button "23" at bounding box center [383, 203] width 12 height 12
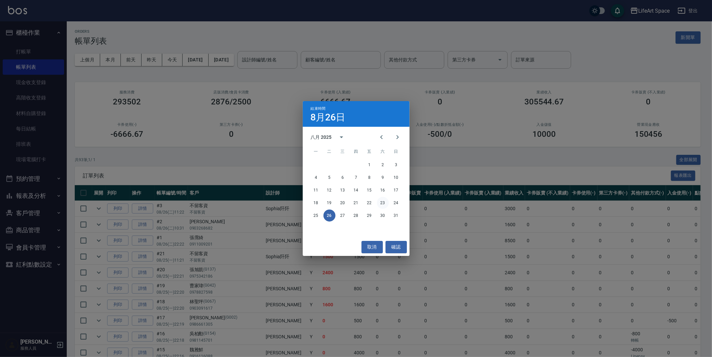
click at [380, 205] on button "23" at bounding box center [383, 203] width 12 height 12
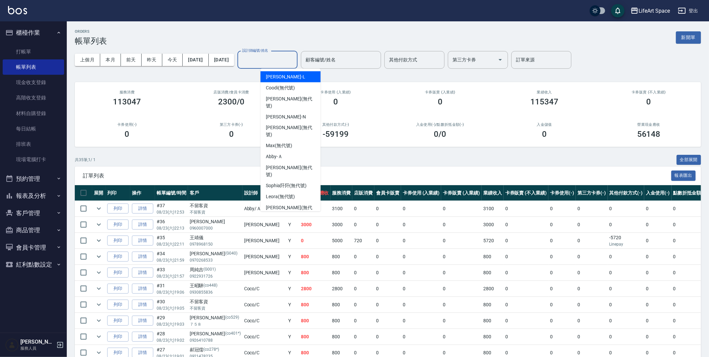
click at [287, 64] on input "設計師編號/姓名" at bounding box center [267, 60] width 54 height 12
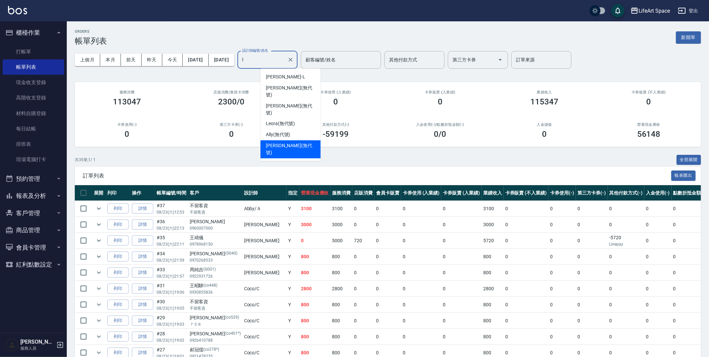
click at [274, 143] on span "Lillian (無代號)" at bounding box center [290, 150] width 49 height 14
type input "Lillian(無代號)"
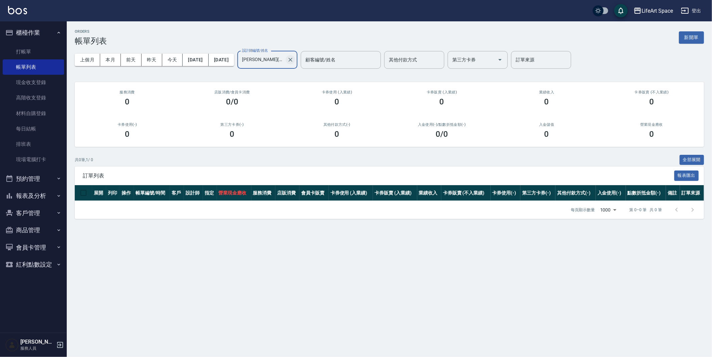
click at [295, 56] on button "Clear" at bounding box center [290, 59] width 9 height 9
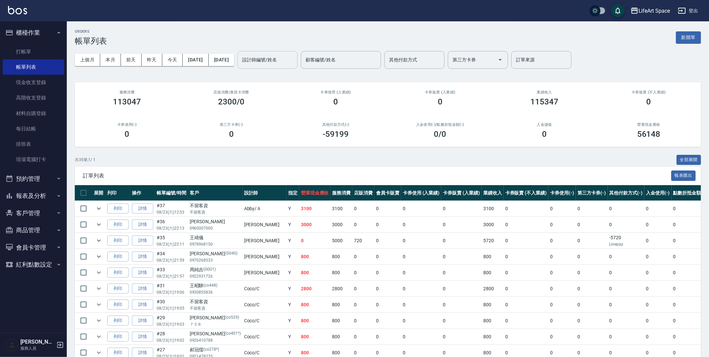
click at [308, 36] on div "ORDERS 帳單列表 新開單" at bounding box center [388, 37] width 626 height 16
click at [288, 52] on div "設計師編號/姓名" at bounding box center [267, 60] width 60 height 18
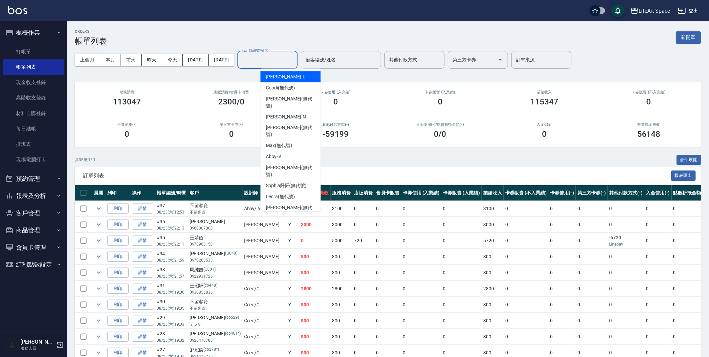
click at [309, 41] on div "ORDERS 帳單列表 新開單" at bounding box center [388, 37] width 626 height 16
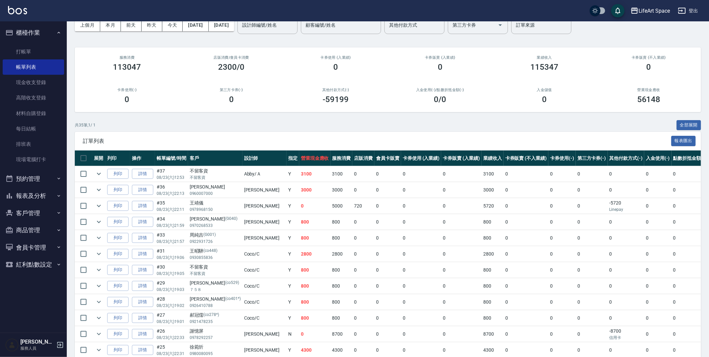
scroll to position [34, 0]
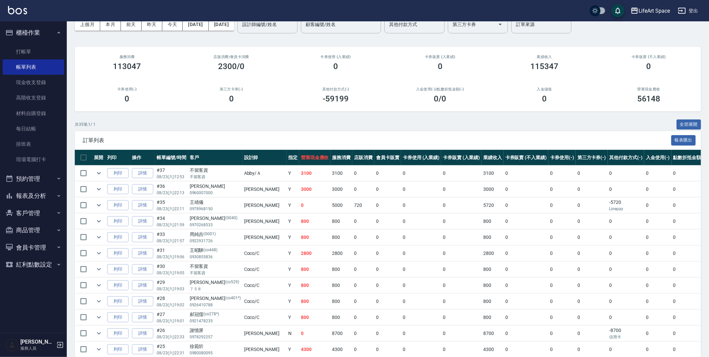
click at [219, 319] on td "郝冠儒 (co278*) 0921478235" at bounding box center [215, 318] width 54 height 16
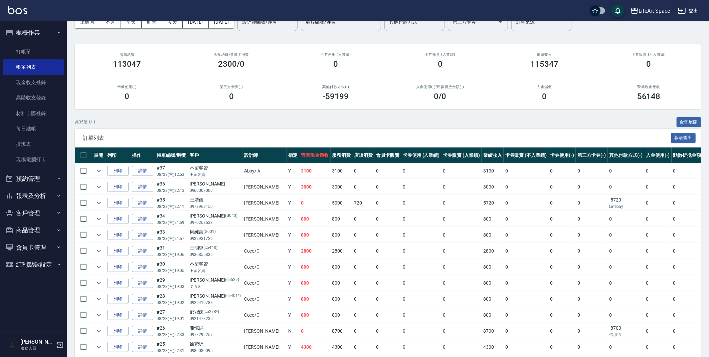
scroll to position [0, 0]
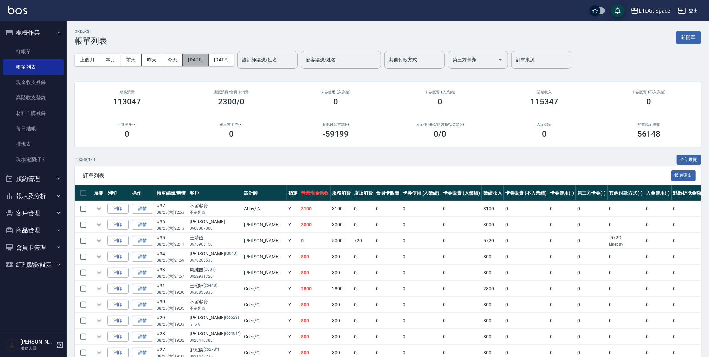
click at [208, 63] on button "[DATE]" at bounding box center [196, 60] width 26 height 12
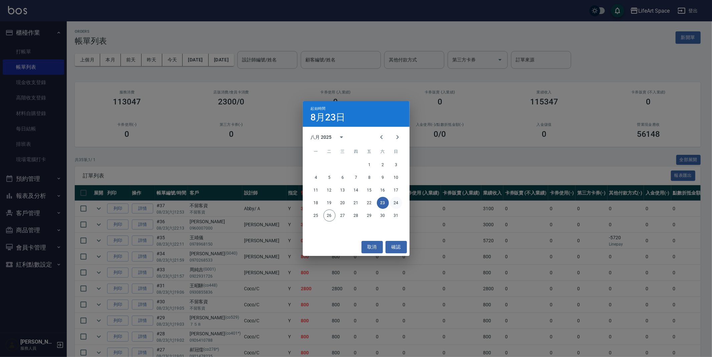
click at [395, 202] on button "24" at bounding box center [396, 203] width 12 height 12
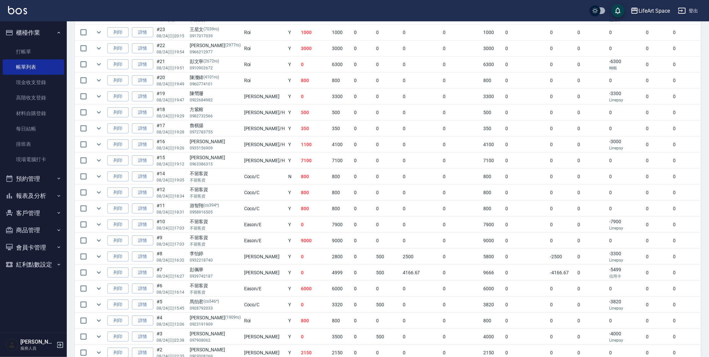
scroll to position [432, 0]
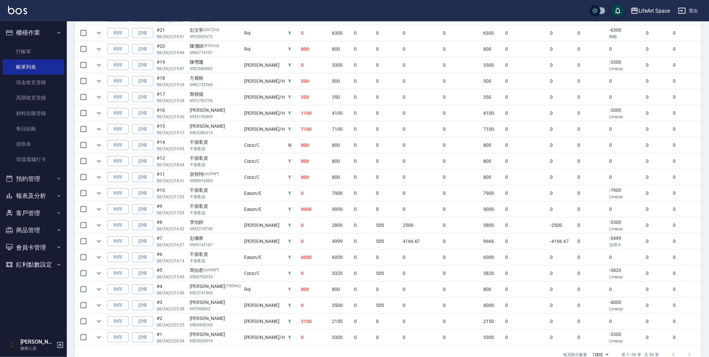
click at [103, 241] on td at bounding box center [98, 242] width 13 height 16
click at [102, 242] on icon "expand row" at bounding box center [99, 241] width 8 height 8
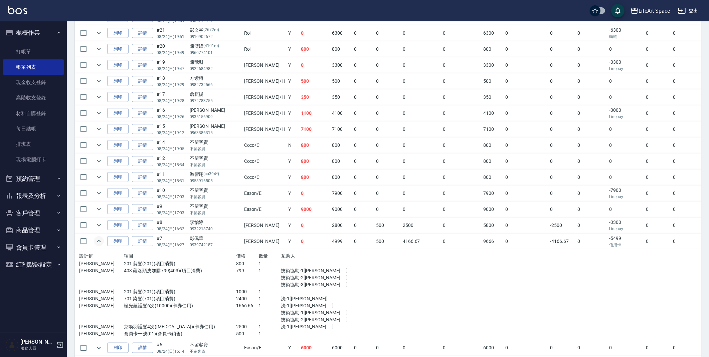
scroll to position [0, 0]
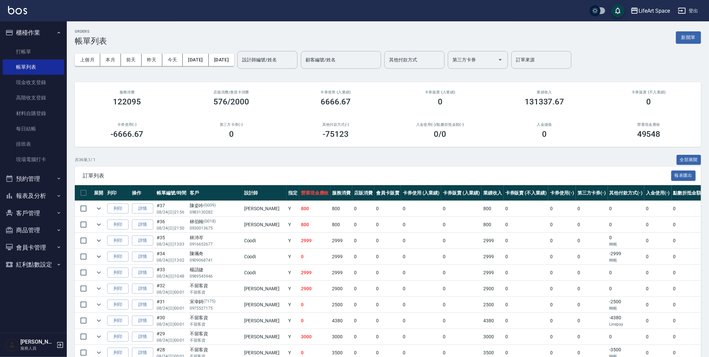
click at [286, 60] on input "設計師編號/姓名" at bounding box center [267, 60] width 54 height 12
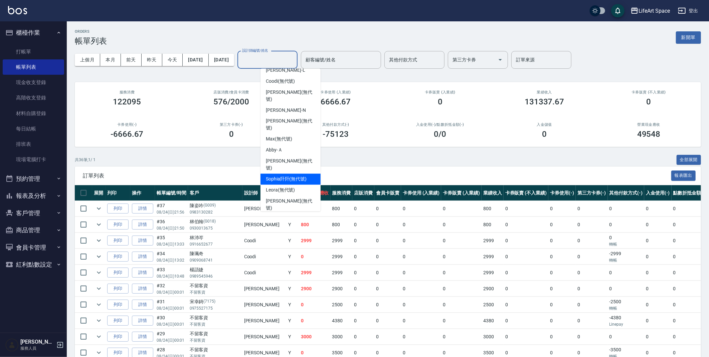
scroll to position [17, 0]
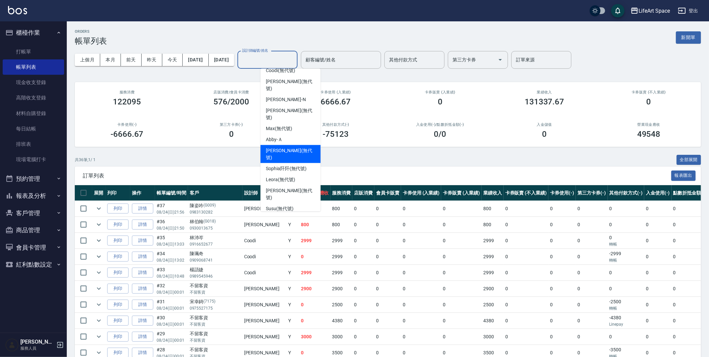
click at [300, 145] on div "Nicole (無代號)" at bounding box center [290, 154] width 60 height 18
type input "Nicole(無代號)"
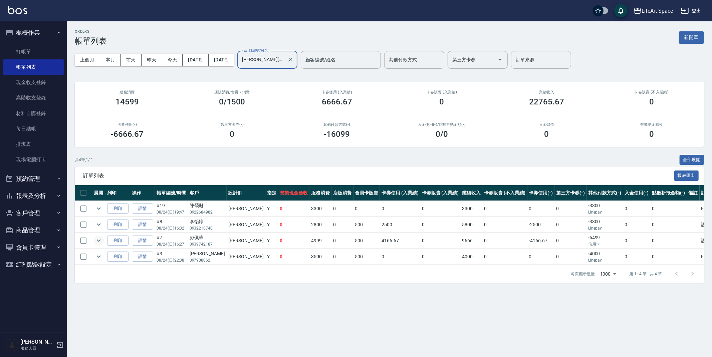
click at [102, 243] on button "expand row" at bounding box center [99, 241] width 10 height 10
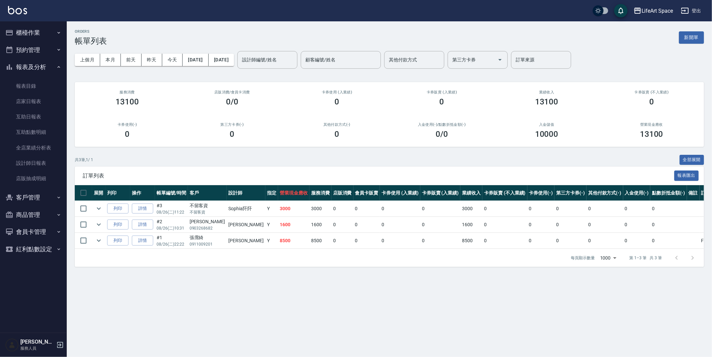
click at [39, 68] on button "報表及分析" at bounding box center [33, 66] width 61 height 17
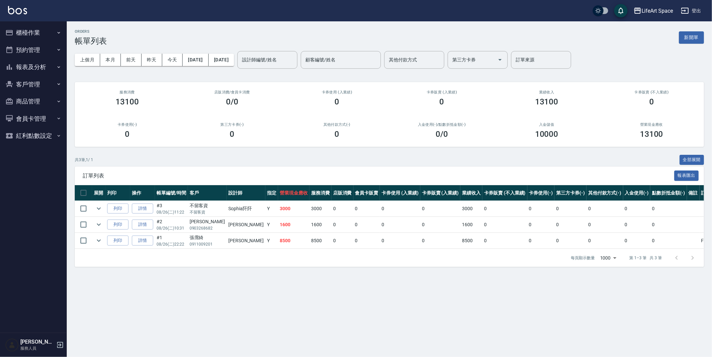
click at [42, 47] on button "預約管理" at bounding box center [33, 49] width 61 height 17
click at [38, 56] on button "預約管理" at bounding box center [33, 49] width 61 height 17
click at [44, 37] on button "櫃檯作業" at bounding box center [33, 32] width 61 height 17
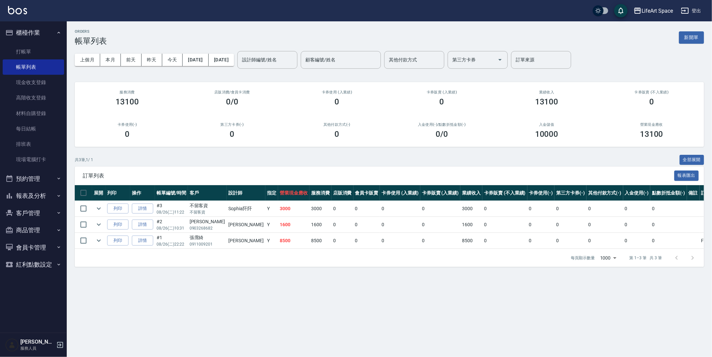
click at [33, 193] on button "報表及分析" at bounding box center [33, 195] width 61 height 17
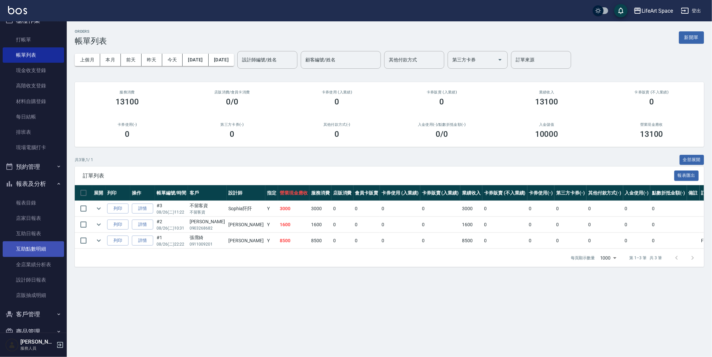
scroll to position [22, 0]
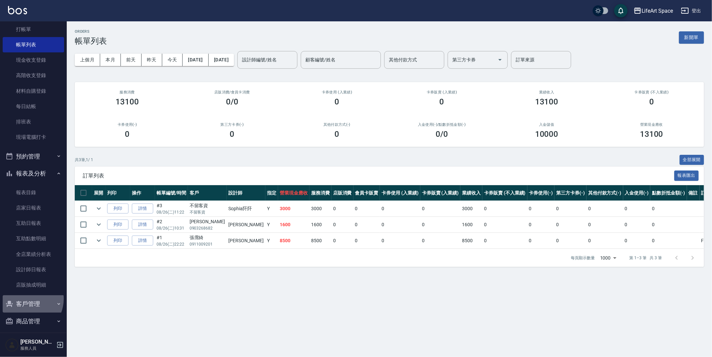
click at [25, 298] on button "客戶管理" at bounding box center [33, 303] width 61 height 17
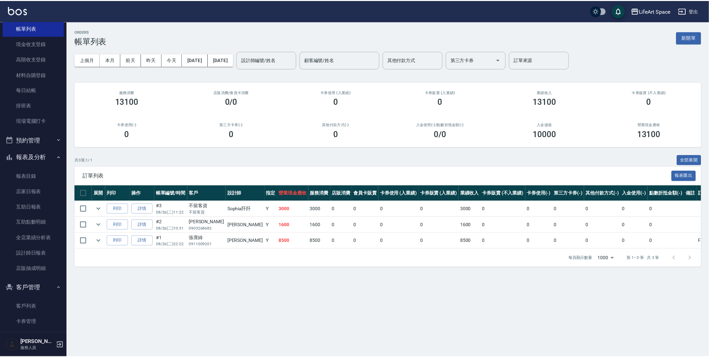
scroll to position [47, 0]
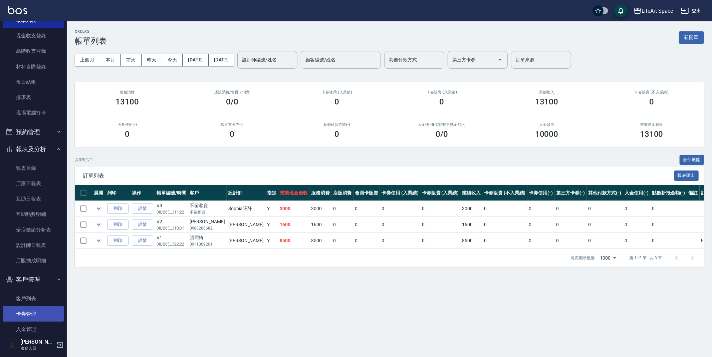
click at [35, 311] on link "卡券管理" at bounding box center [33, 313] width 61 height 15
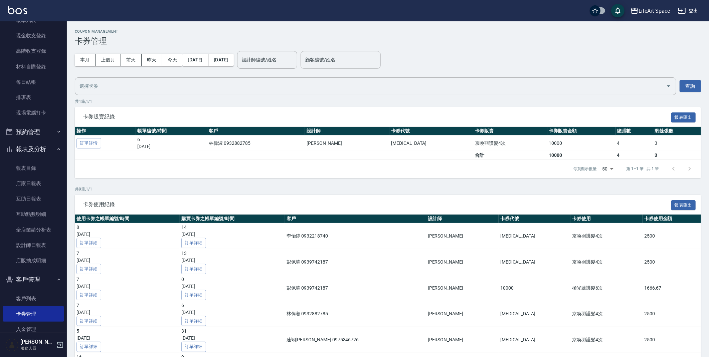
click at [342, 56] on div "顧客編號/姓名 顧客編號/姓名" at bounding box center [340, 60] width 80 height 18
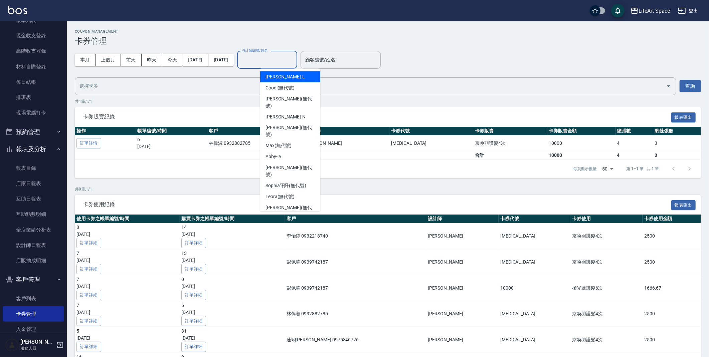
click at [290, 55] on div "設計師編號/姓名 設計師編號/姓名" at bounding box center [267, 60] width 60 height 18
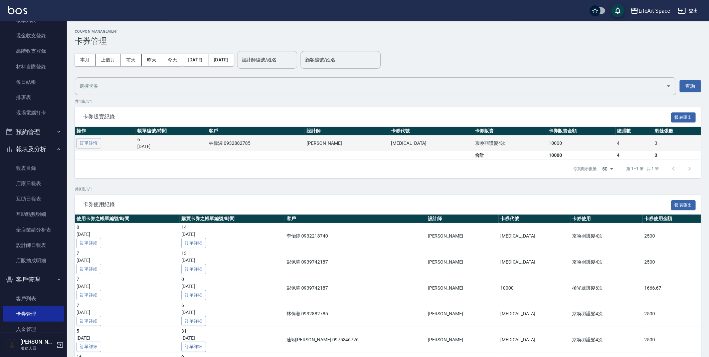
click at [207, 150] on td "6 2025/08/22" at bounding box center [172, 144] width 72 height 16
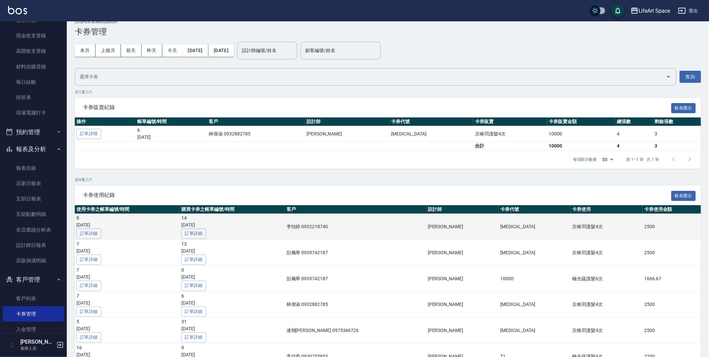
scroll to position [18, 0]
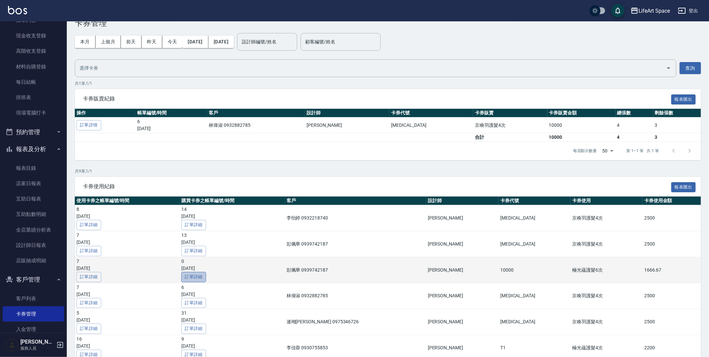
click at [206, 279] on link "訂單詳細" at bounding box center [193, 277] width 25 height 10
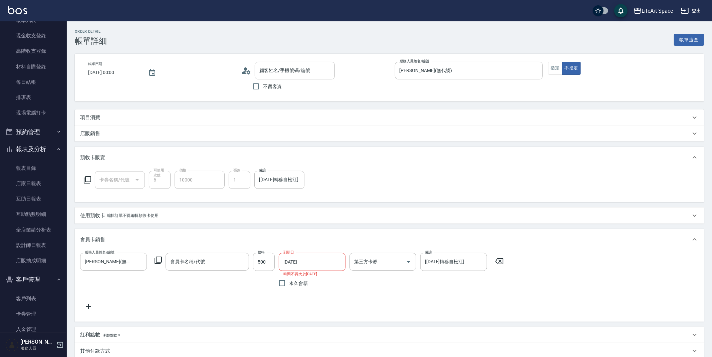
type input "1900/01/01 00:00"
type input "[PERSON_NAME](無代號)"
type input "[2025/03/26轉移自松江]"
type input "彭佩華/0939742187/"
type input "極光蘊護髮6次(10000)"
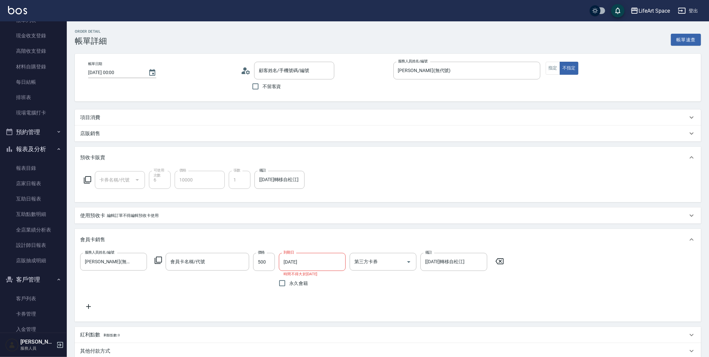
type input "會員卡一號-0天"
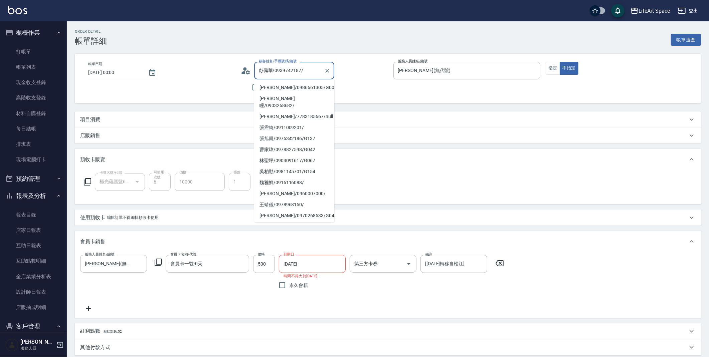
drag, startPoint x: 270, startPoint y: 69, endPoint x: 252, endPoint y: 67, distance: 18.5
click at [252, 67] on div "顧客姓名/手機號碼/編號 彭佩華/0939742187/ 顧客姓名/手機號碼/編號" at bounding box center [314, 71] width 147 height 18
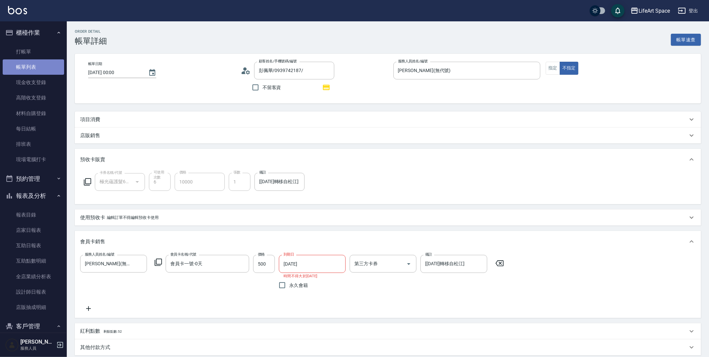
click at [43, 72] on link "帳單列表" at bounding box center [33, 66] width 61 height 15
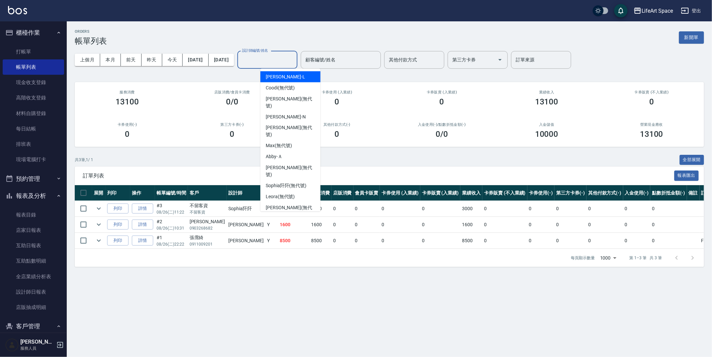
click at [294, 60] on input "設計師編號/姓名" at bounding box center [267, 60] width 54 height 12
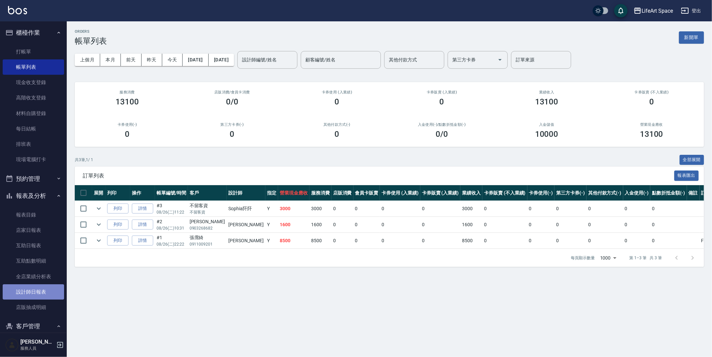
click at [44, 291] on link "設計師日報表" at bounding box center [33, 291] width 61 height 15
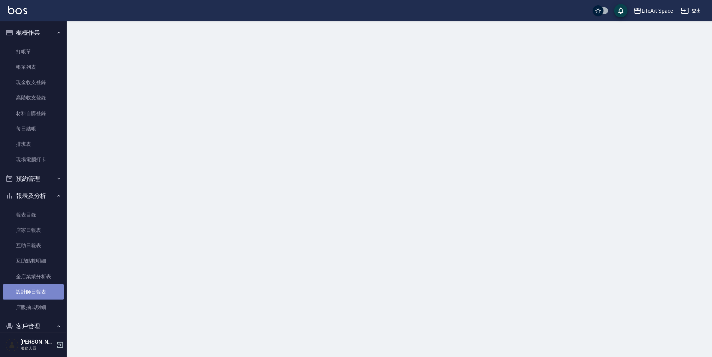
click at [44, 291] on link "設計師日報表" at bounding box center [33, 291] width 61 height 15
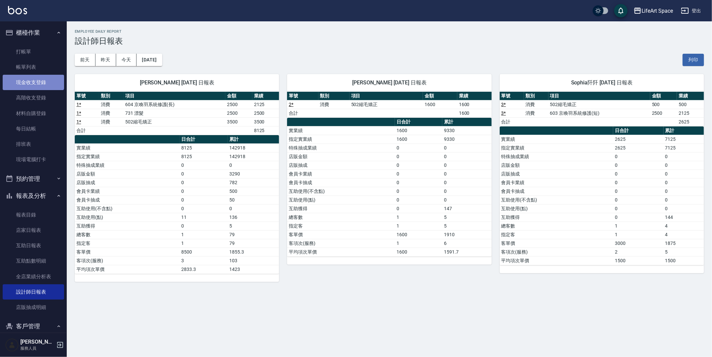
click at [33, 75] on link "現金收支登錄" at bounding box center [33, 82] width 61 height 15
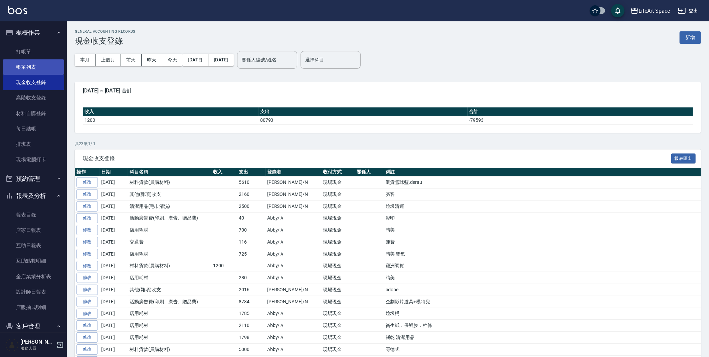
click at [35, 70] on link "帳單列表" at bounding box center [33, 66] width 61 height 15
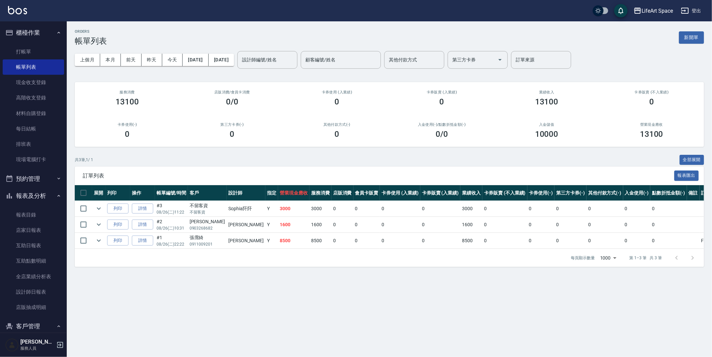
click at [285, 58] on input "設計師編號/姓名" at bounding box center [267, 60] width 54 height 12
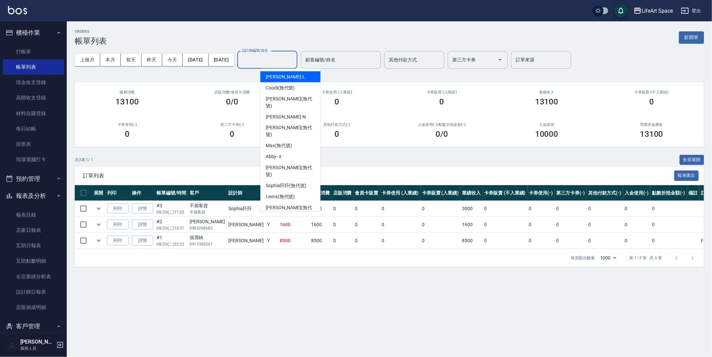
click at [335, 60] on input "顧客編號/姓名" at bounding box center [341, 60] width 74 height 12
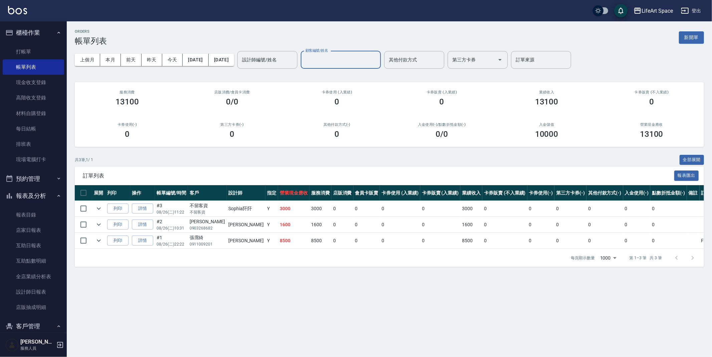
paste input "彭佩華"
click at [367, 75] on span "彭佩華 / 0939742187 /" at bounding box center [364, 76] width 80 height 11
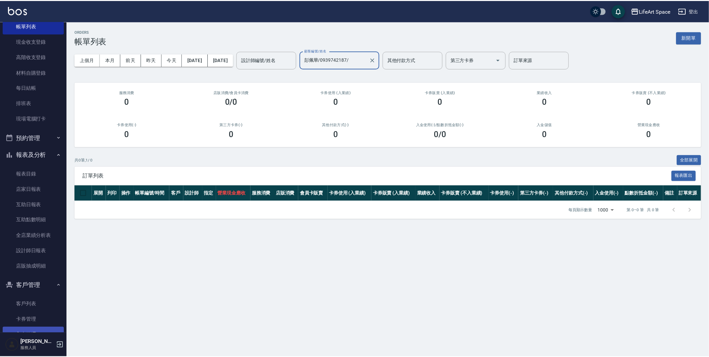
scroll to position [66, 0]
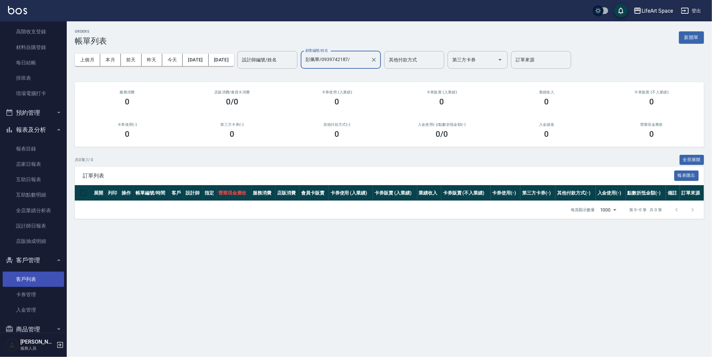
type input "彭佩華/0939742187/"
click at [28, 280] on link "客戶列表" at bounding box center [33, 279] width 61 height 15
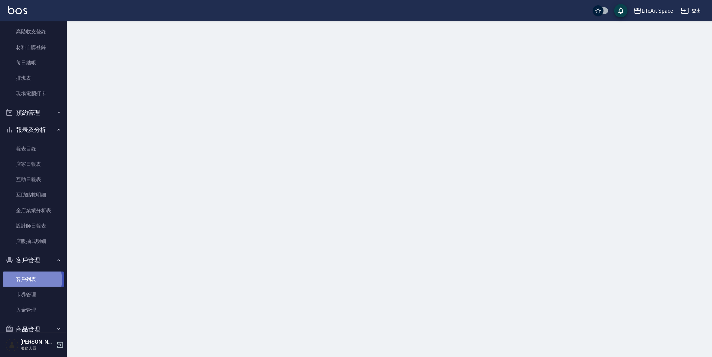
click at [28, 280] on link "客戶列表" at bounding box center [33, 279] width 61 height 15
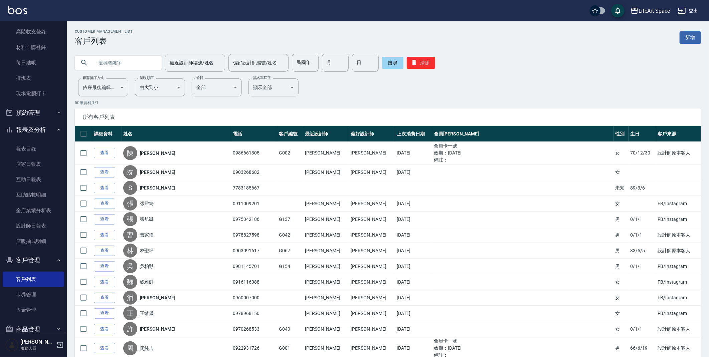
click at [176, 66] on div "最近設計師編號/姓名 最近設計師編號/姓名" at bounding box center [195, 63] width 60 height 18
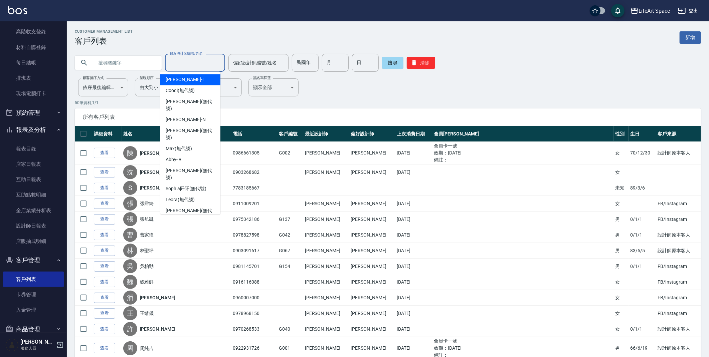
click at [228, 59] on div "偏好設計師編號/姓名 偏好設計師編號/姓名" at bounding box center [258, 63] width 60 height 18
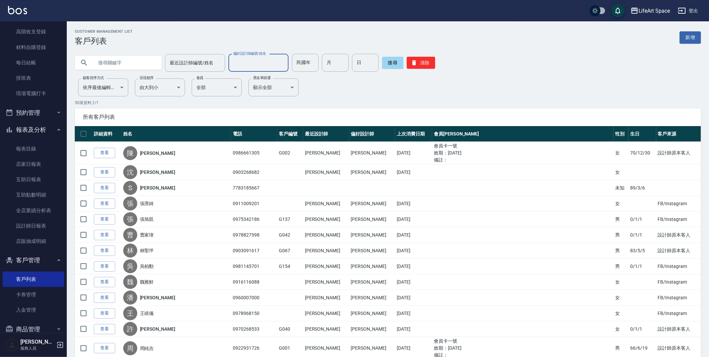
paste input "彭佩華"
type input "彭佩華"
click at [387, 62] on button "搜尋" at bounding box center [392, 63] width 21 height 12
click at [189, 57] on div "最近設計師編號/姓名 最近設計師編號/姓名" at bounding box center [195, 63] width 60 height 18
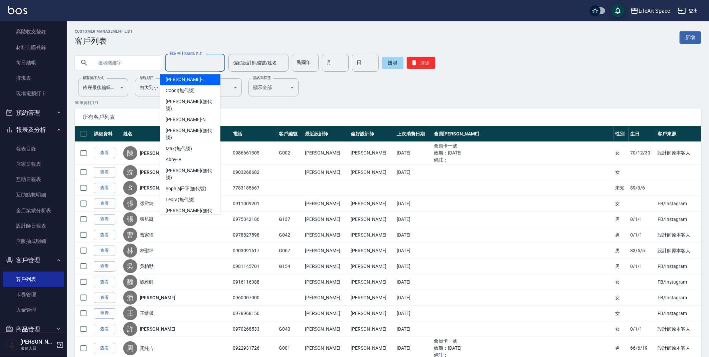
click at [102, 59] on input "text" at bounding box center [124, 63] width 63 height 18
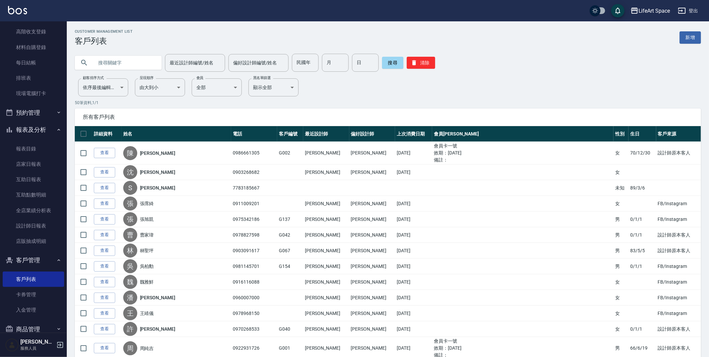
paste input "彭佩華"
type input "彭佩華"
click at [393, 59] on button "搜尋" at bounding box center [392, 63] width 21 height 12
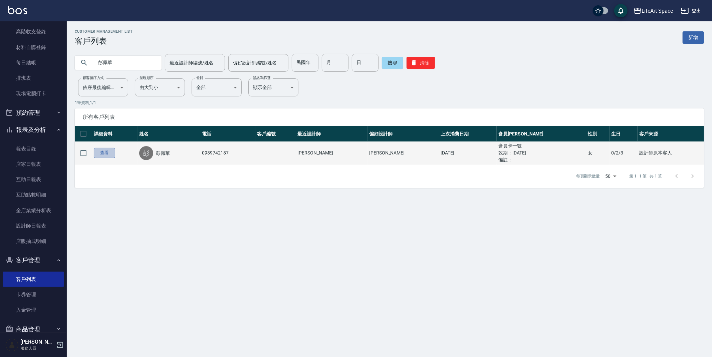
click at [95, 152] on link "查看" at bounding box center [104, 153] width 21 height 10
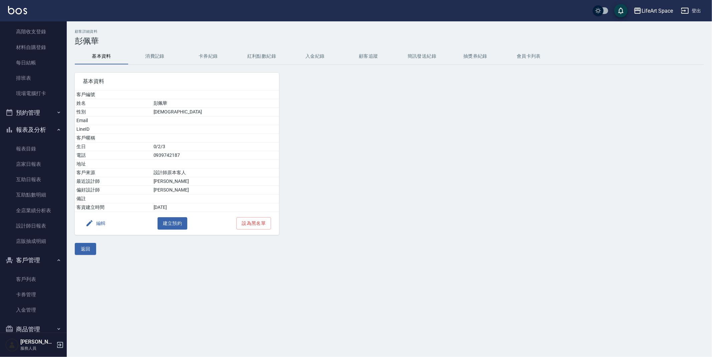
click at [213, 56] on button "卡券紀錄" at bounding box center [208, 56] width 53 height 16
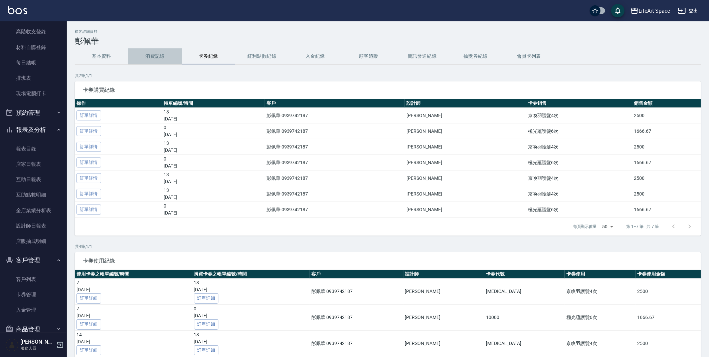
click at [150, 51] on button "消費記錄" at bounding box center [154, 56] width 53 height 16
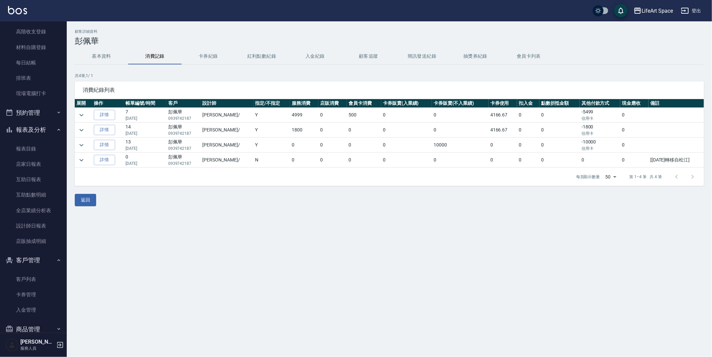
click at [220, 48] on div "顧客詳細資料 彭佩華 基本資料 消費記錄 卡券紀錄 紅利點數紀錄 入金紀錄 顧客追蹤 簡訊發送紀錄 抽獎券紀錄 會員卡列表 共 4 筆, 1 / 1 消費紀錄…" at bounding box center [389, 117] width 645 height 177
click at [213, 56] on button "卡券紀錄" at bounding box center [208, 56] width 53 height 16
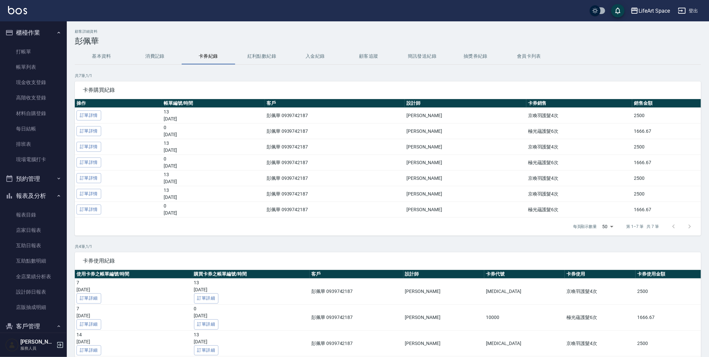
drag, startPoint x: 27, startPoint y: 73, endPoint x: 388, endPoint y: 124, distance: 364.5
click at [27, 72] on link "帳單列表" at bounding box center [33, 66] width 61 height 15
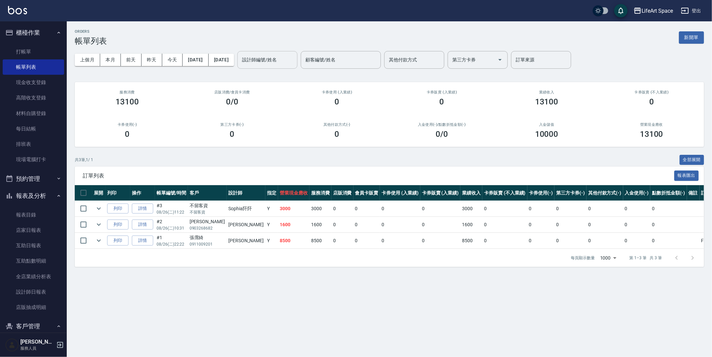
click at [294, 65] on input "設計師編號/姓名" at bounding box center [267, 60] width 54 height 12
drag, startPoint x: 206, startPoint y: 52, endPoint x: 207, endPoint y: 57, distance: 5.4
click at [206, 54] on div "上個月 本月 前天 昨天 今天 [DATE] [DATE] 設計師編號/姓名 設計師編號/姓名 顧客編號/姓名 顧客編號/姓名 其他付款方式 其他付款方式 第…" at bounding box center [389, 60] width 629 height 28
click at [207, 57] on button "[DATE]" at bounding box center [196, 60] width 26 height 12
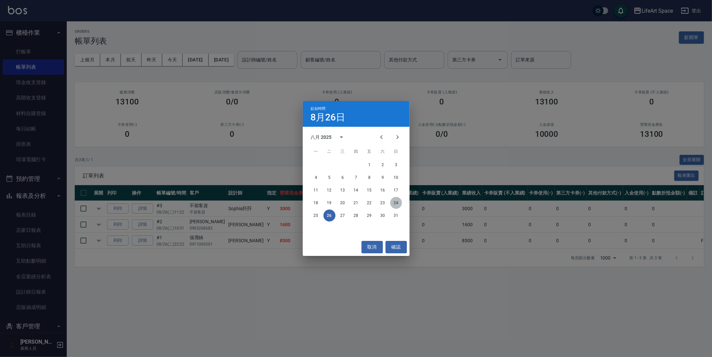
click at [397, 205] on button "24" at bounding box center [396, 203] width 12 height 12
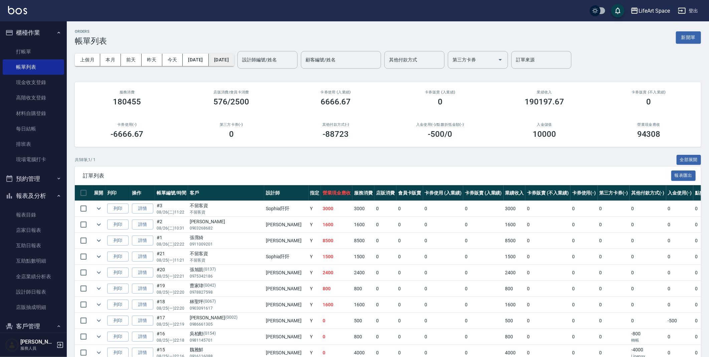
click at [234, 61] on button "[DATE]" at bounding box center [221, 60] width 25 height 12
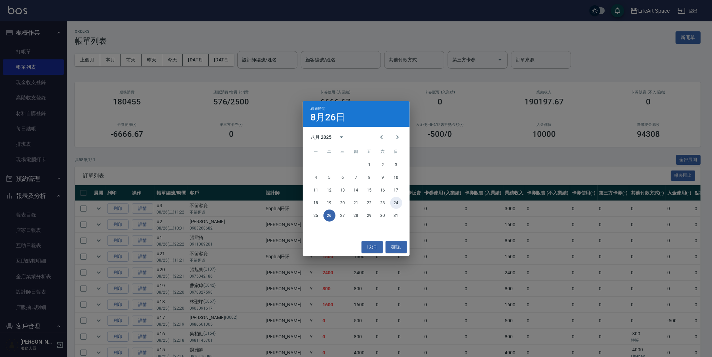
click at [400, 205] on button "24" at bounding box center [396, 203] width 12 height 12
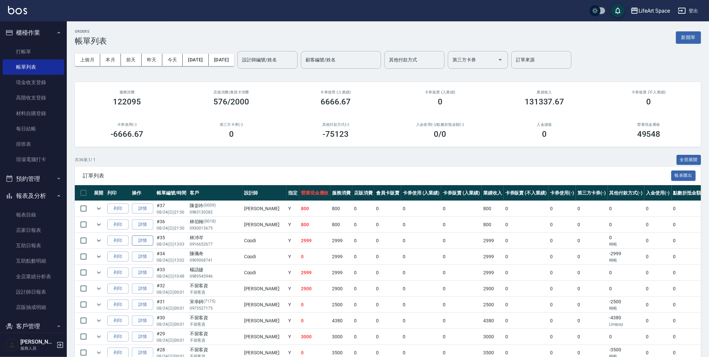
click at [148, 241] on link "詳情" at bounding box center [142, 241] width 21 height 10
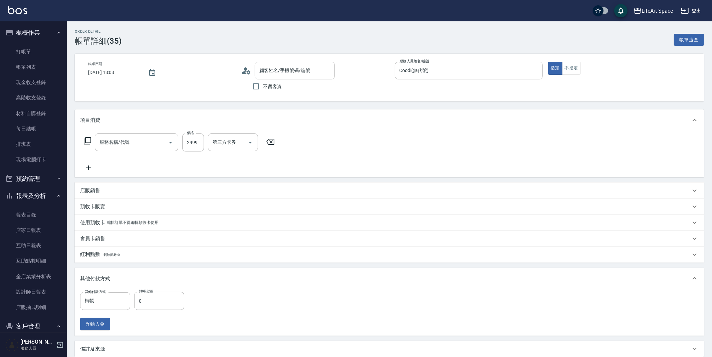
type input "2025/08/24 13:03"
type input "Coodi(無代號)"
type input "701 染髮(701)"
type input "林沛岑/0916652677/"
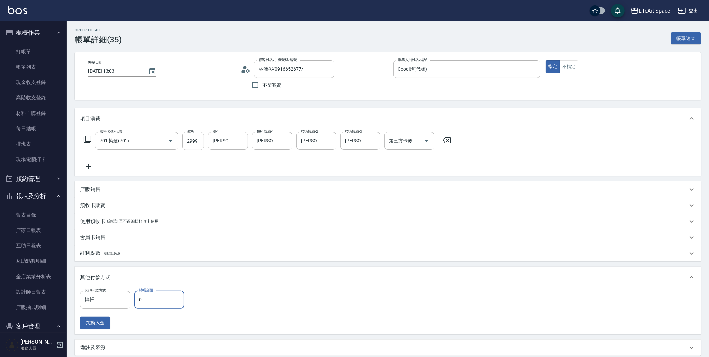
click at [171, 299] on input "0" at bounding box center [159, 300] width 50 height 18
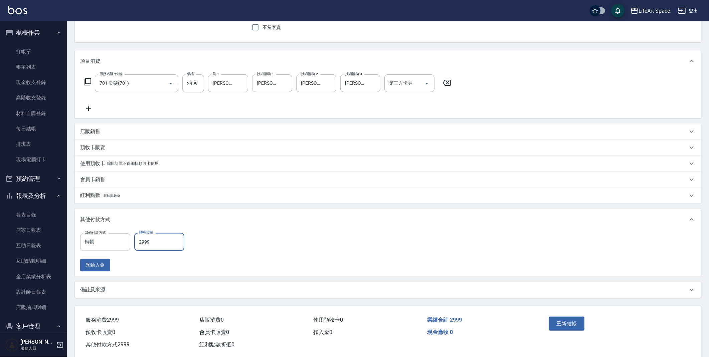
scroll to position [71, 0]
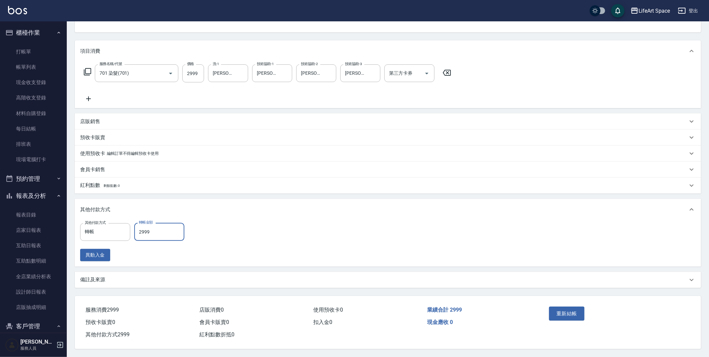
type input "2999"
click at [546, 315] on div "重新結帳" at bounding box center [615, 318] width 155 height 45
click at [549, 309] on button "重新結帳" at bounding box center [566, 314] width 35 height 14
click at [560, 309] on div "重新結帳" at bounding box center [580, 318] width 69 height 29
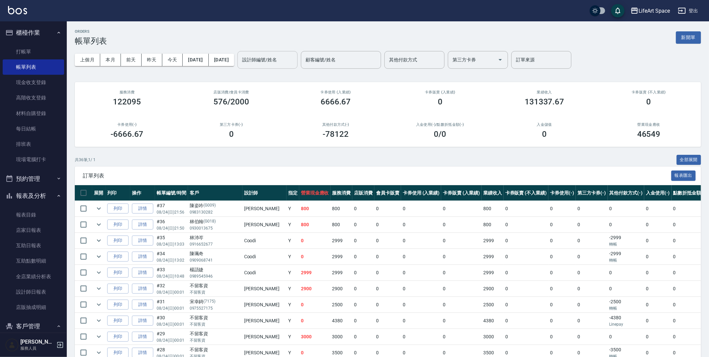
click at [290, 55] on div "設計師編號/姓名 設計師編號/姓名" at bounding box center [267, 60] width 60 height 18
click at [357, 41] on div "ORDERS 帳單列表 新開單" at bounding box center [388, 37] width 626 height 16
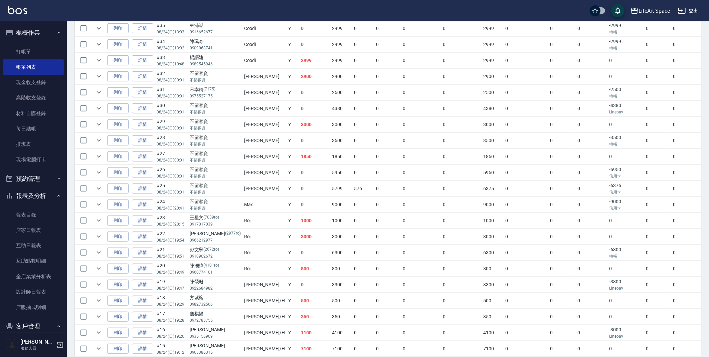
scroll to position [9, 0]
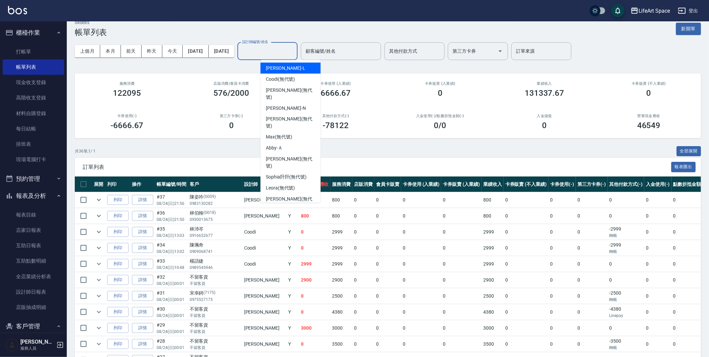
click at [286, 55] on input "設計師編號/姓名" at bounding box center [267, 51] width 54 height 12
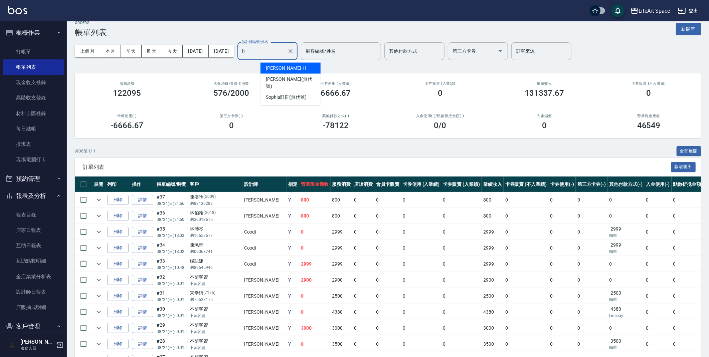
click at [314, 69] on div "Hannah -H" at bounding box center [290, 68] width 60 height 11
type input "Hannah-H"
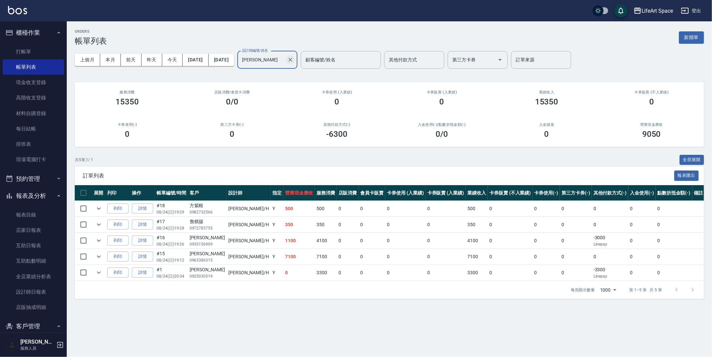
click at [295, 58] on button "Clear" at bounding box center [290, 59] width 9 height 9
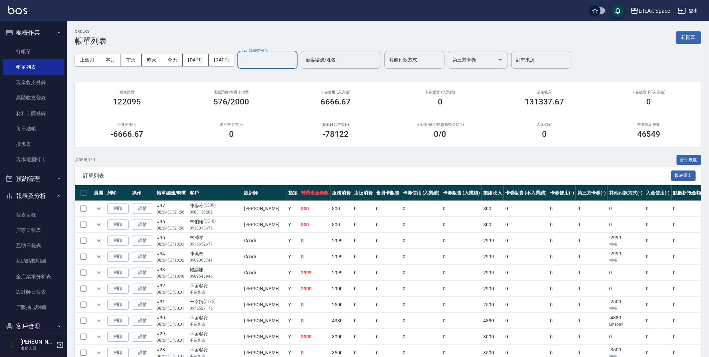
click at [274, 62] on input "設計師編號/姓名" at bounding box center [267, 60] width 54 height 12
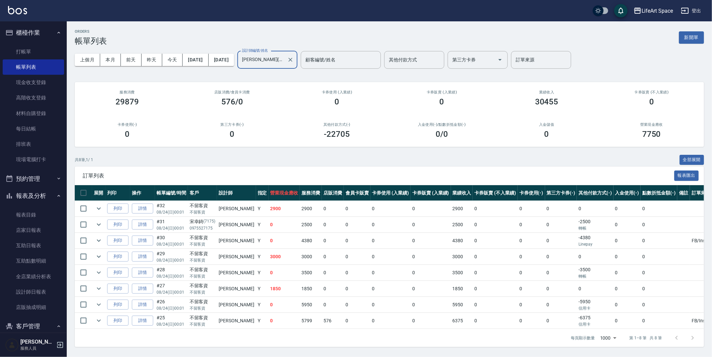
click at [297, 58] on div "Joyce(無代號) 設計師編號/姓名" at bounding box center [267, 60] width 60 height 18
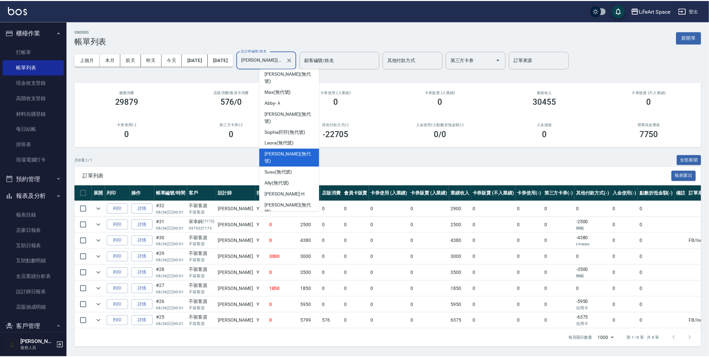
scroll to position [104, 0]
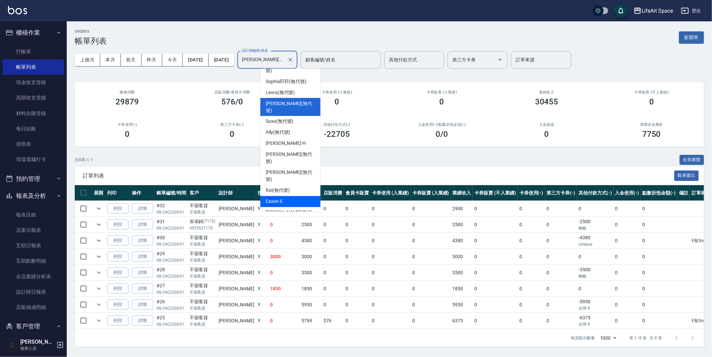
click at [274, 198] on span "Eason -E" at bounding box center [274, 201] width 17 height 7
type input "Eason-E"
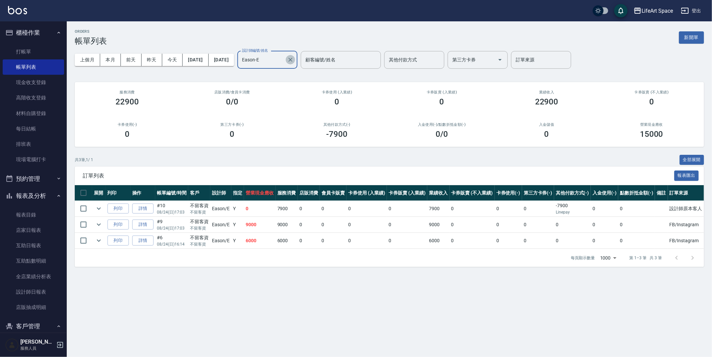
click at [294, 57] on icon "Clear" at bounding box center [290, 59] width 7 height 7
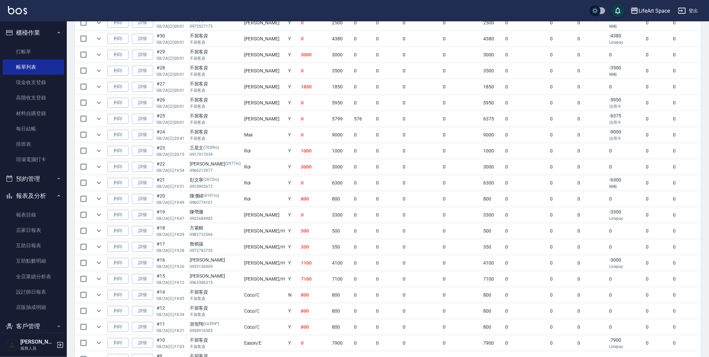
scroll to position [0, 0]
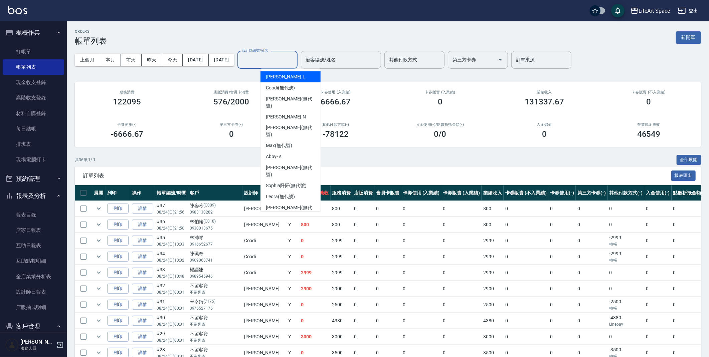
click at [294, 60] on input "設計師編號/姓名" at bounding box center [267, 60] width 54 height 12
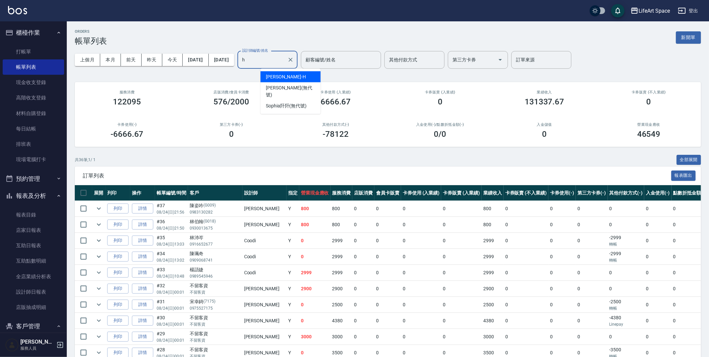
click at [304, 74] on div "Hannah -H" at bounding box center [290, 76] width 60 height 11
type input "Hannah-H"
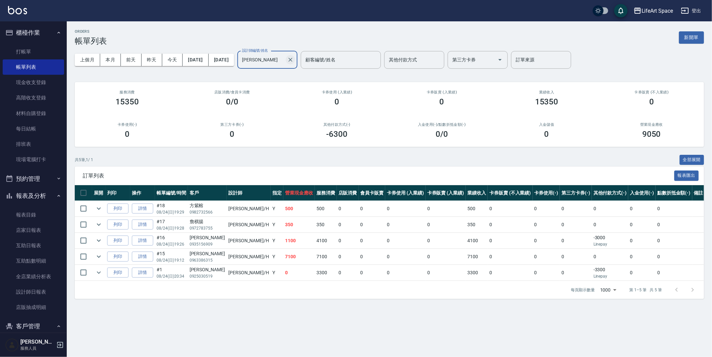
click at [294, 62] on icon "Clear" at bounding box center [290, 59] width 7 height 7
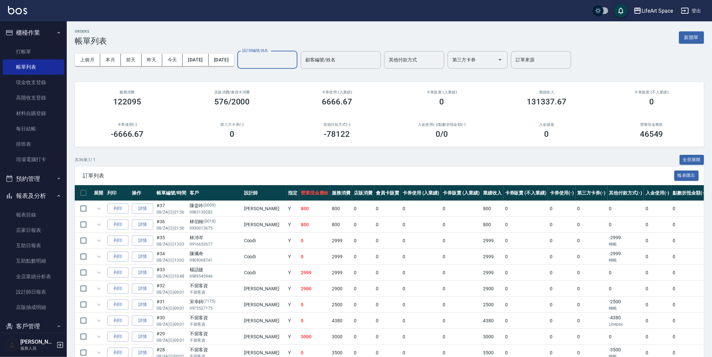
click at [277, 62] on input "設計師編號/姓名" at bounding box center [267, 60] width 54 height 12
click at [277, 59] on input "設計師編號/姓名" at bounding box center [267, 60] width 54 height 12
click at [276, 62] on input "設計師編號/姓名" at bounding box center [267, 60] width 54 height 12
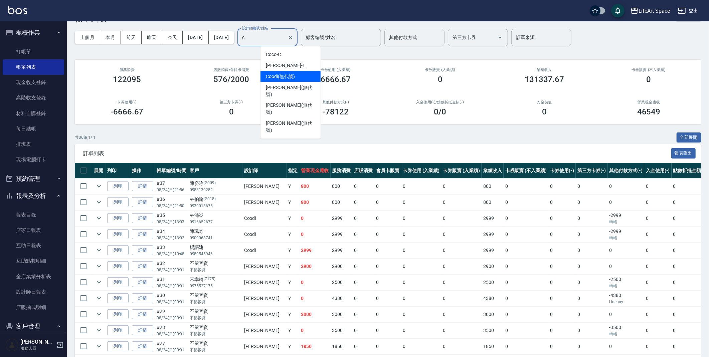
click at [305, 78] on div "Coodi (無代號)" at bounding box center [290, 76] width 60 height 11
type input "Coodi(無代號)"
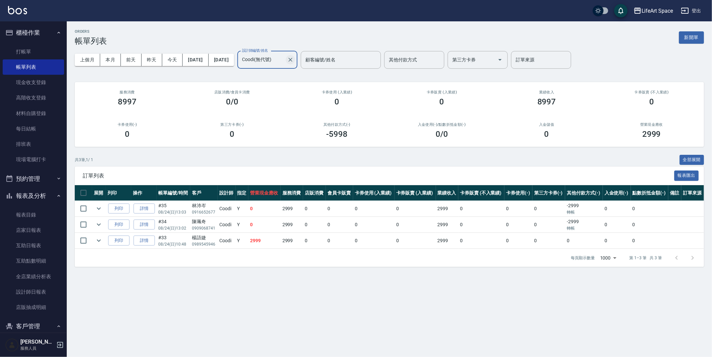
click at [295, 59] on button "Clear" at bounding box center [290, 59] width 9 height 9
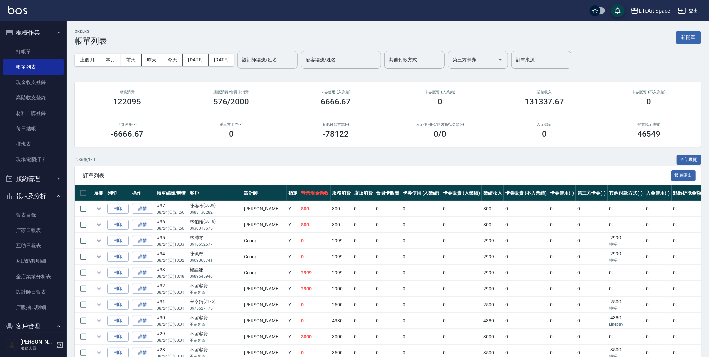
click at [314, 39] on div "ORDERS 帳單列表 新開單" at bounding box center [388, 37] width 626 height 16
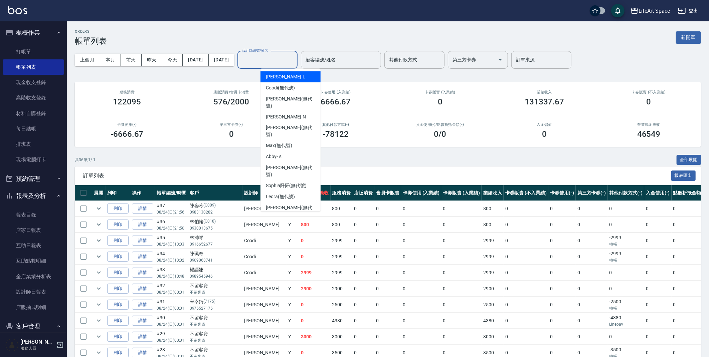
click at [294, 62] on input "設計師編號/姓名" at bounding box center [267, 60] width 54 height 12
click at [292, 165] on span "Nicole (無代號)" at bounding box center [290, 172] width 49 height 14
type input "Nicole(無代號)"
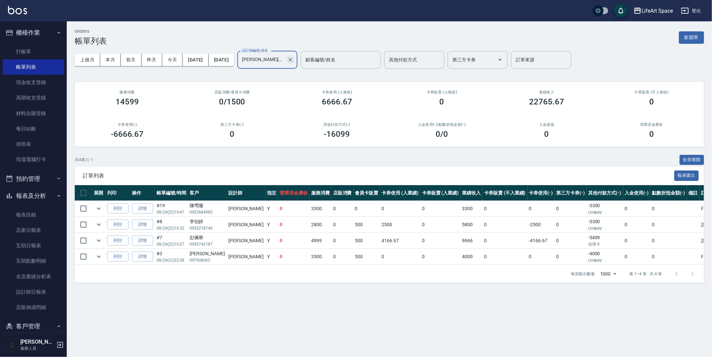
click at [294, 59] on icon "Clear" at bounding box center [290, 59] width 7 height 7
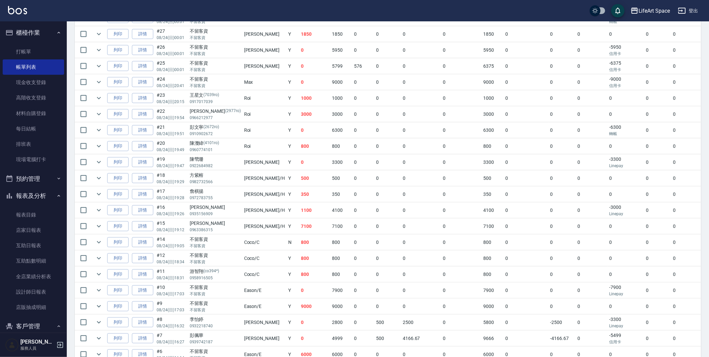
scroll to position [383, 0]
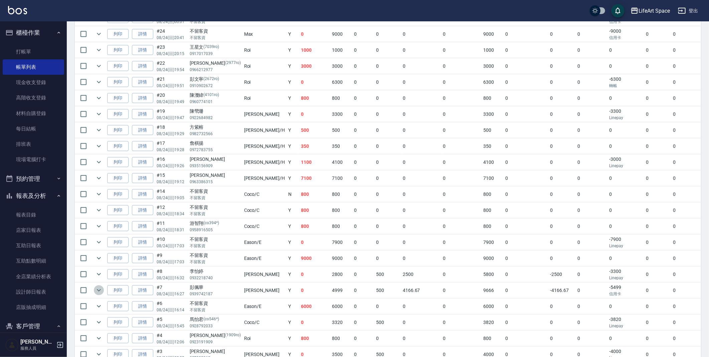
click at [96, 290] on icon "expand row" at bounding box center [99, 290] width 8 height 8
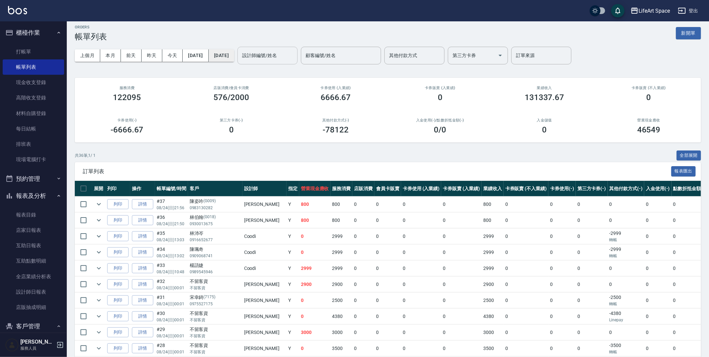
scroll to position [0, 0]
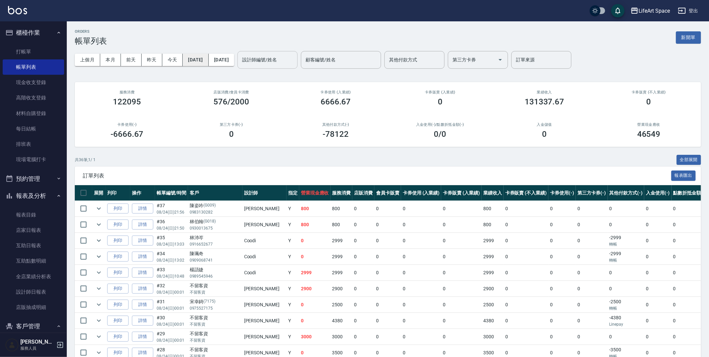
click at [208, 54] on button "[DATE]" at bounding box center [196, 60] width 26 height 12
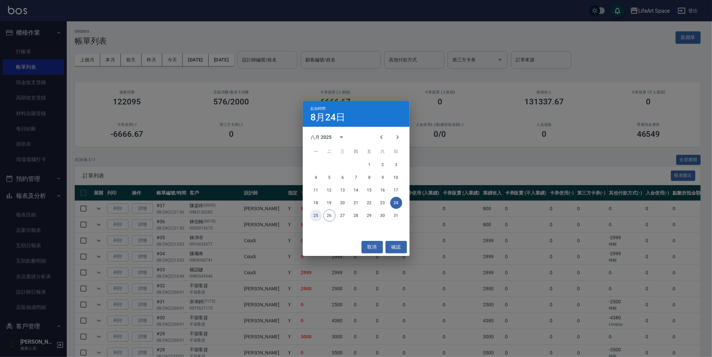
click at [320, 213] on button "25" at bounding box center [316, 216] width 12 height 12
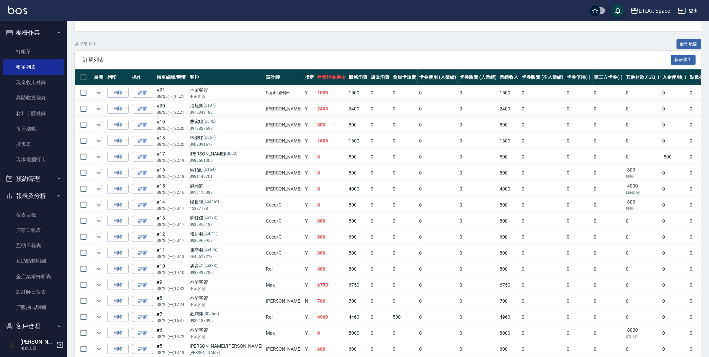
scroll to position [117, 0]
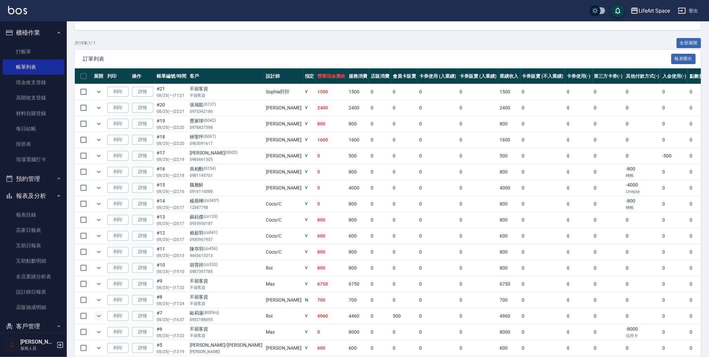
click at [99, 315] on icon "expand row" at bounding box center [99, 316] width 8 height 8
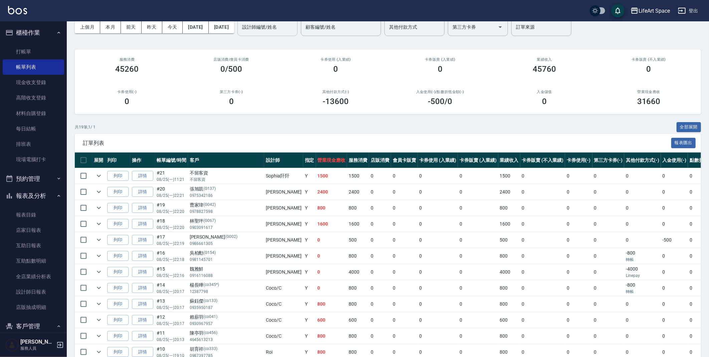
scroll to position [0, 0]
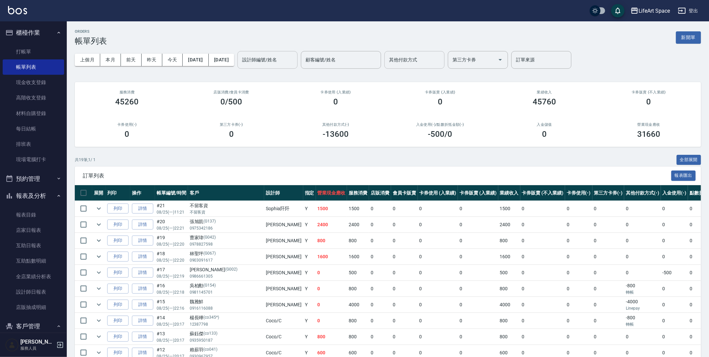
click at [417, 65] on input "其他付款方式" at bounding box center [414, 60] width 54 height 12
click at [435, 78] on span "轉帳" at bounding box center [437, 76] width 60 height 11
type input "轉帳"
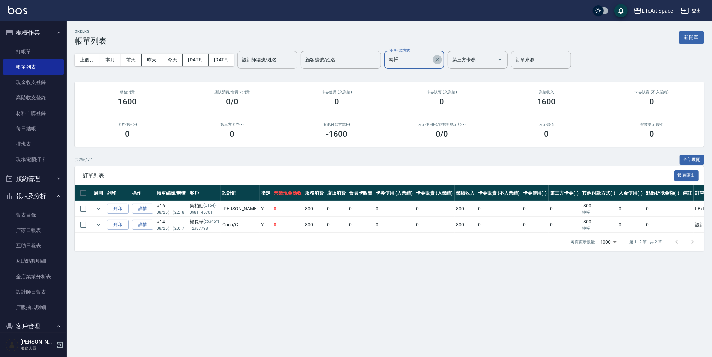
click at [441, 61] on icon "Clear" at bounding box center [437, 59] width 7 height 7
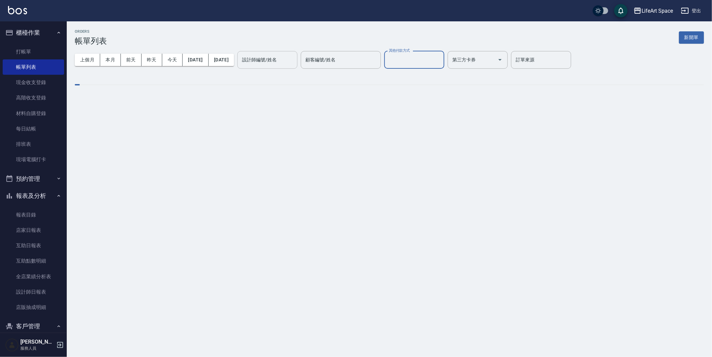
click at [437, 66] on div "其他付款方式" at bounding box center [414, 60] width 60 height 18
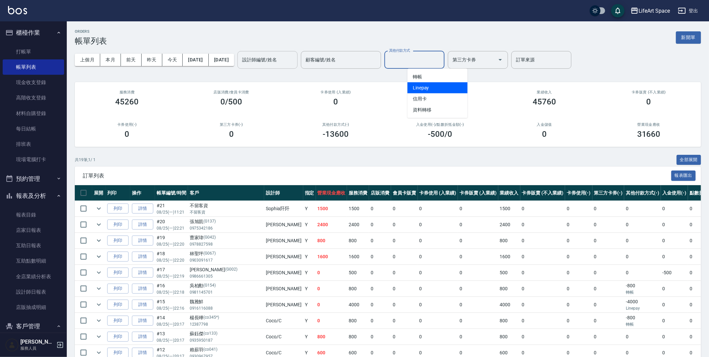
click at [434, 88] on span "Linepay" at bounding box center [437, 87] width 60 height 11
type input "Linepay"
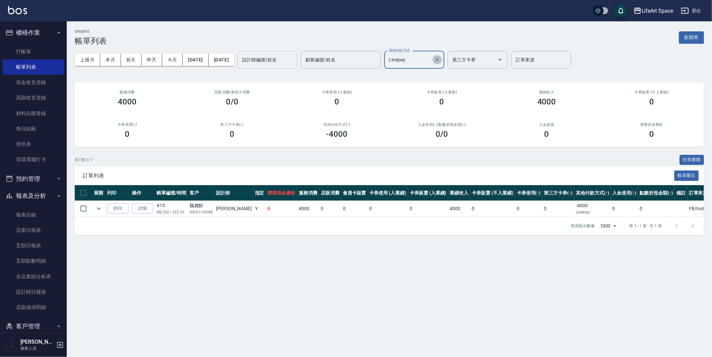
click at [439, 59] on icon "Clear" at bounding box center [437, 60] width 4 height 4
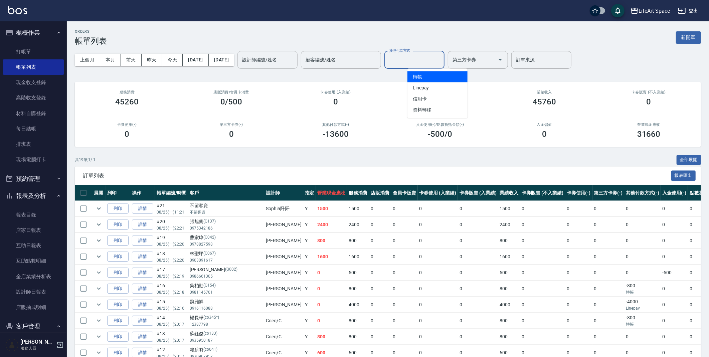
click at [441, 63] on input "其他付款方式" at bounding box center [414, 60] width 54 height 12
click at [438, 96] on span "信用卡" at bounding box center [437, 98] width 60 height 11
type input "信用卡"
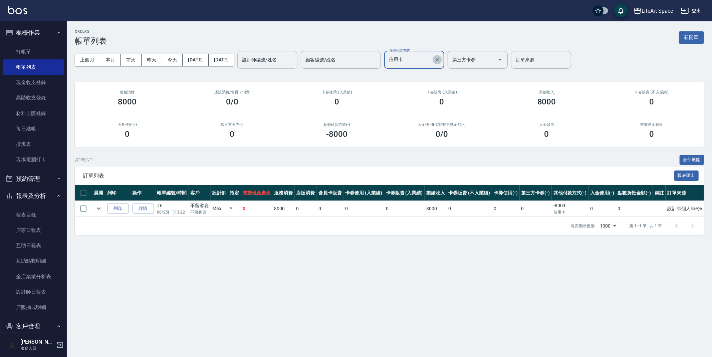
click at [441, 62] on icon "Clear" at bounding box center [437, 59] width 7 height 7
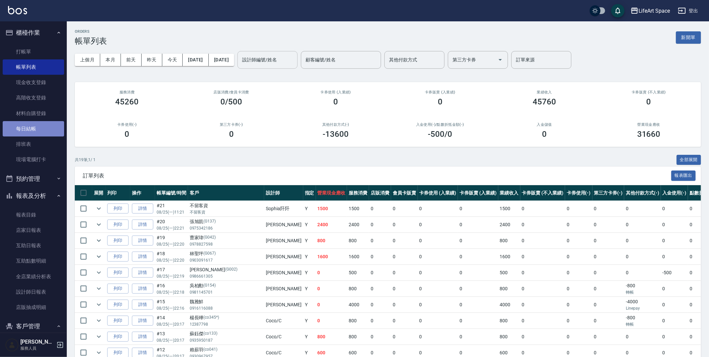
click at [44, 127] on link "每日結帳" at bounding box center [33, 128] width 61 height 15
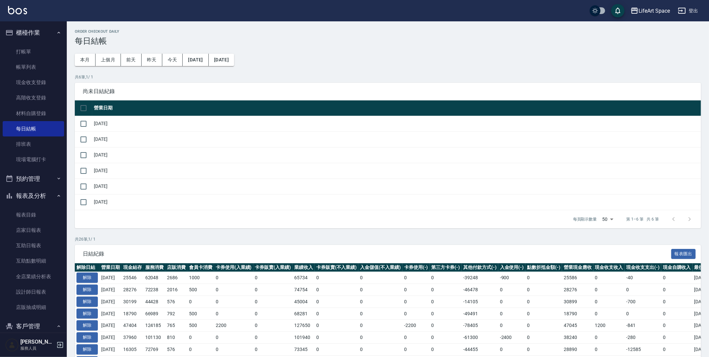
click at [92, 192] on td "[DATE]" at bounding box center [396, 187] width 609 height 16
click at [86, 188] on input "checkbox" at bounding box center [83, 187] width 14 height 14
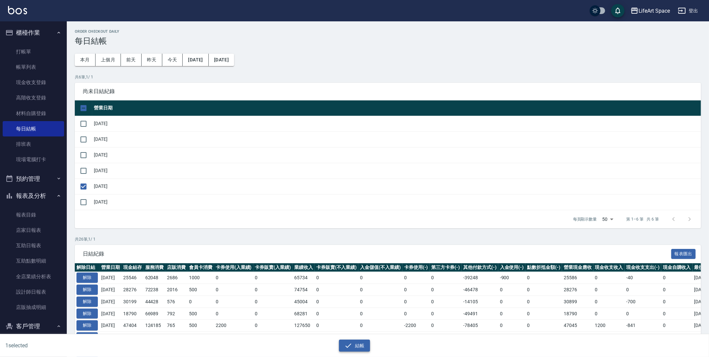
click at [356, 347] on button "結帳" at bounding box center [354, 346] width 31 height 12
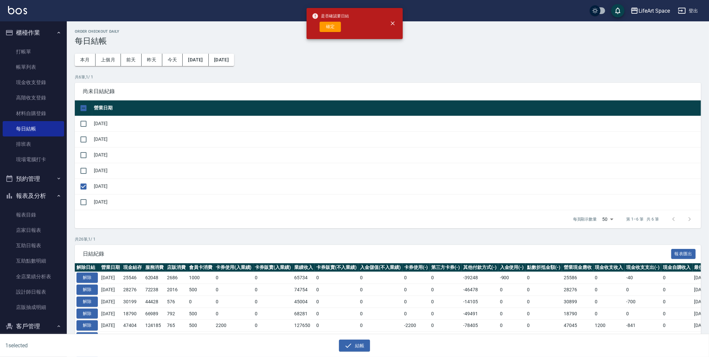
drag, startPoint x: 347, startPoint y: 28, endPoint x: 343, endPoint y: 28, distance: 3.7
click at [344, 28] on div "是否確認要日結 確定" at bounding box center [354, 23] width 96 height 31
click at [339, 28] on button "確定" at bounding box center [329, 27] width 21 height 10
checkbox input "false"
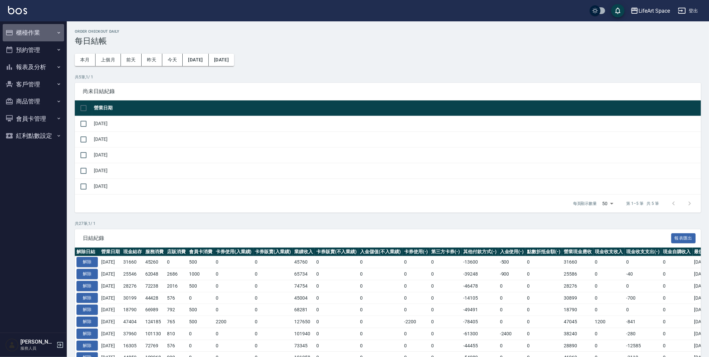
click at [43, 34] on button "櫃檯作業" at bounding box center [33, 32] width 61 height 17
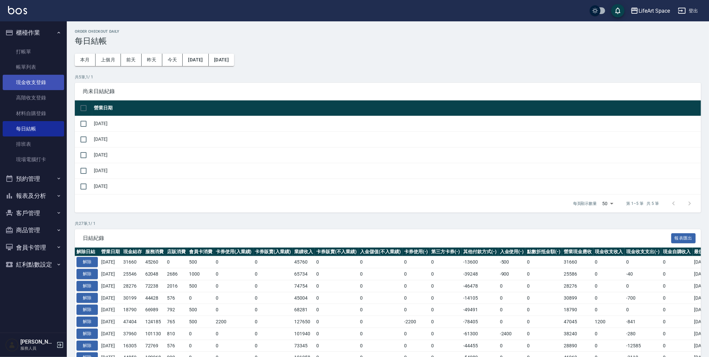
click at [43, 86] on link "現金收支登錄" at bounding box center [33, 82] width 61 height 15
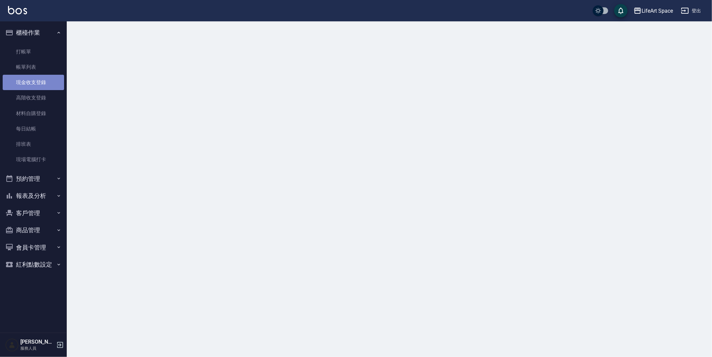
click at [43, 86] on link "現金收支登錄" at bounding box center [33, 82] width 61 height 15
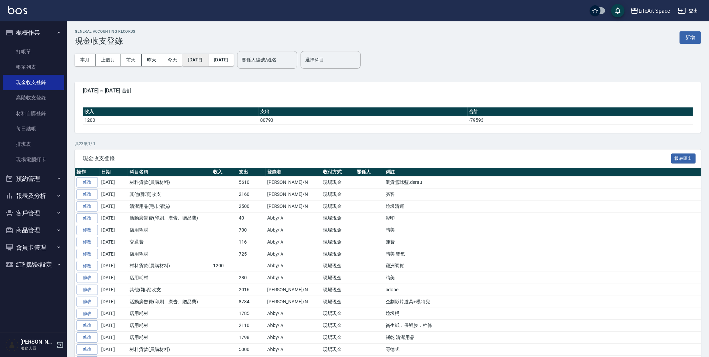
click at [203, 64] on button "[DATE]" at bounding box center [195, 60] width 26 height 12
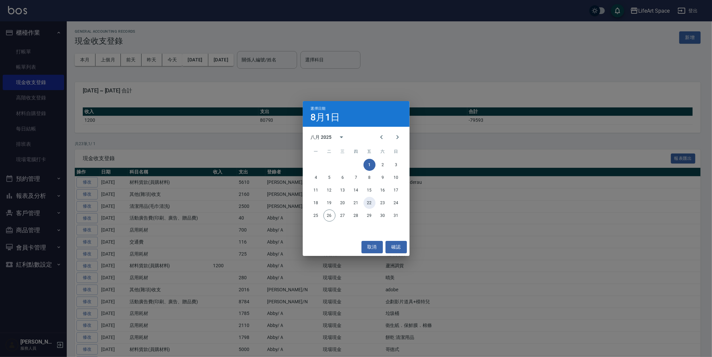
click at [373, 201] on button "22" at bounding box center [370, 203] width 12 height 12
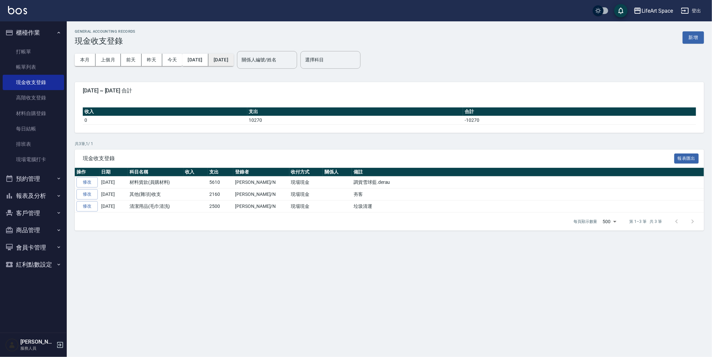
click at [234, 63] on button "[DATE]" at bounding box center [220, 60] width 25 height 12
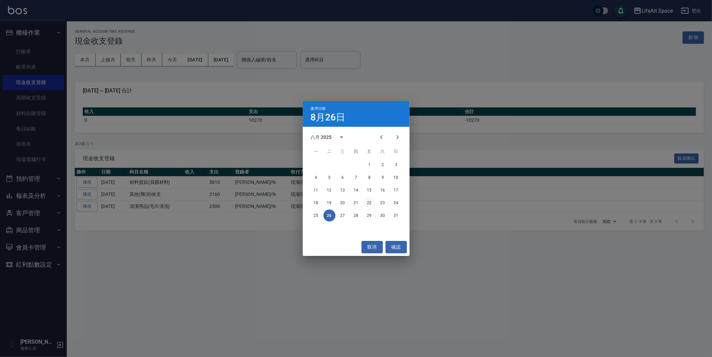
click at [372, 200] on button "22" at bounding box center [370, 203] width 12 height 12
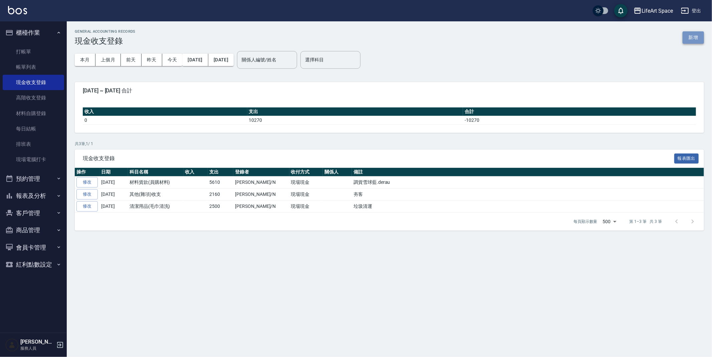
click at [696, 35] on button "新增" at bounding box center [693, 37] width 21 height 12
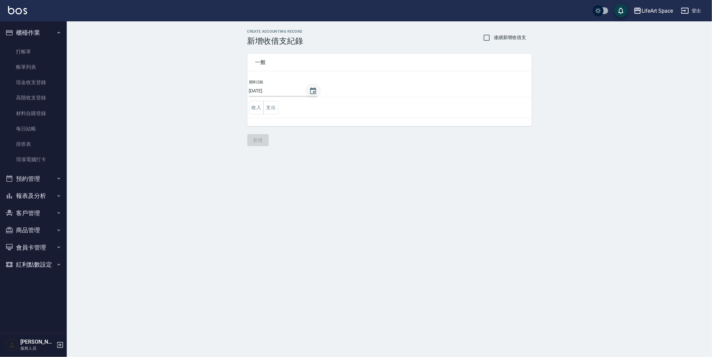
click at [314, 92] on button "Choose date, selected date is 2025-08-26" at bounding box center [313, 91] width 16 height 16
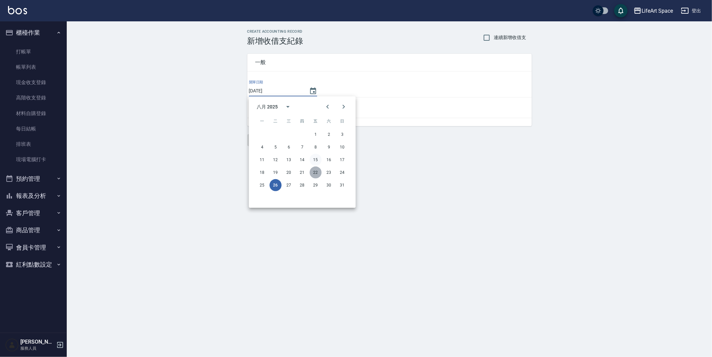
drag, startPoint x: 316, startPoint y: 168, endPoint x: 316, endPoint y: 163, distance: 5.0
click at [316, 168] on button "22" at bounding box center [316, 173] width 12 height 12
type input "[DATE]"
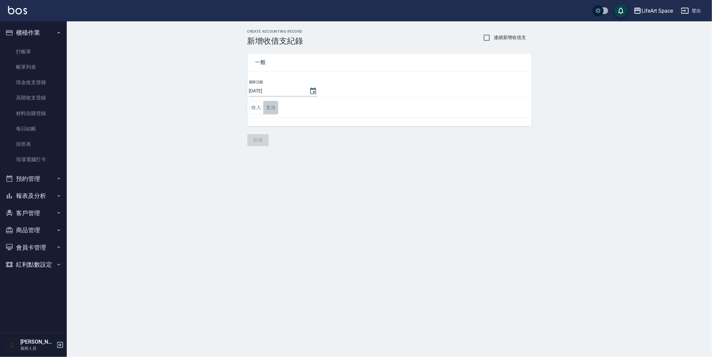
click at [276, 107] on button "支出" at bounding box center [270, 108] width 15 height 14
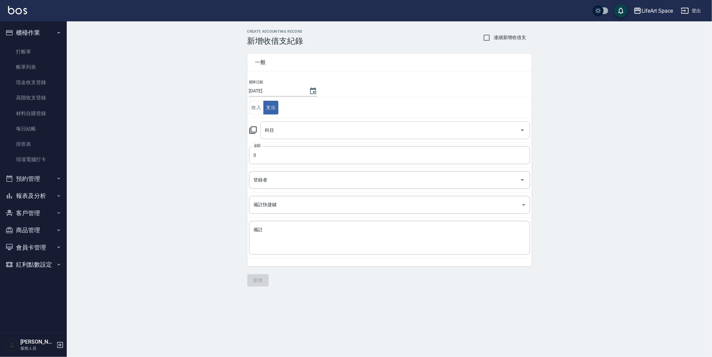
click at [291, 139] on div "科目" at bounding box center [395, 131] width 270 height 18
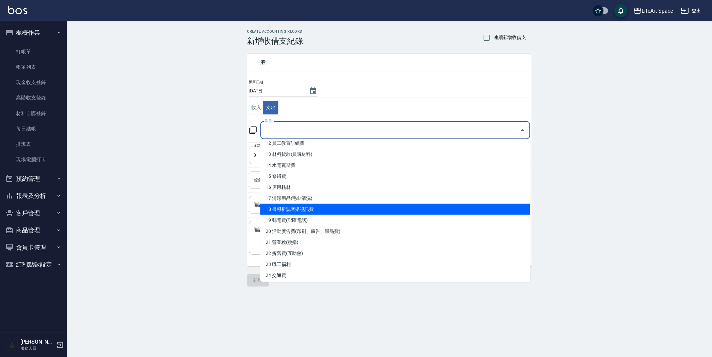
scroll to position [136, 0]
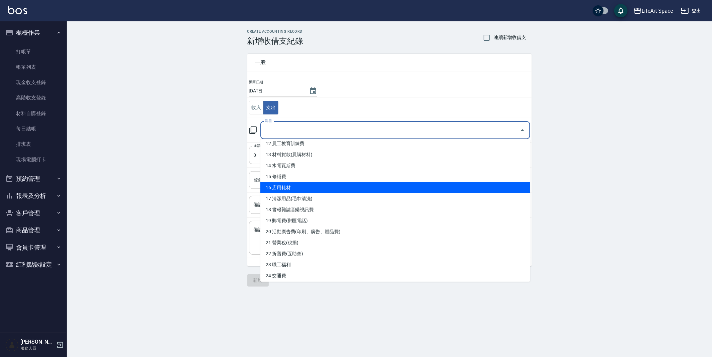
click at [294, 189] on li "16 店用耗材" at bounding box center [395, 187] width 270 height 11
type input "16 店用耗材"
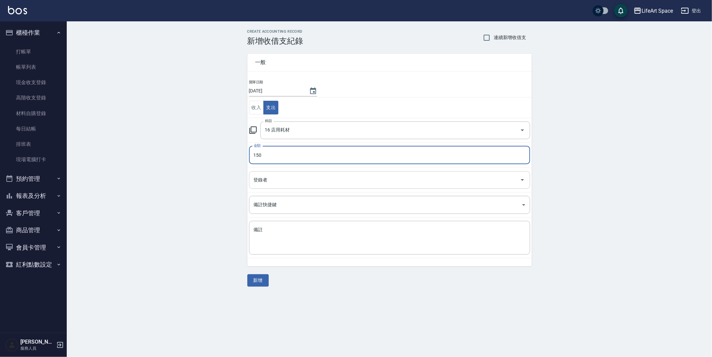
type input "150"
click at [283, 174] on input "登錄者" at bounding box center [384, 180] width 265 height 12
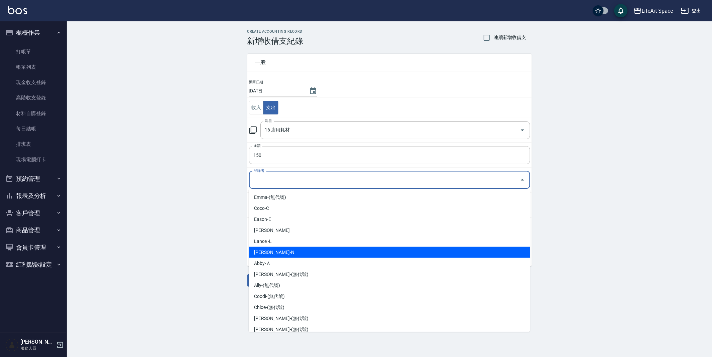
click at [271, 248] on li "[PERSON_NAME]-N" at bounding box center [389, 252] width 281 height 11
click at [285, 183] on input "[PERSON_NAME]-N" at bounding box center [380, 180] width 256 height 12
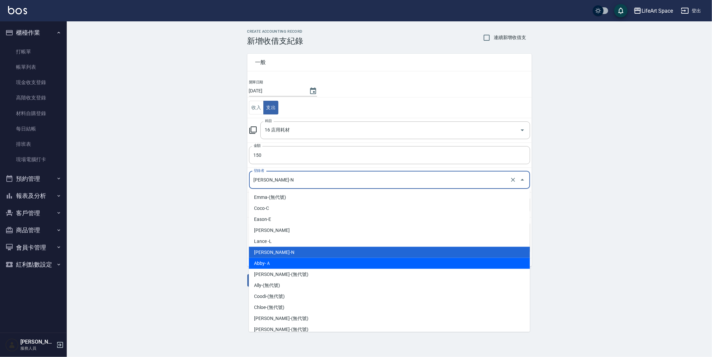
click at [267, 262] on li "Abby-Ａ" at bounding box center [389, 263] width 281 height 11
type input "Abby-Ａ"
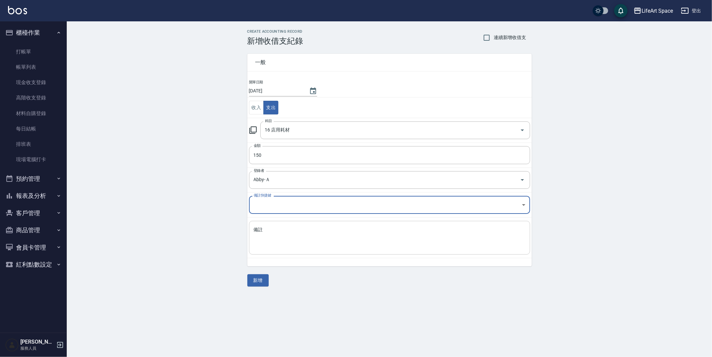
click at [291, 231] on textarea "備註" at bounding box center [390, 238] width 272 height 23
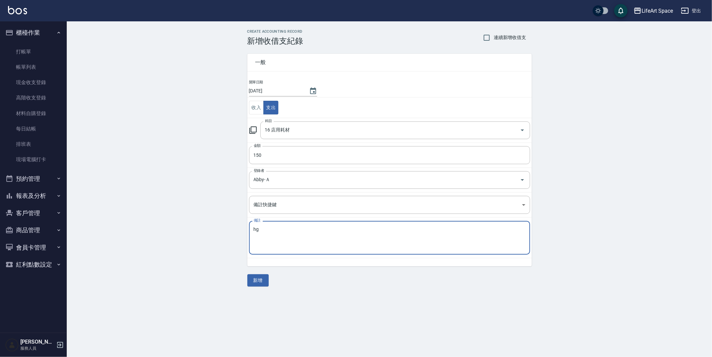
type textarea "h"
type textarea "ㄎ"
type textarea "晴美"
click at [259, 273] on div "一般 開單日期 [DATE] 收入 支出 科目 16 店用耗材 科目 金額 150 金額 登錄者 Abby-Ａ 登錄者 備註快捷鍵 ​ 備註快捷鍵 備註 晴美…" at bounding box center [389, 166] width 284 height 241
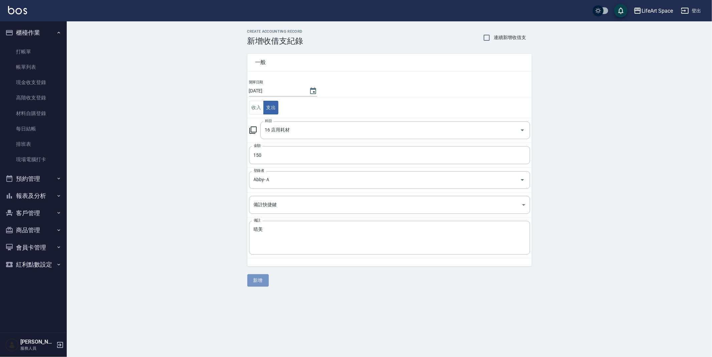
click at [264, 285] on button "新增" at bounding box center [257, 280] width 21 height 12
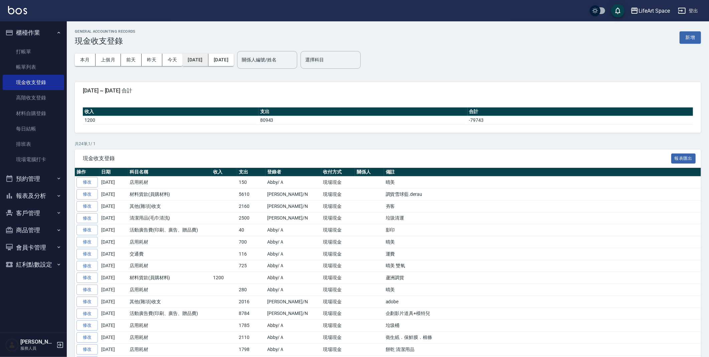
click at [207, 59] on button "[DATE]" at bounding box center [195, 60] width 26 height 12
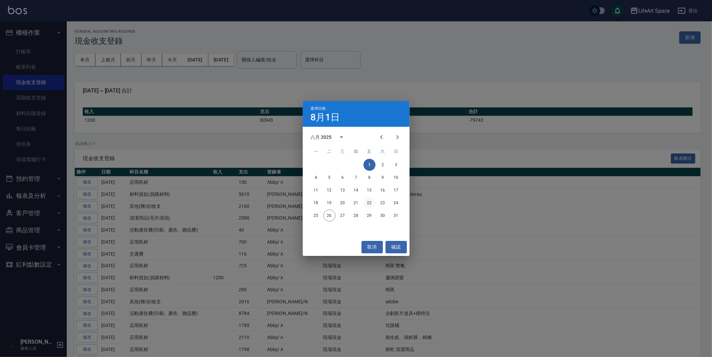
click at [371, 205] on button "22" at bounding box center [370, 203] width 12 height 12
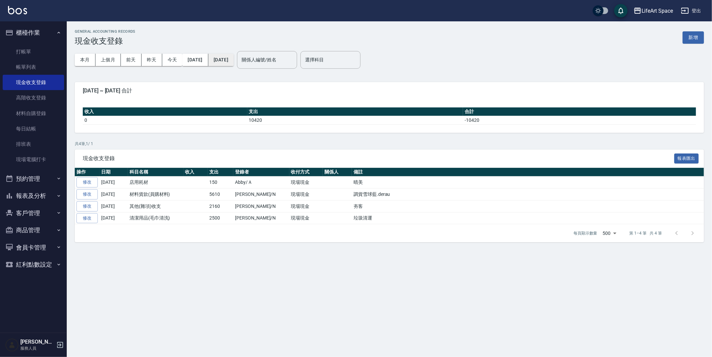
click at [234, 65] on button "[DATE]" at bounding box center [220, 60] width 25 height 12
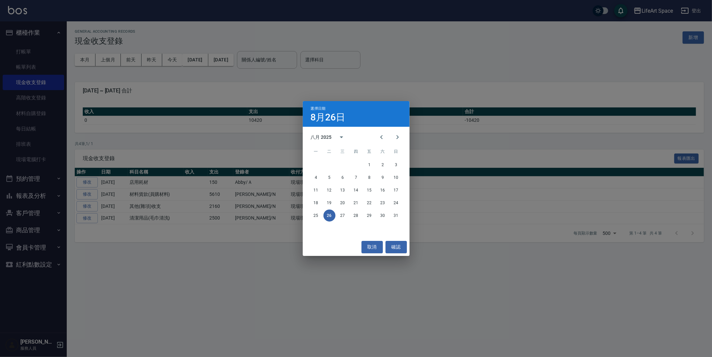
click at [376, 198] on div "18 19 20 21 22 23 24" at bounding box center [356, 203] width 107 height 12
click at [372, 203] on button "22" at bounding box center [370, 203] width 12 height 12
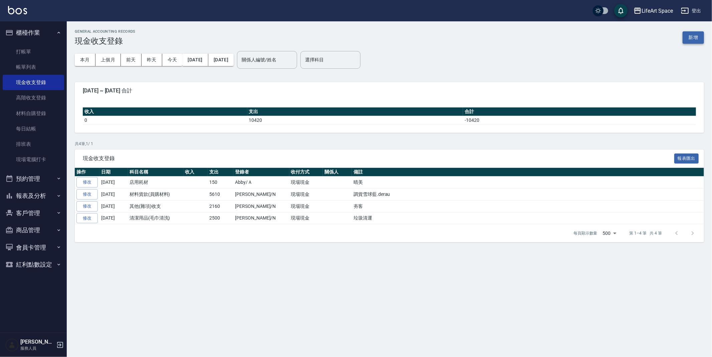
click at [689, 42] on button "新增" at bounding box center [693, 37] width 21 height 12
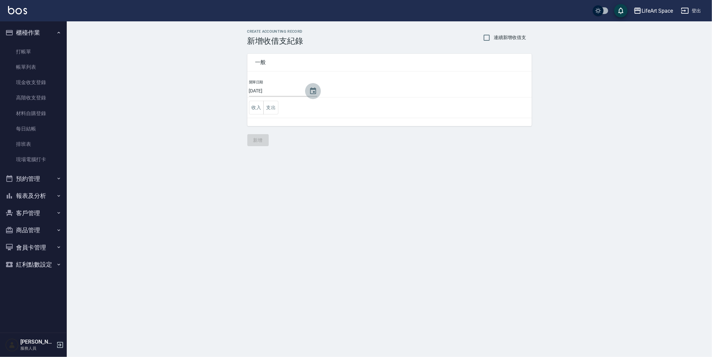
click at [309, 91] on icon "Choose date, selected date is 2025-08-26" at bounding box center [313, 91] width 8 height 8
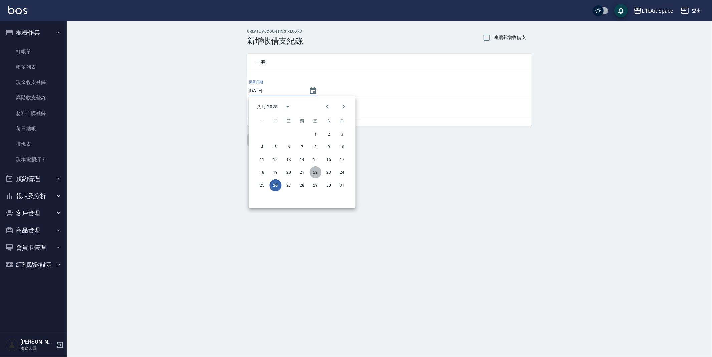
click at [310, 171] on button "22" at bounding box center [316, 173] width 12 height 12
type input "[DATE]"
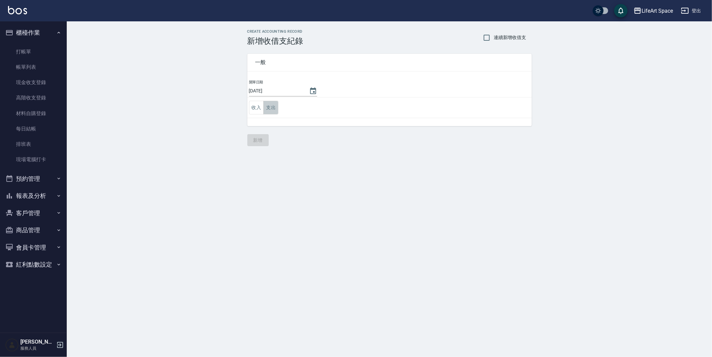
click at [268, 108] on button "支出" at bounding box center [270, 108] width 15 height 14
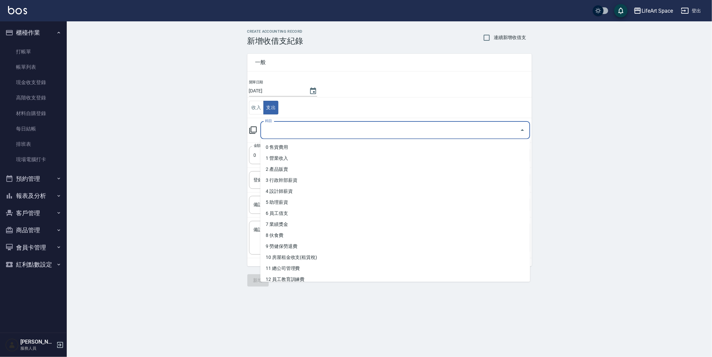
click at [307, 135] on input "科目" at bounding box center [390, 131] width 254 height 12
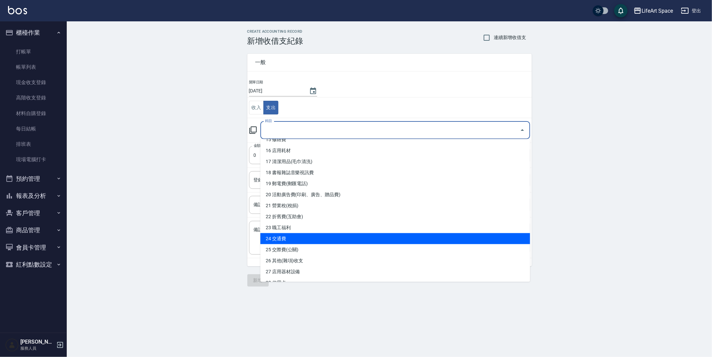
scroll to position [180, 0]
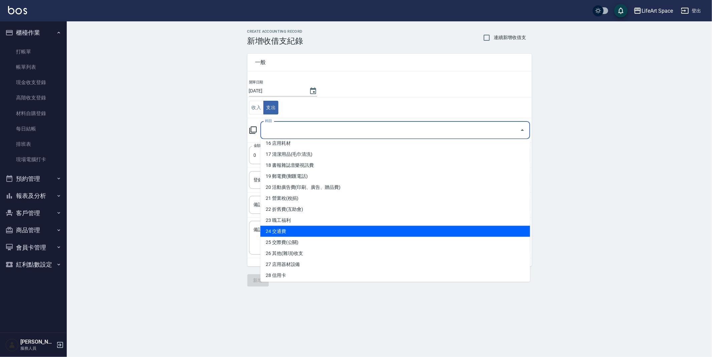
click at [290, 235] on li "24 交通費" at bounding box center [395, 231] width 270 height 11
type input "24 交通費"
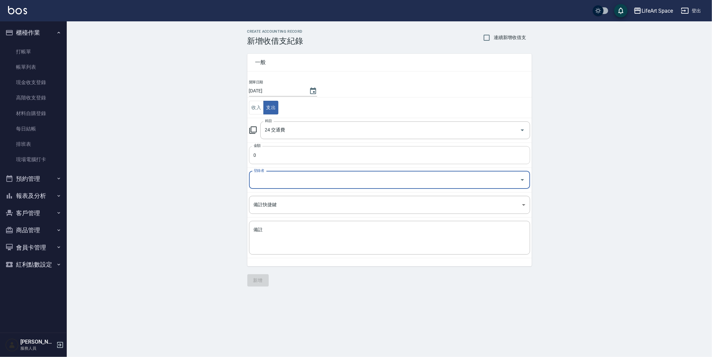
click at [274, 152] on input "0" at bounding box center [389, 155] width 281 height 18
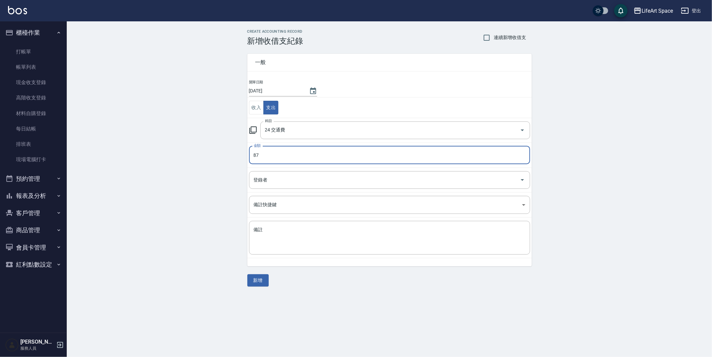
type input "86"
click at [276, 180] on input "登錄者" at bounding box center [384, 180] width 265 height 12
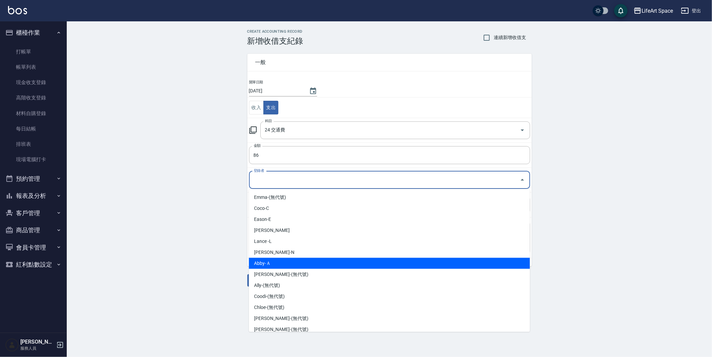
click at [274, 261] on li "Abby-Ａ" at bounding box center [389, 263] width 281 height 11
type input "Abby-Ａ"
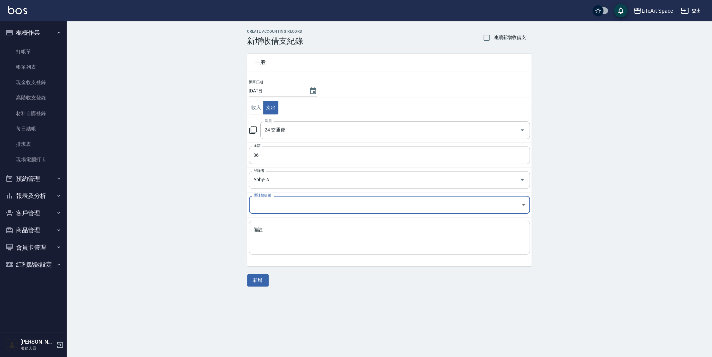
click at [286, 231] on textarea "備註" at bounding box center [390, 238] width 272 height 23
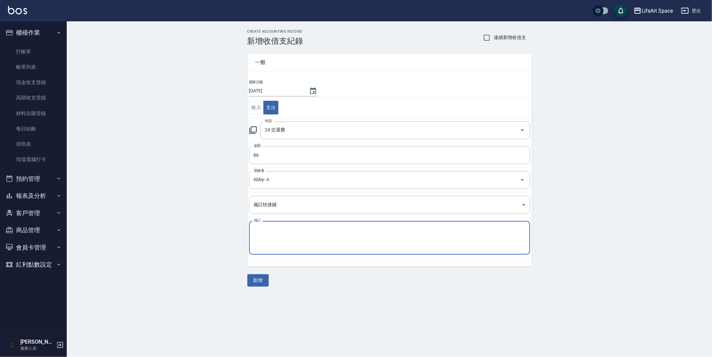
type textarea "m"
type textarea "ㄑ"
type textarea "ㄝ"
type textarea "運費"
click at [266, 282] on button "新增" at bounding box center [257, 280] width 21 height 12
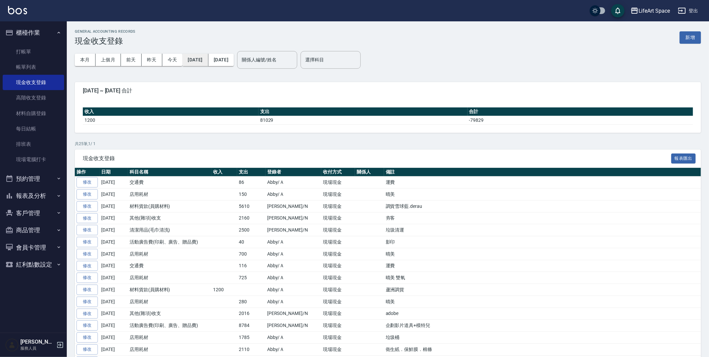
click at [208, 60] on button "[DATE]" at bounding box center [195, 60] width 26 height 12
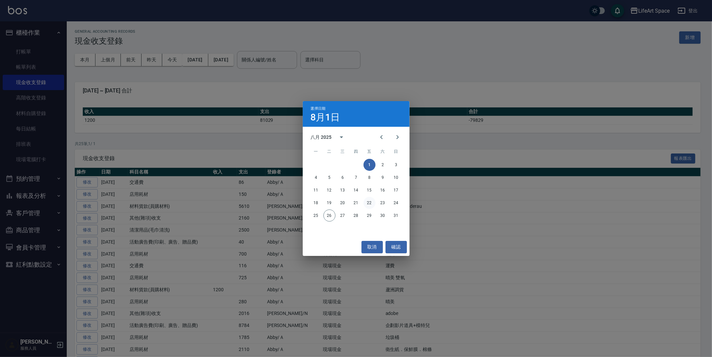
click at [370, 206] on button "22" at bounding box center [370, 203] width 12 height 12
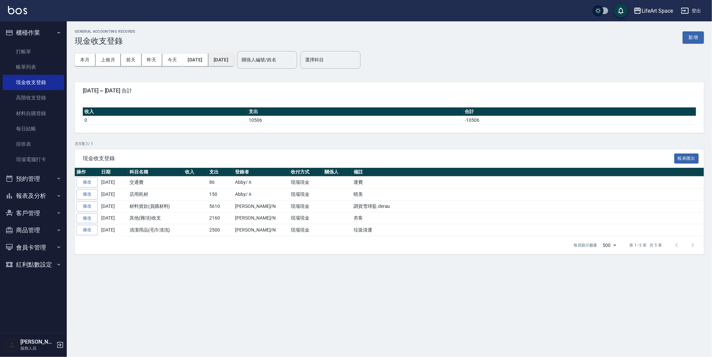
click at [234, 59] on button "[DATE]" at bounding box center [220, 60] width 25 height 12
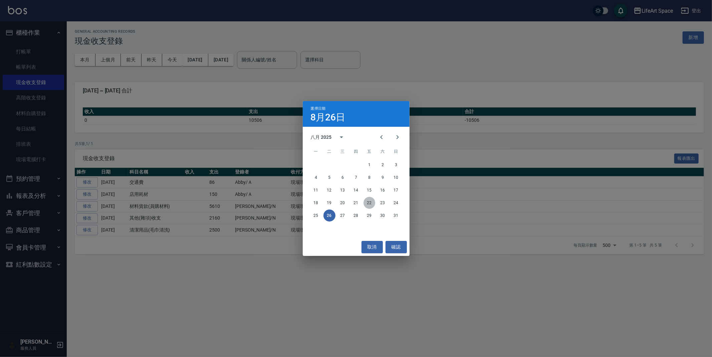
click at [369, 205] on button "22" at bounding box center [370, 203] width 12 height 12
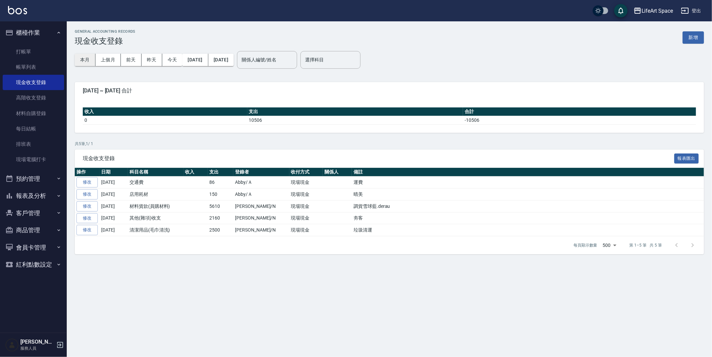
click at [84, 63] on button "本月" at bounding box center [85, 60] width 21 height 12
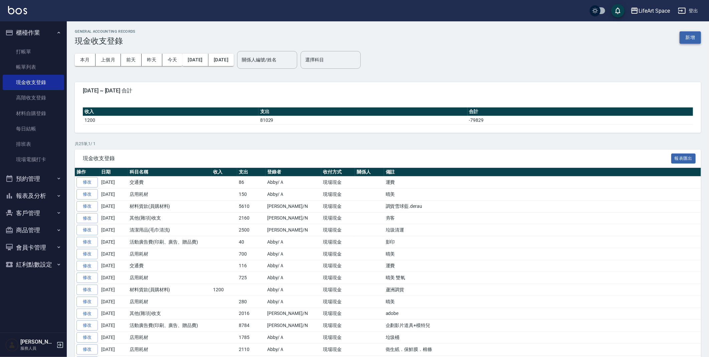
click at [699, 38] on button "新增" at bounding box center [689, 37] width 21 height 12
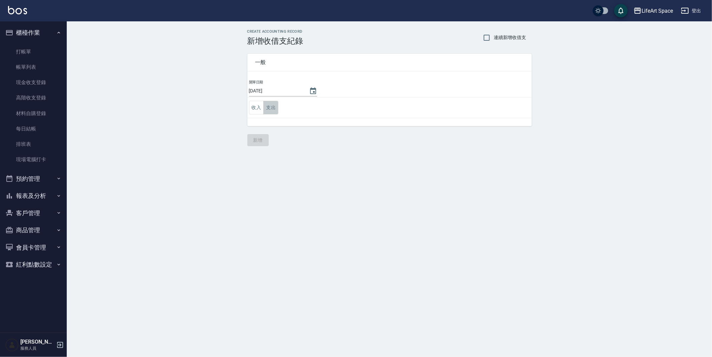
click at [264, 112] on button "支出" at bounding box center [270, 108] width 15 height 14
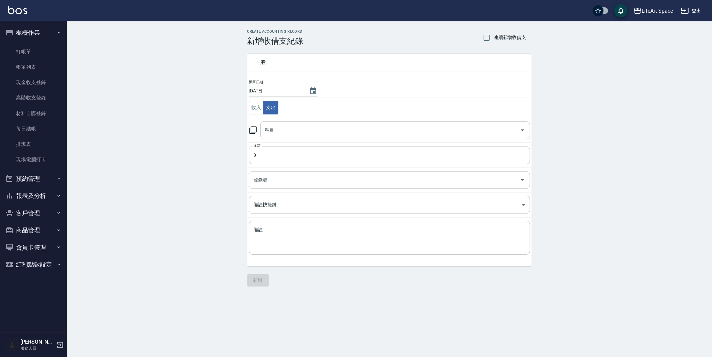
click at [300, 129] on input "科目" at bounding box center [390, 131] width 254 height 12
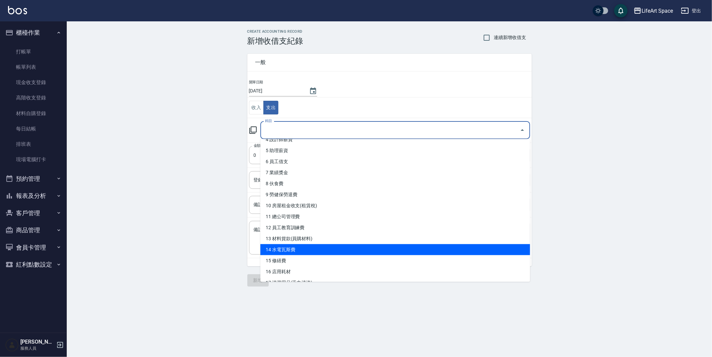
scroll to position [53, 0]
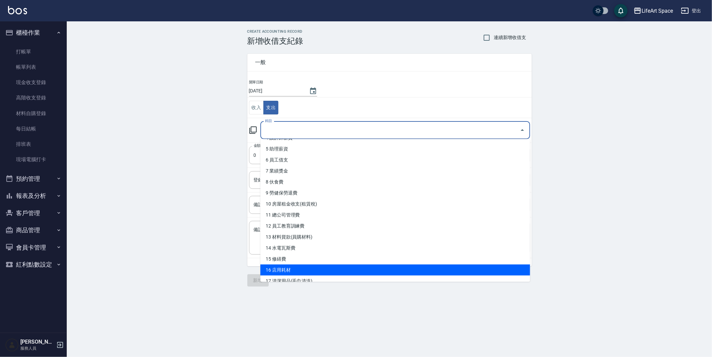
click at [286, 265] on li "16 店用耗材" at bounding box center [395, 270] width 270 height 11
type input "16 店用耗材"
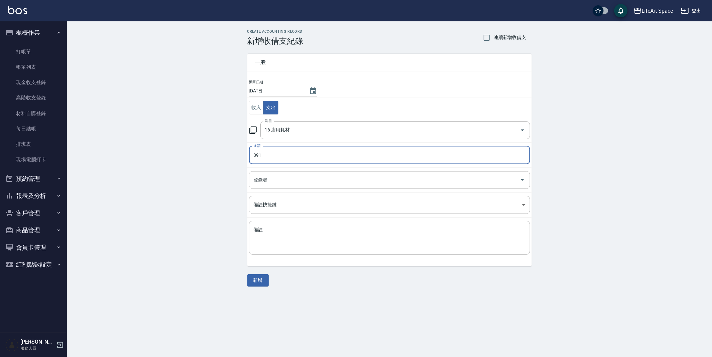
type input "890"
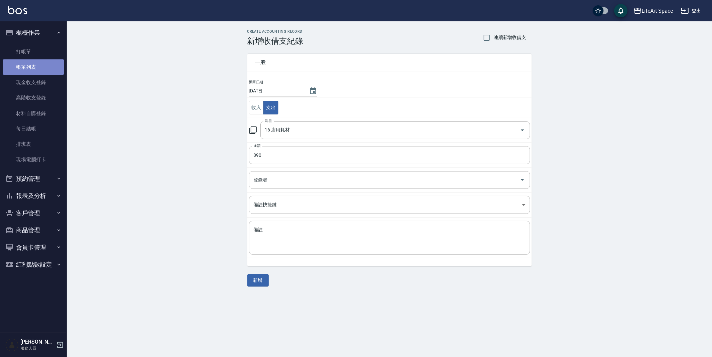
click at [19, 70] on link "帳單列表" at bounding box center [33, 66] width 61 height 15
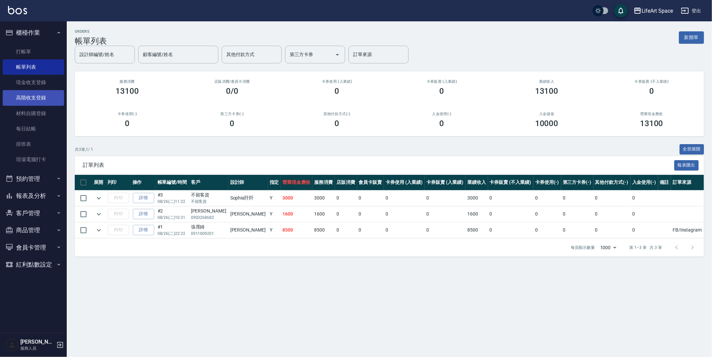
click at [39, 94] on link "高階收支登錄" at bounding box center [33, 97] width 61 height 15
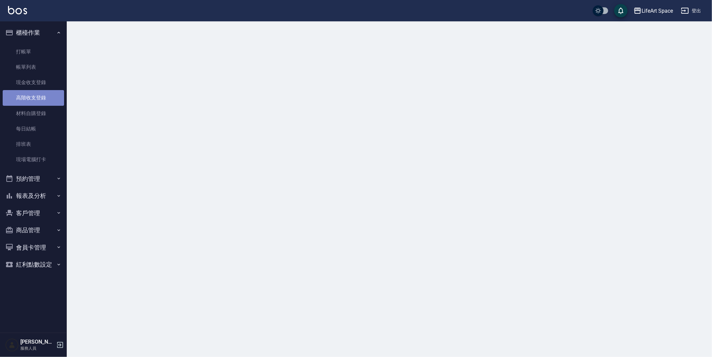
click at [39, 94] on link "高階收支登錄" at bounding box center [33, 97] width 61 height 15
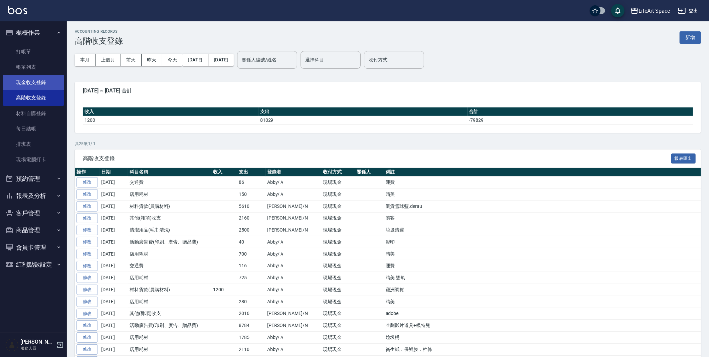
click at [44, 81] on link "現金收支登錄" at bounding box center [33, 82] width 61 height 15
click at [208, 61] on button "[DATE]" at bounding box center [195, 60] width 26 height 12
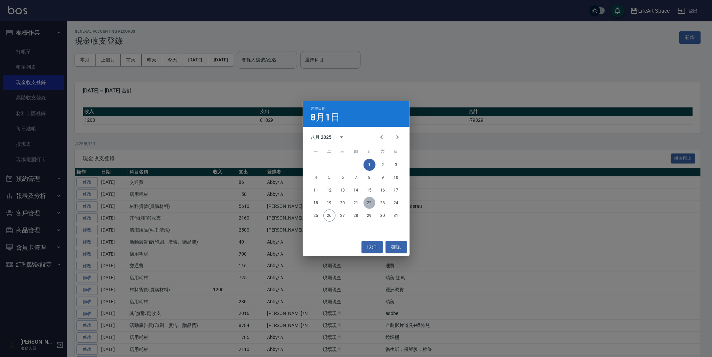
drag, startPoint x: 370, startPoint y: 202, endPoint x: 274, endPoint y: 86, distance: 149.9
click at [370, 202] on button "22" at bounding box center [370, 203] width 12 height 12
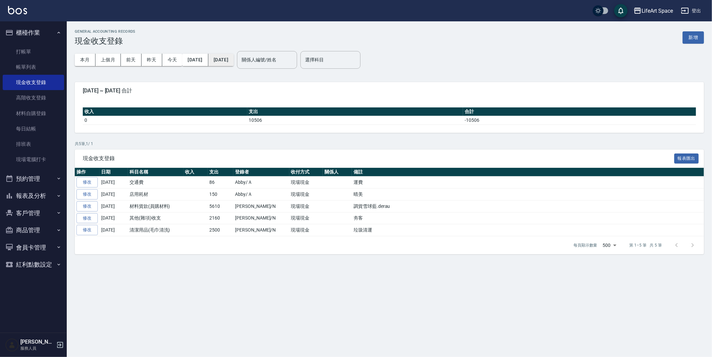
click at [234, 55] on button "[DATE]" at bounding box center [220, 60] width 25 height 12
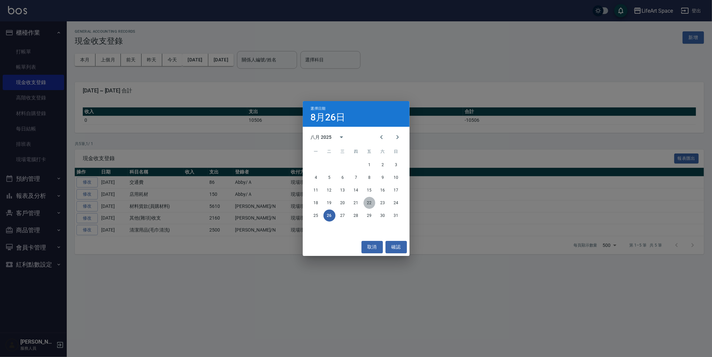
click at [369, 203] on button "22" at bounding box center [370, 203] width 12 height 12
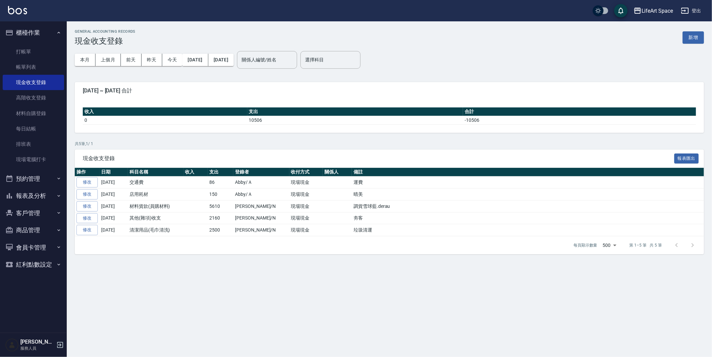
click at [79, 206] on link "修改" at bounding box center [86, 206] width 21 height 10
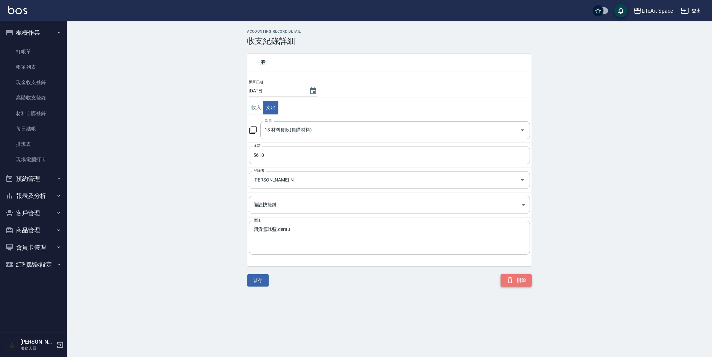
click at [506, 278] on icon "button" at bounding box center [510, 280] width 8 height 8
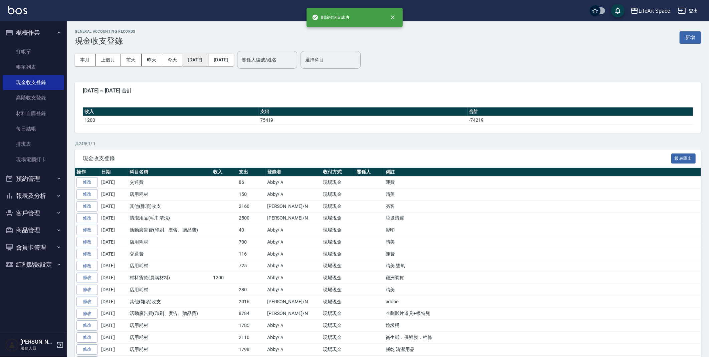
click at [207, 63] on button "[DATE]" at bounding box center [195, 60] width 26 height 12
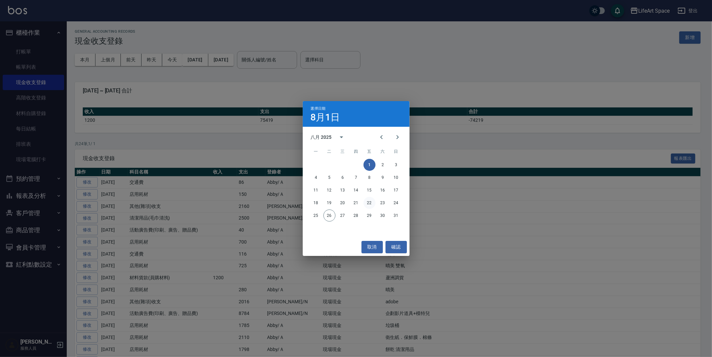
click at [372, 201] on button "22" at bounding box center [370, 203] width 12 height 12
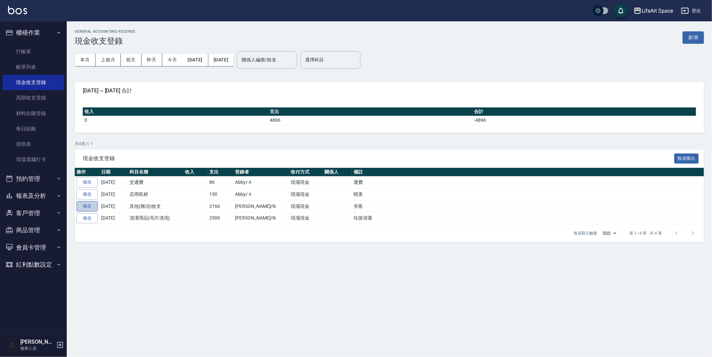
click at [93, 211] on link "修改" at bounding box center [86, 206] width 21 height 10
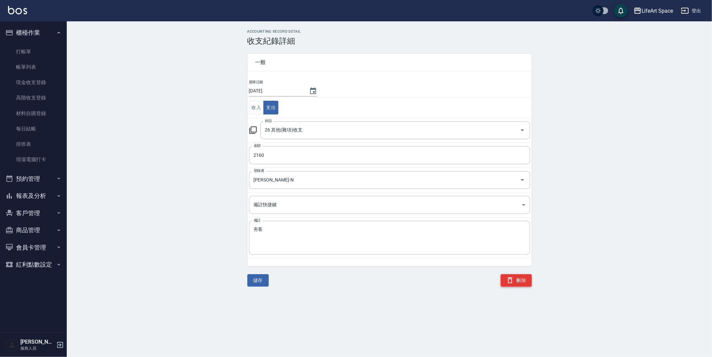
click at [508, 278] on icon "button" at bounding box center [510, 280] width 8 height 8
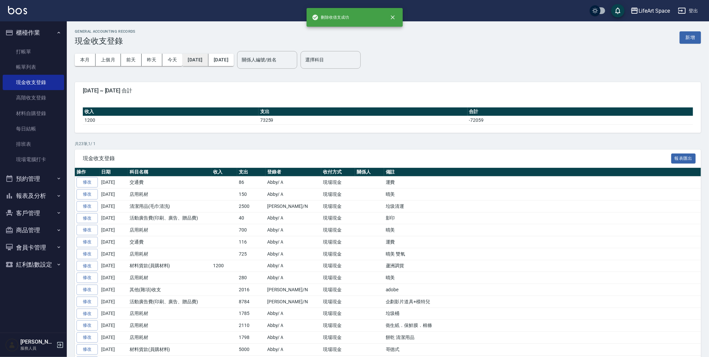
click at [204, 57] on button "[DATE]" at bounding box center [195, 60] width 26 height 12
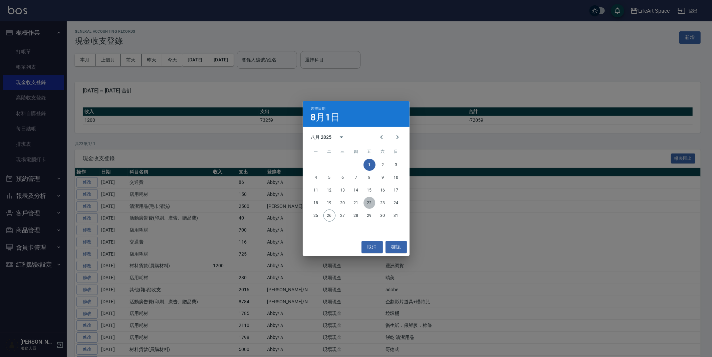
click at [367, 205] on button "22" at bounding box center [370, 203] width 12 height 12
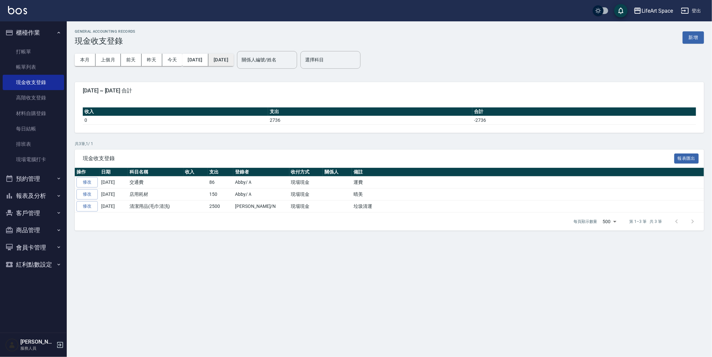
click at [234, 59] on button "[DATE]" at bounding box center [220, 60] width 25 height 12
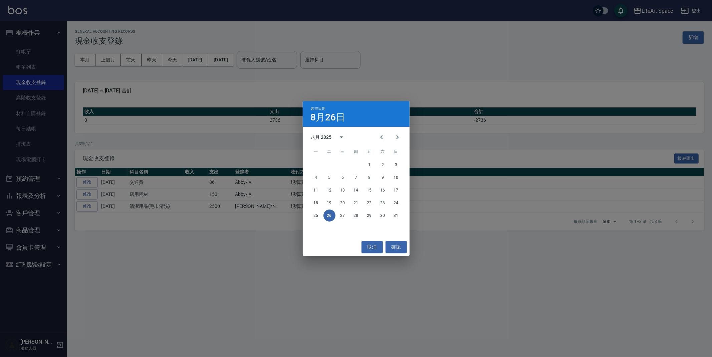
click at [159, 245] on div "選擇日期 [DATE] 八月 2025 一 二 三 四 五 六 日 1 2 3 4 5 6 7 8 9 10 11 12 13 14 15 16 17 18 …" at bounding box center [356, 178] width 712 height 357
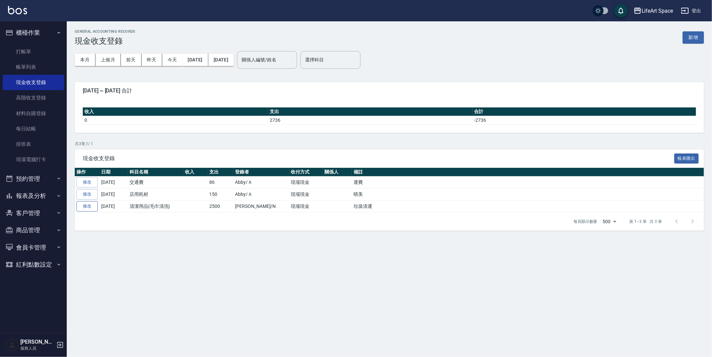
click at [92, 208] on link "修改" at bounding box center [86, 206] width 21 height 10
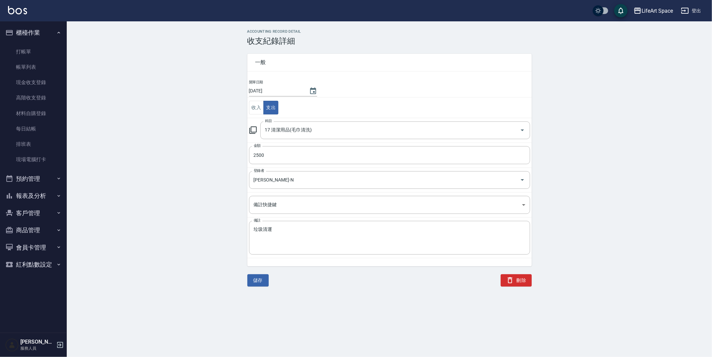
click at [534, 281] on div "ACCOUNTING RECORD DETAIL 收支紀錄詳細 一般 開單日期 [DATE] 收入 支出 科目 17 清潔用品(毛巾清洗) 科目 金額 250…" at bounding box center [389, 157] width 300 height 257
click at [525, 281] on button "刪除" at bounding box center [516, 280] width 31 height 12
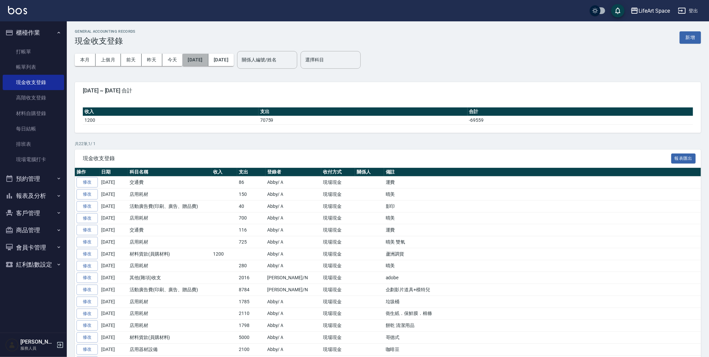
click at [208, 57] on button "[DATE]" at bounding box center [195, 60] width 26 height 12
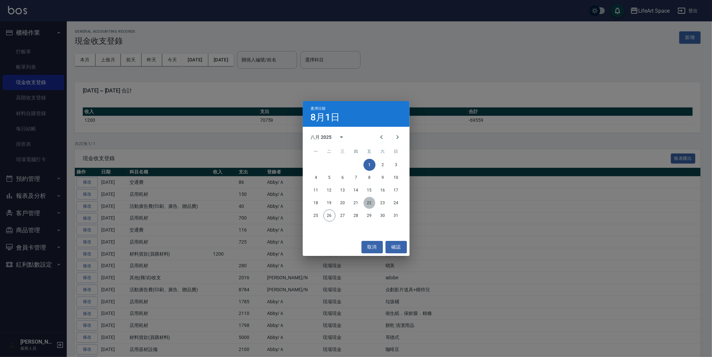
click at [368, 201] on button "22" at bounding box center [370, 203] width 12 height 12
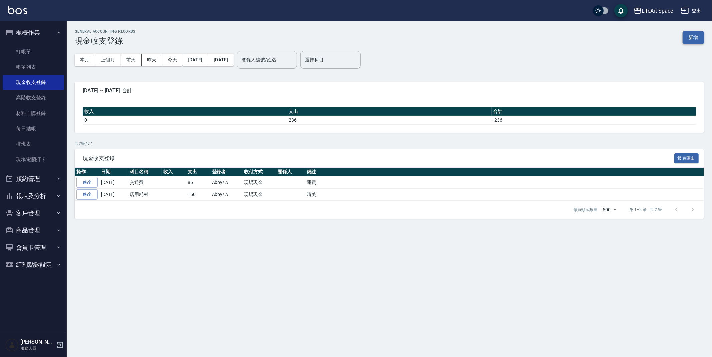
click at [691, 37] on button "新增" at bounding box center [693, 37] width 21 height 12
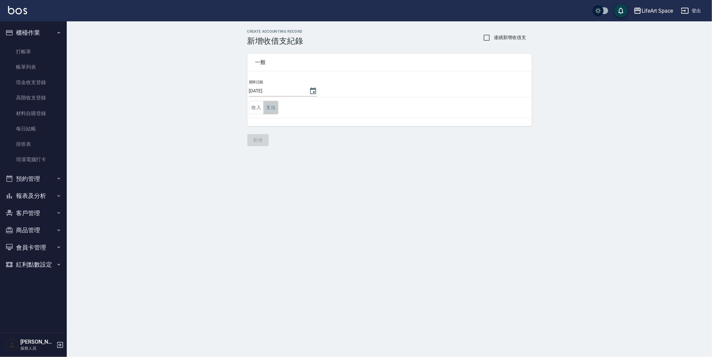
click at [275, 109] on button "支出" at bounding box center [270, 108] width 15 height 14
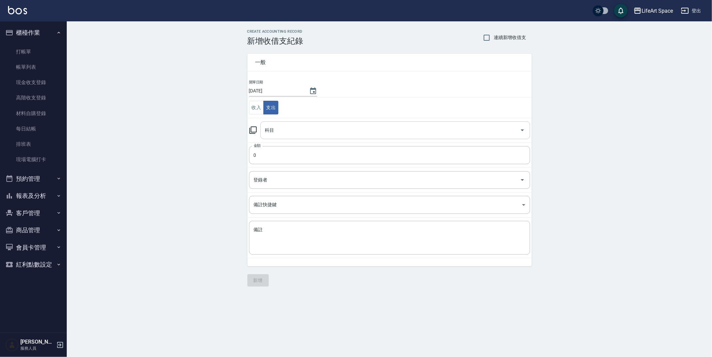
click at [276, 125] on input "科目" at bounding box center [390, 131] width 254 height 12
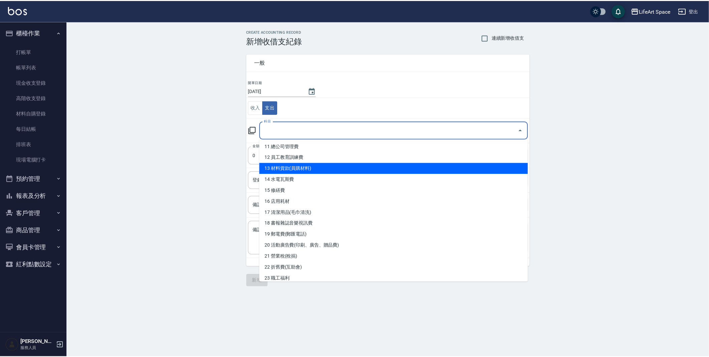
scroll to position [122, 0]
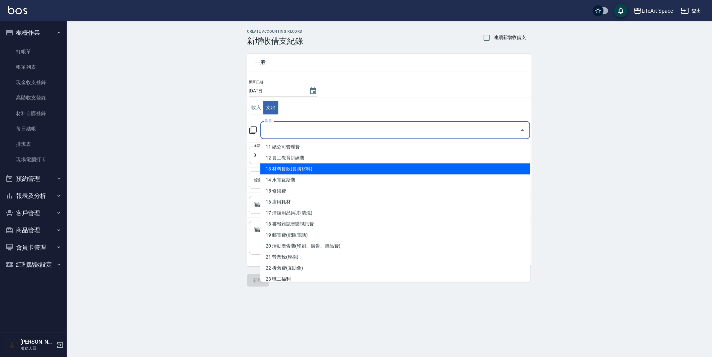
click at [307, 169] on li "13 材料貨款(員購材料)" at bounding box center [395, 169] width 270 height 11
type input "13 材料貨款(員購材料)"
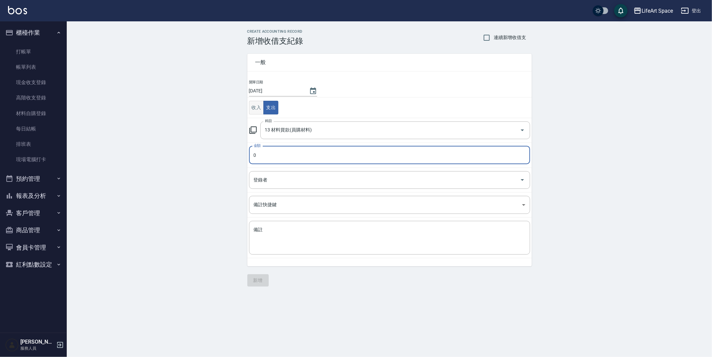
click at [256, 108] on button "收入" at bounding box center [256, 108] width 15 height 14
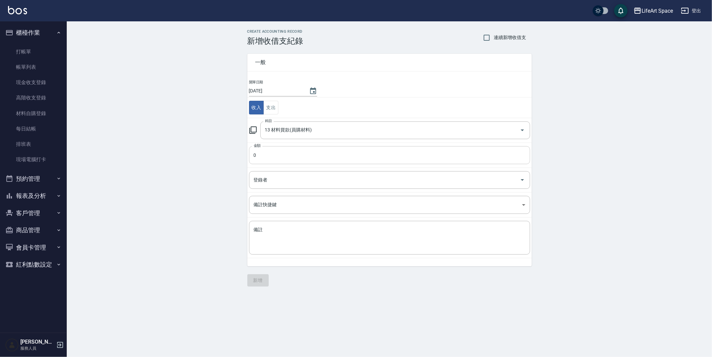
drag, startPoint x: 284, startPoint y: 155, endPoint x: 287, endPoint y: 156, distance: 3.4
click at [284, 155] on input "0" at bounding box center [389, 155] width 281 height 18
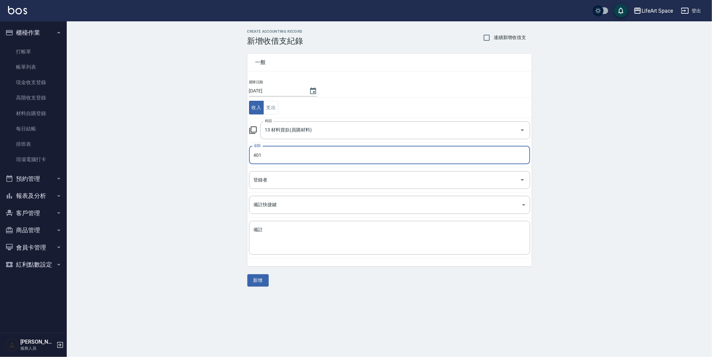
type input "400"
click at [272, 181] on input "登錄者" at bounding box center [384, 180] width 265 height 12
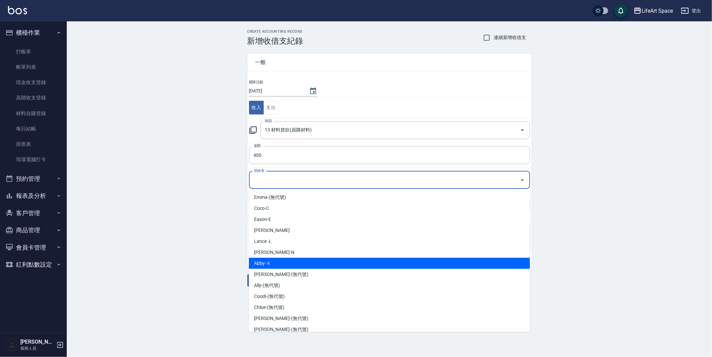
click at [267, 261] on li "Abby-Ａ" at bounding box center [389, 263] width 281 height 11
type input "Abby-Ａ"
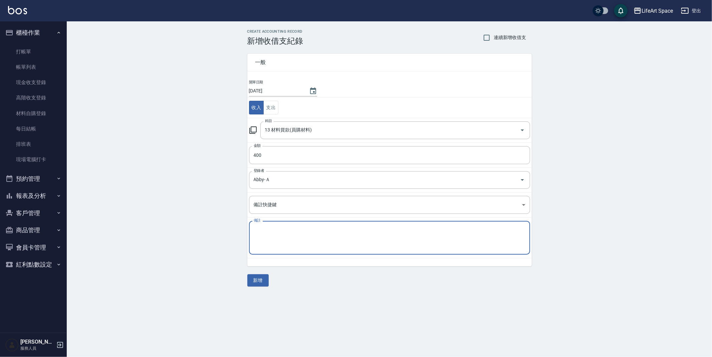
click at [279, 236] on textarea "備註" at bounding box center [390, 238] width 272 height 23
type textarea "v"
type textarea "ㄎ"
type textarea "蘆洲調貨"
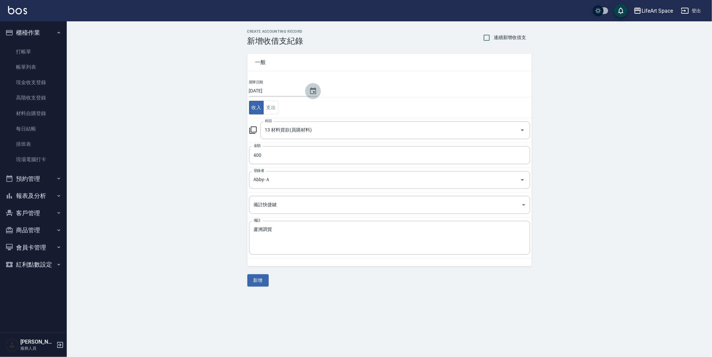
click at [306, 96] on button "Choose date, selected date is 2025-08-26" at bounding box center [313, 91] width 16 height 16
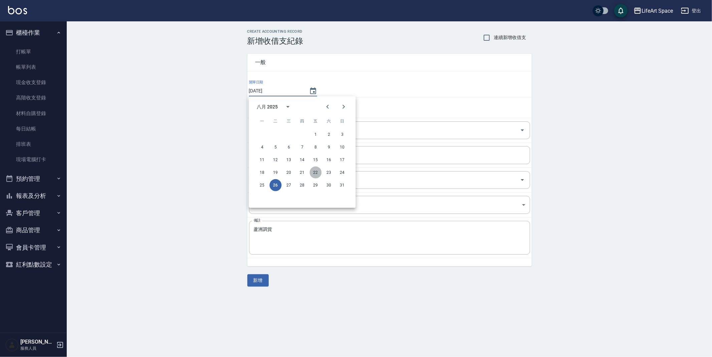
click at [315, 173] on button "22" at bounding box center [316, 173] width 12 height 12
type input "[DATE]"
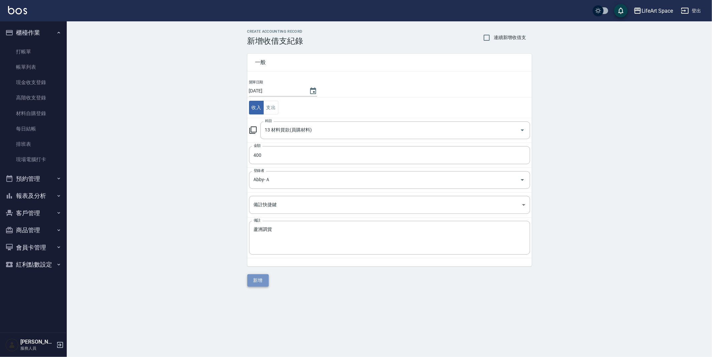
click at [253, 280] on button "新增" at bounding box center [257, 280] width 21 height 12
